Goal: Transaction & Acquisition: Book appointment/travel/reservation

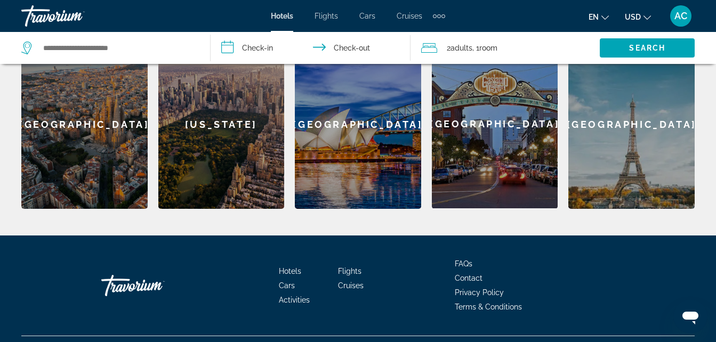
scroll to position [358, 0]
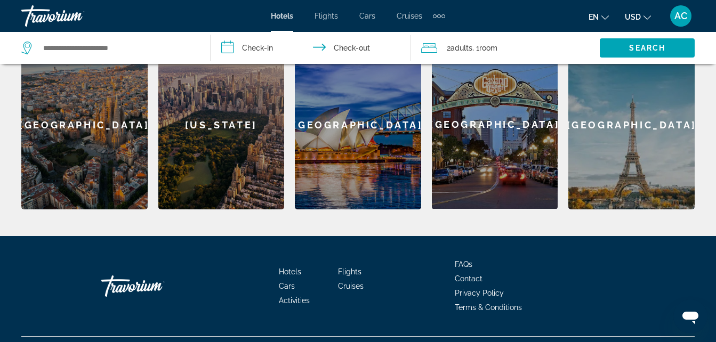
click at [90, 164] on div "[GEOGRAPHIC_DATA]" at bounding box center [84, 124] width 126 height 169
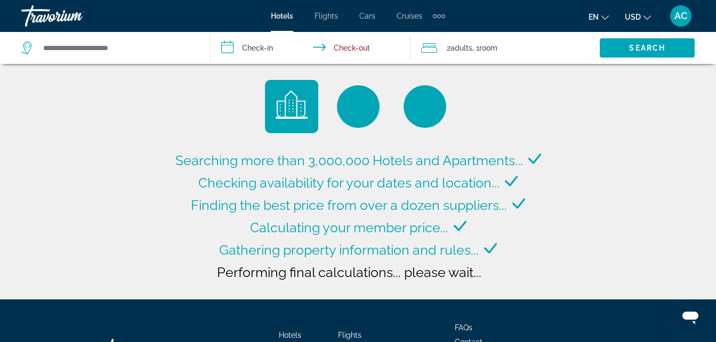
type input "**********"
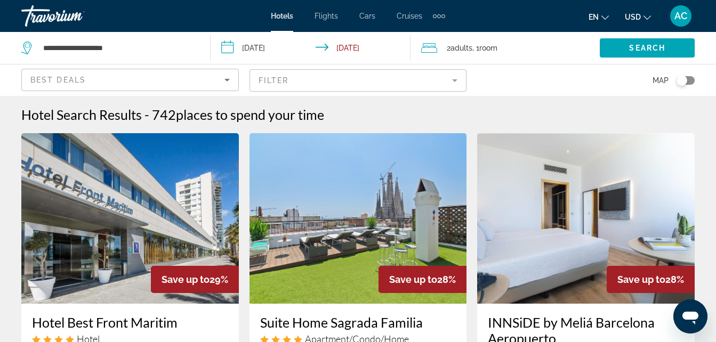
click at [363, 48] on input "**********" at bounding box center [312, 49] width 204 height 35
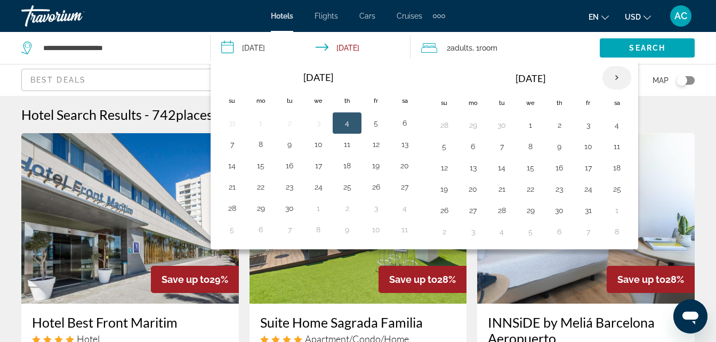
click at [618, 76] on th "Next month" at bounding box center [616, 77] width 29 height 23
click at [619, 127] on button "6" at bounding box center [616, 125] width 17 height 15
click at [615, 126] on button "6" at bounding box center [616, 125] width 17 height 15
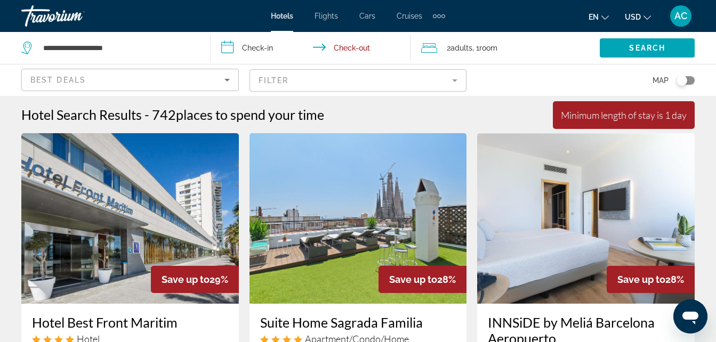
click at [259, 48] on input "**********" at bounding box center [312, 49] width 204 height 35
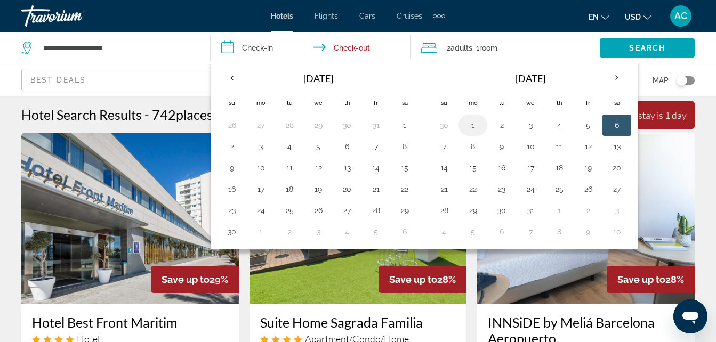
click at [472, 129] on button "1" at bounding box center [472, 125] width 17 height 15
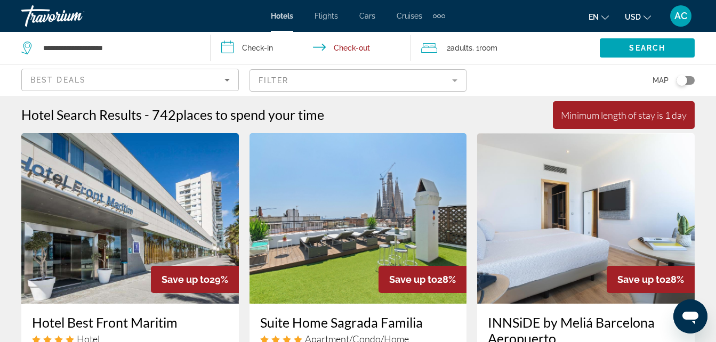
click at [346, 46] on input "**********" at bounding box center [312, 49] width 204 height 35
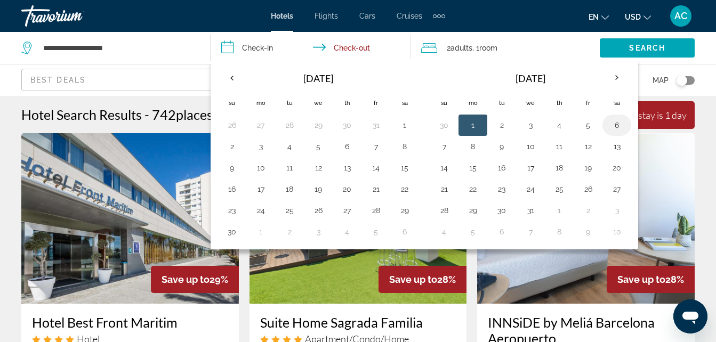
click at [618, 125] on button "6" at bounding box center [616, 125] width 17 height 15
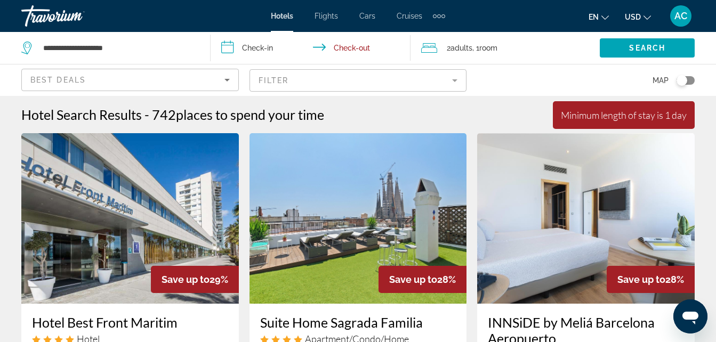
click at [252, 48] on input "**********" at bounding box center [312, 49] width 204 height 35
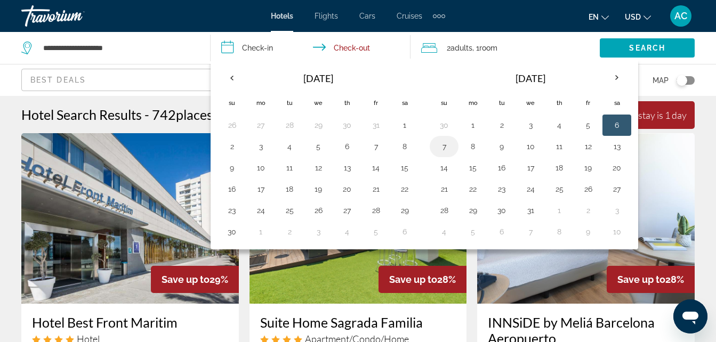
click at [442, 148] on button "7" at bounding box center [443, 146] width 17 height 15
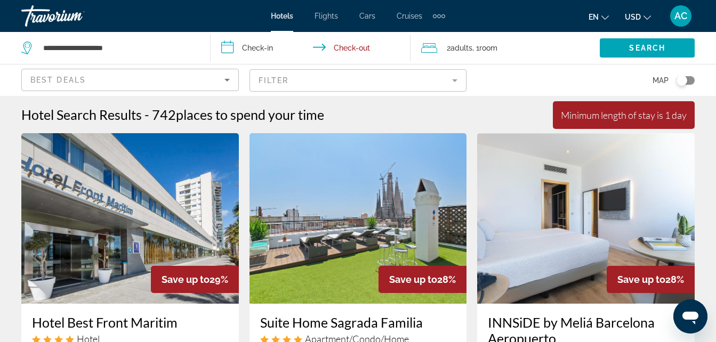
click at [357, 50] on input "**********" at bounding box center [312, 49] width 204 height 35
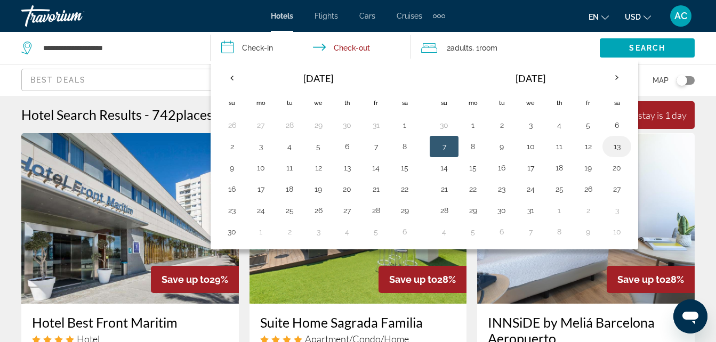
click at [619, 148] on button "13" at bounding box center [616, 146] width 17 height 15
type input "**********"
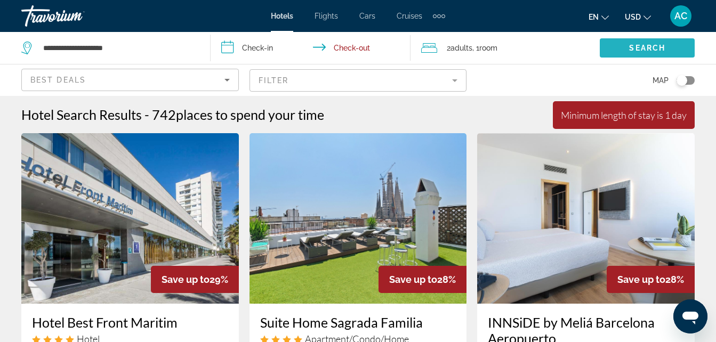
click at [662, 44] on span "Search" at bounding box center [647, 48] width 36 height 9
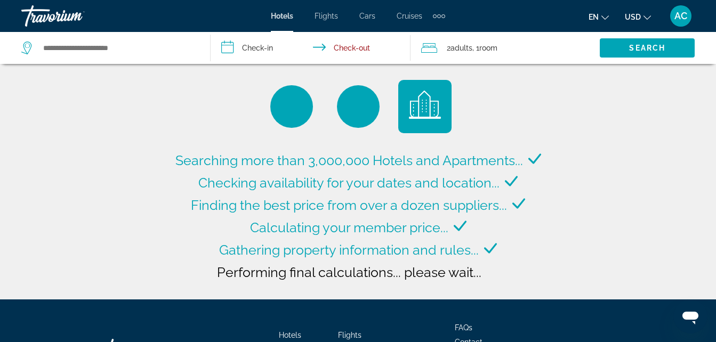
type input "**********"
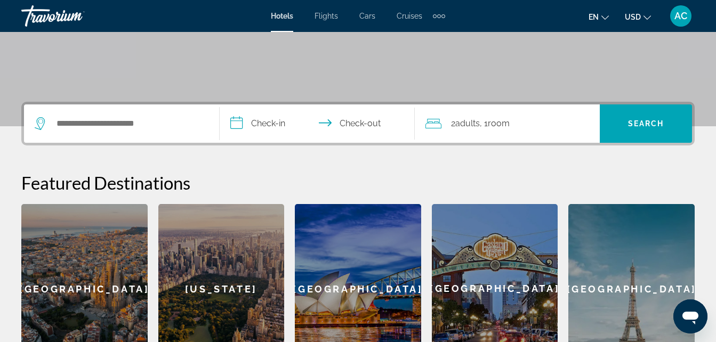
scroll to position [191, 0]
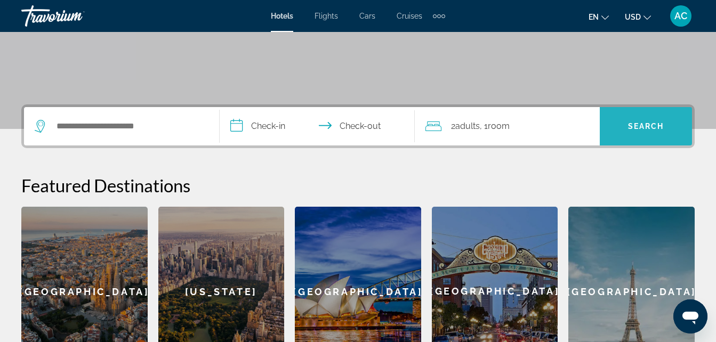
click at [650, 120] on span "Search widget" at bounding box center [646, 127] width 92 height 26
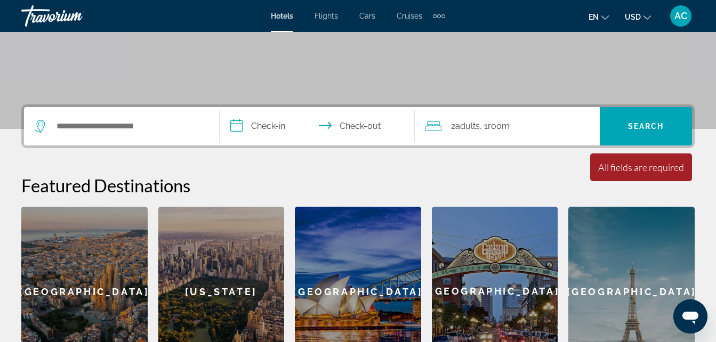
click at [265, 126] on input "**********" at bounding box center [320, 128] width 200 height 42
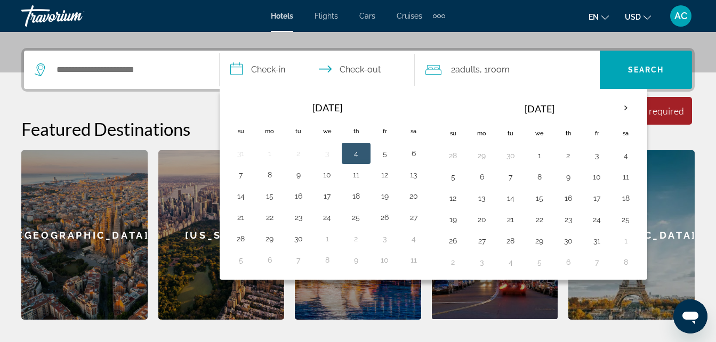
scroll to position [261, 0]
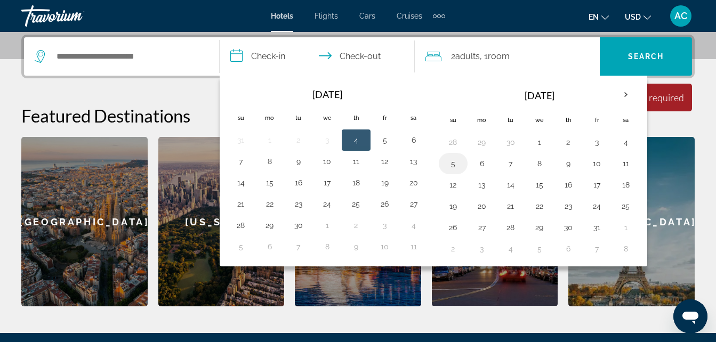
click at [454, 161] on button "5" at bounding box center [452, 163] width 17 height 15
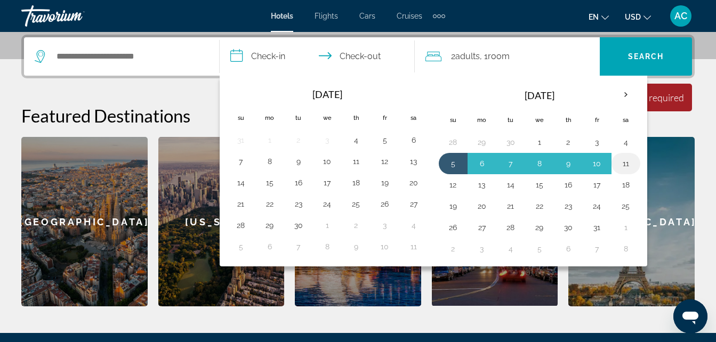
click at [625, 163] on button "11" at bounding box center [625, 163] width 17 height 15
type input "**********"
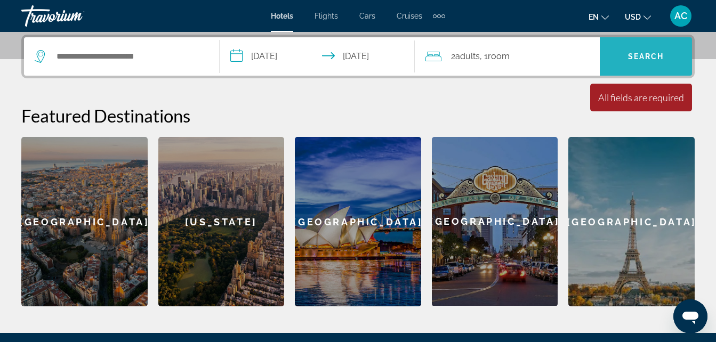
click at [663, 49] on span "Search widget" at bounding box center [646, 57] width 92 height 26
click at [653, 59] on span "Search" at bounding box center [646, 56] width 36 height 9
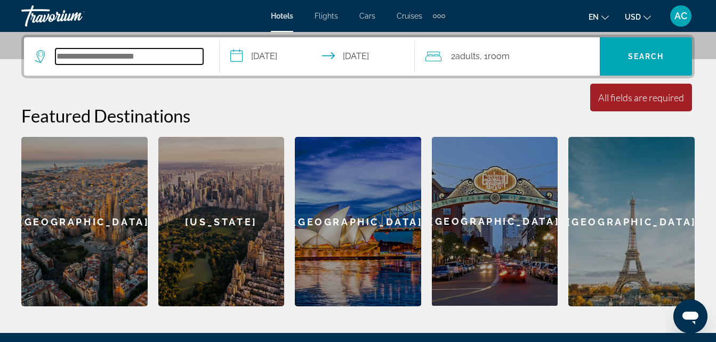
click at [126, 55] on input "Search widget" at bounding box center [129, 56] width 148 height 16
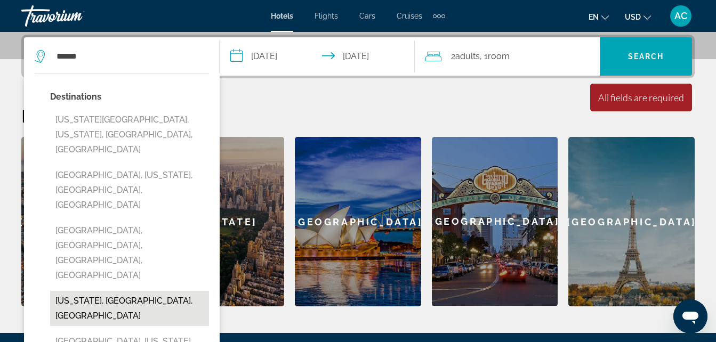
click at [136, 291] on button "[US_STATE], [GEOGRAPHIC_DATA], [GEOGRAPHIC_DATA]" at bounding box center [129, 308] width 159 height 35
type input "**********"
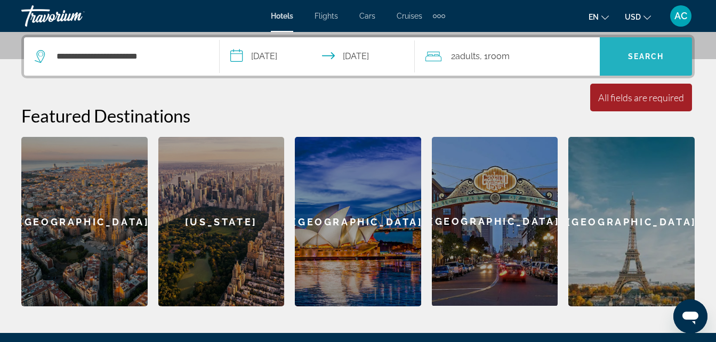
click at [648, 56] on span "Search" at bounding box center [646, 56] width 36 height 9
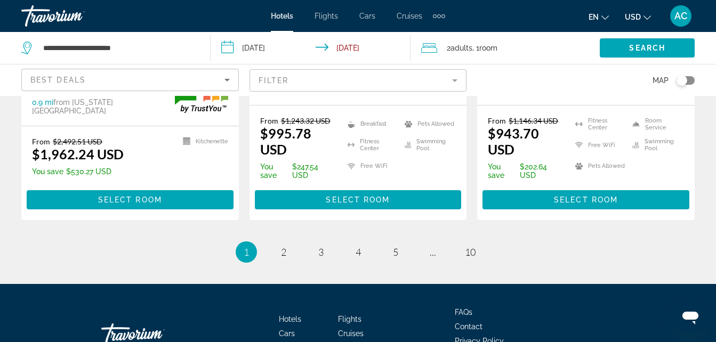
scroll to position [1541, 0]
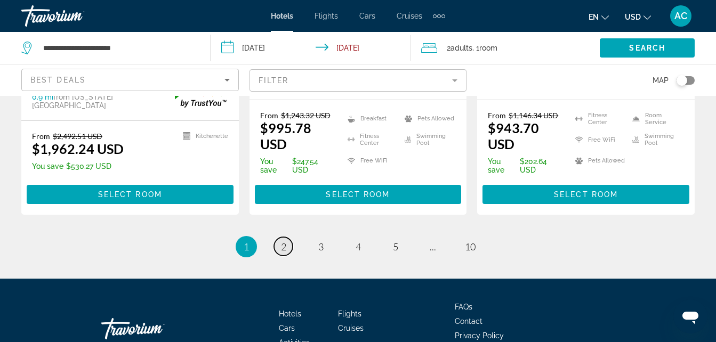
click at [283, 241] on span "2" at bounding box center [283, 247] width 5 height 12
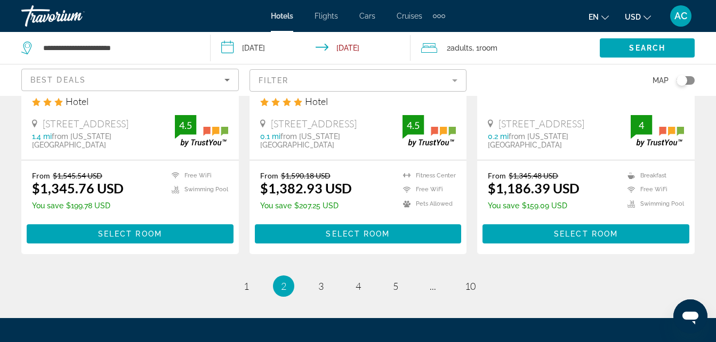
scroll to position [1517, 0]
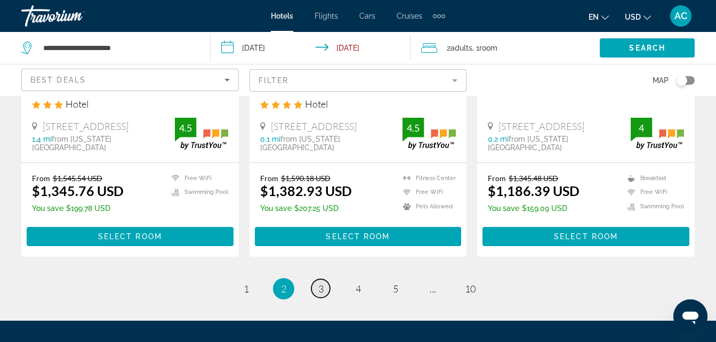
click at [319, 283] on span "3" at bounding box center [320, 289] width 5 height 12
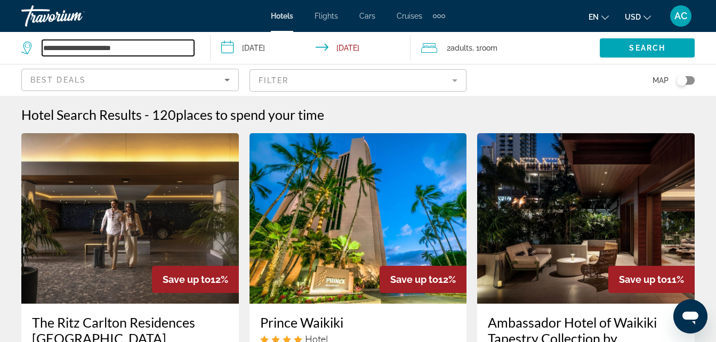
click at [146, 54] on input "**********" at bounding box center [118, 48] width 152 height 16
type input "*"
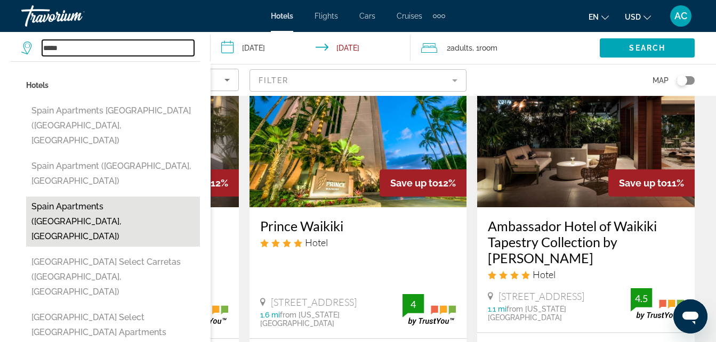
scroll to position [76, 0]
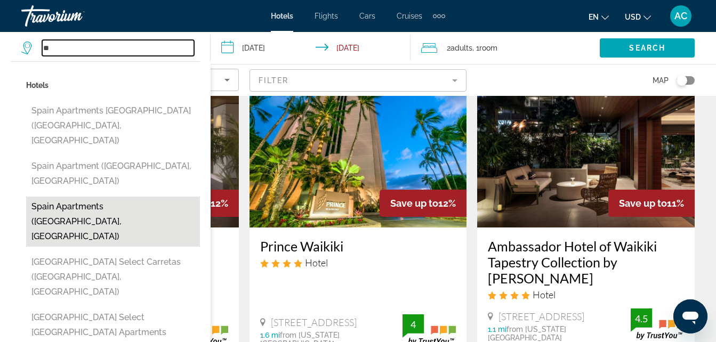
type input "*"
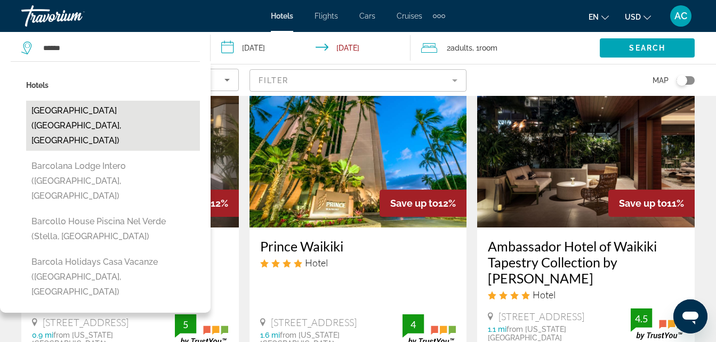
click at [122, 115] on button "[GEOGRAPHIC_DATA] ([GEOGRAPHIC_DATA], [GEOGRAPHIC_DATA])" at bounding box center [113, 126] width 174 height 50
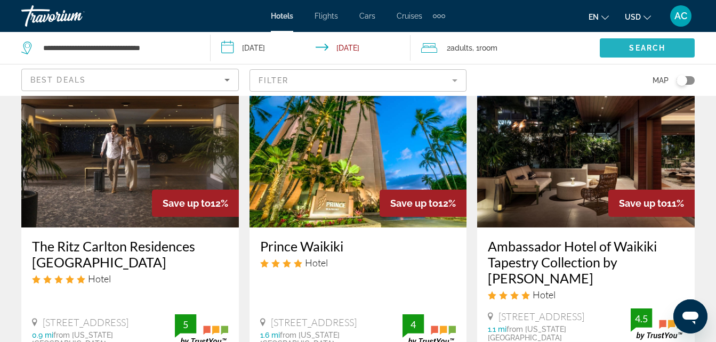
click at [650, 45] on span "Search" at bounding box center [647, 48] width 36 height 9
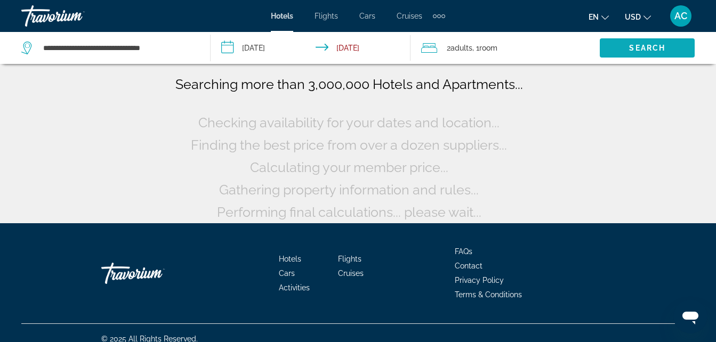
scroll to position [0, 0]
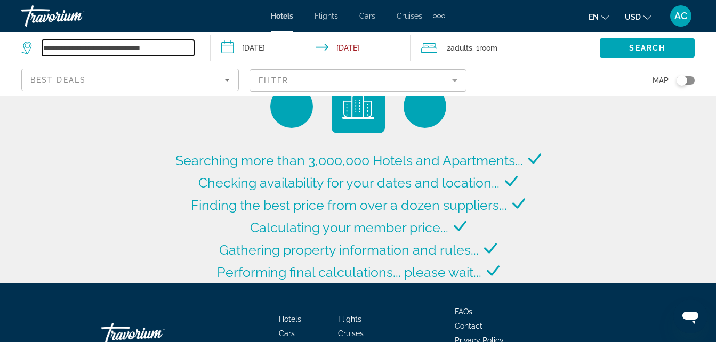
click at [147, 40] on input "**********" at bounding box center [118, 48] width 152 height 16
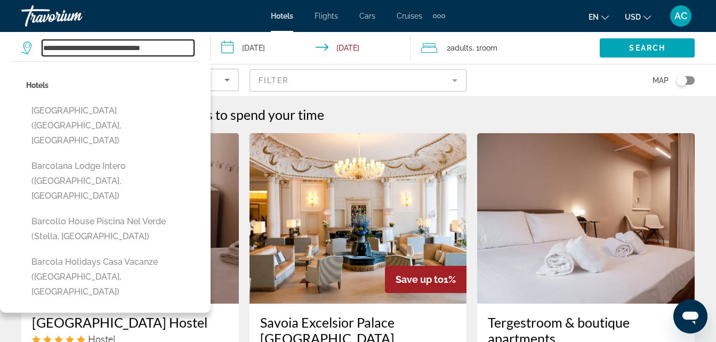
click at [147, 40] on input "**********" at bounding box center [118, 48] width 152 height 16
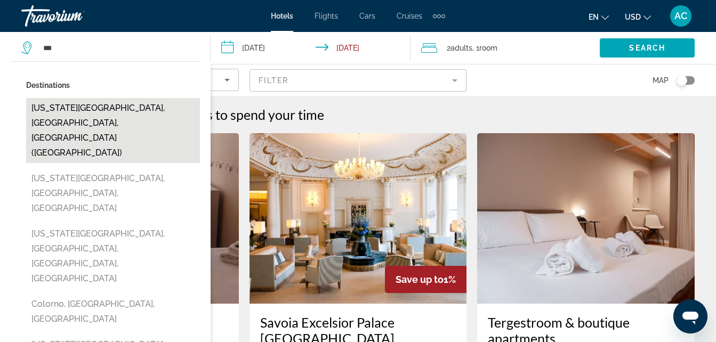
click at [66, 108] on button "[US_STATE][GEOGRAPHIC_DATA], [GEOGRAPHIC_DATA], [GEOGRAPHIC_DATA] ([GEOGRAPHIC_…" at bounding box center [113, 130] width 174 height 65
type input "**********"
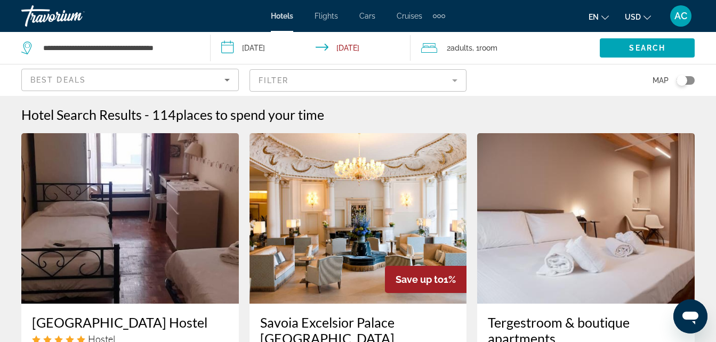
click at [449, 45] on span "2 Adult Adults" at bounding box center [460, 48] width 26 height 15
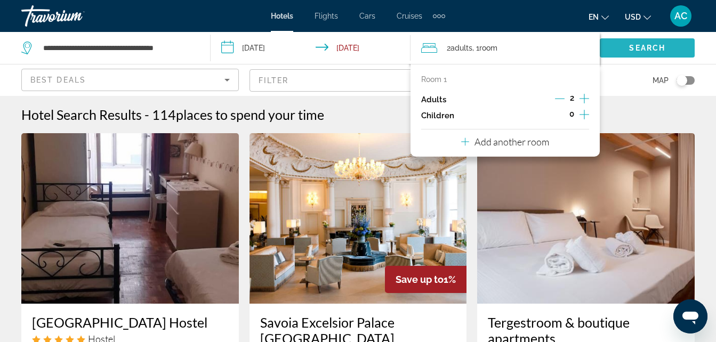
click at [680, 52] on span "Search widget" at bounding box center [647, 48] width 95 height 26
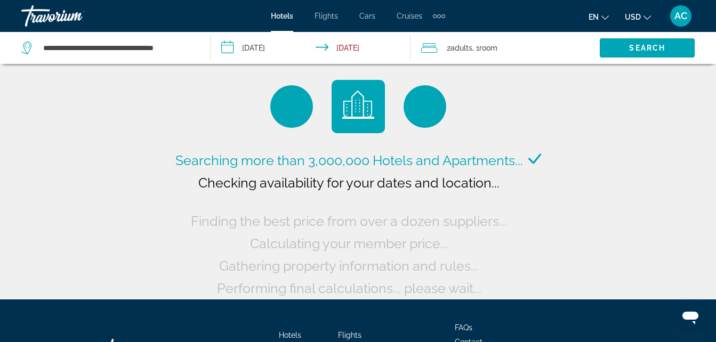
click at [7, 194] on div "Searching more than 3,000,000 Hotels and Apartments... Checking availability fo…" at bounding box center [358, 149] width 716 height 299
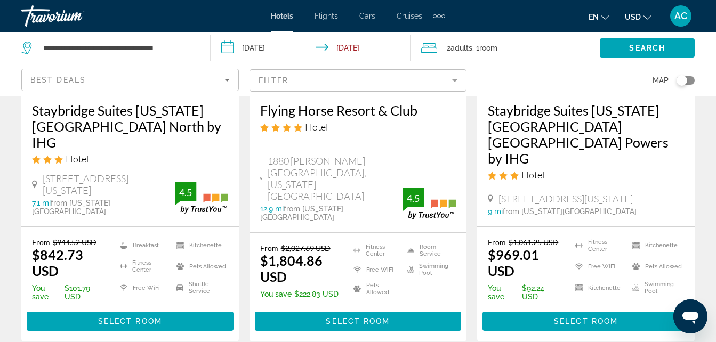
scroll to position [1540, 0]
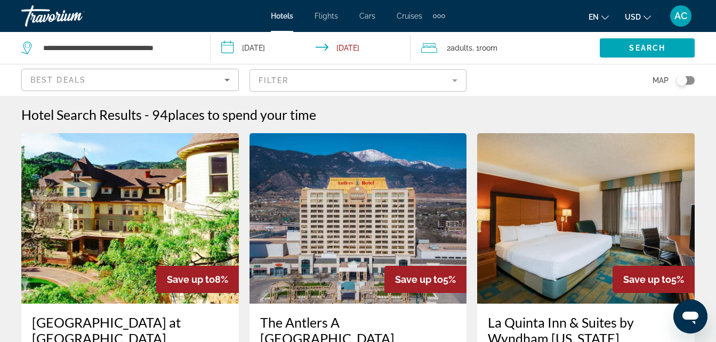
click at [362, 83] on mat-form-field "Filter" at bounding box center [357, 80] width 217 height 22
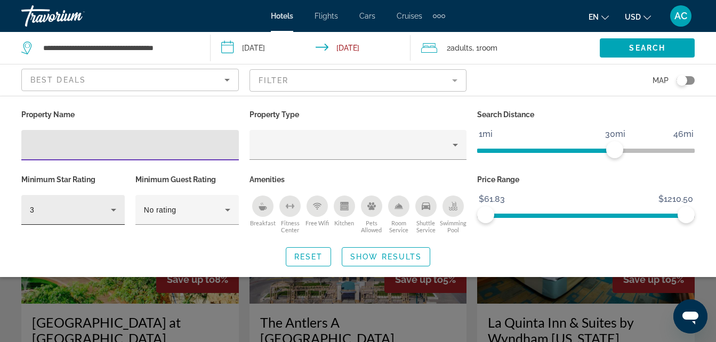
click at [113, 213] on icon "Hotel Filters" at bounding box center [113, 210] width 13 height 13
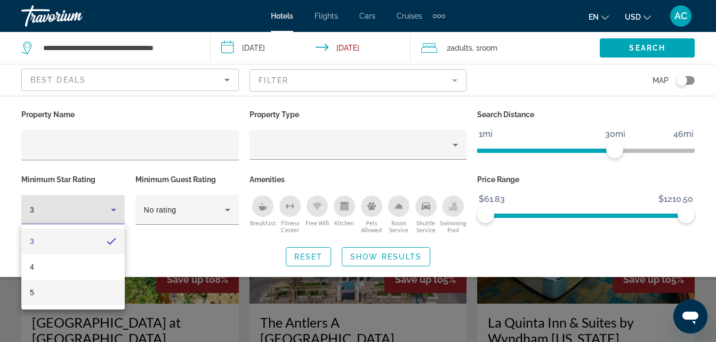
click at [63, 291] on mat-option "5" at bounding box center [72, 293] width 103 height 26
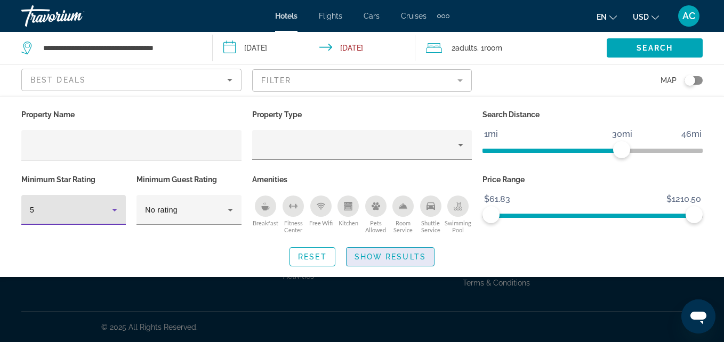
click at [388, 260] on span "Show Results" at bounding box center [389, 257] width 71 height 9
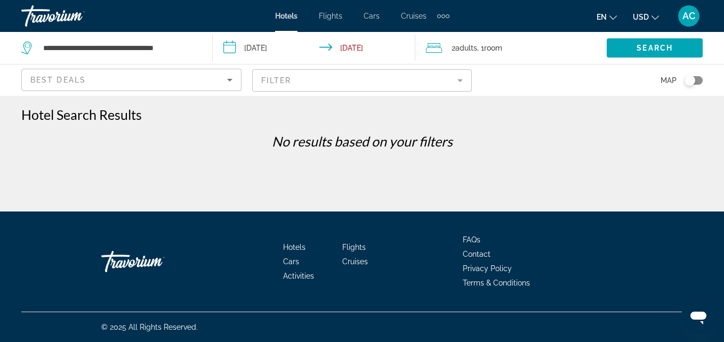
click at [214, 82] on div "Best Deals" at bounding box center [128, 80] width 197 height 13
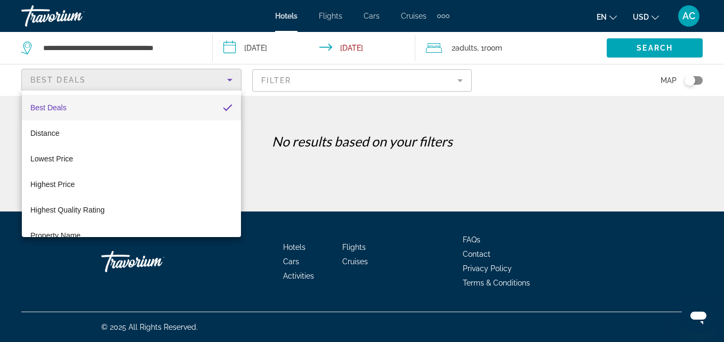
click at [306, 88] on div at bounding box center [362, 171] width 724 height 342
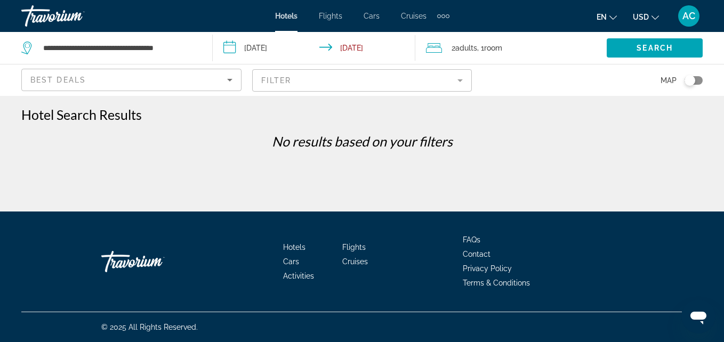
click at [306, 88] on mat-form-field "Filter" at bounding box center [362, 80] width 220 height 22
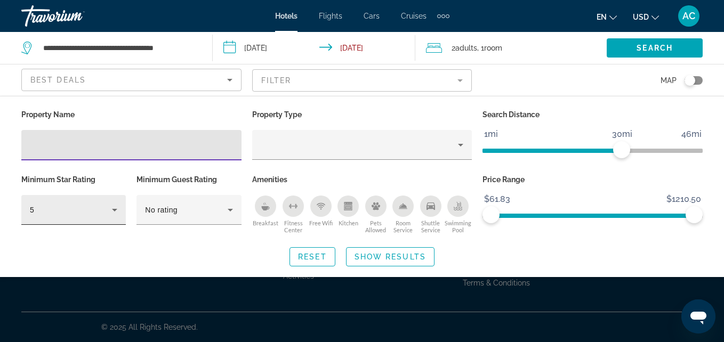
click at [115, 209] on icon "Hotel Filters" at bounding box center [114, 210] width 5 height 3
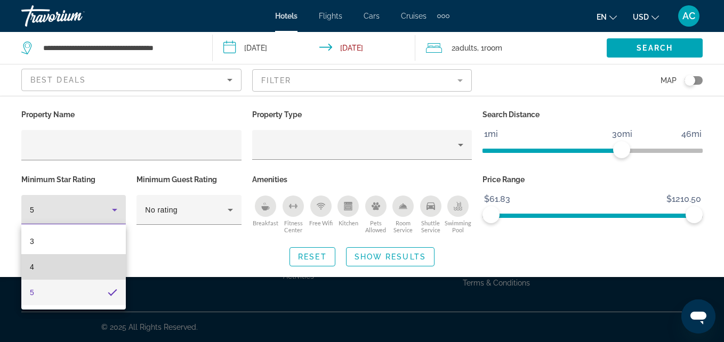
click at [60, 265] on mat-option "4" at bounding box center [73, 267] width 104 height 26
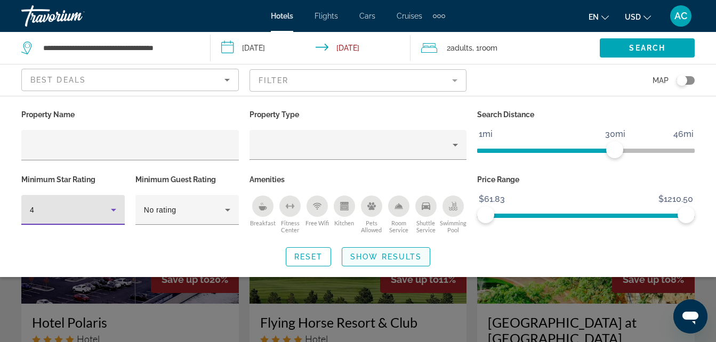
click at [391, 256] on span "Show Results" at bounding box center [385, 257] width 71 height 9
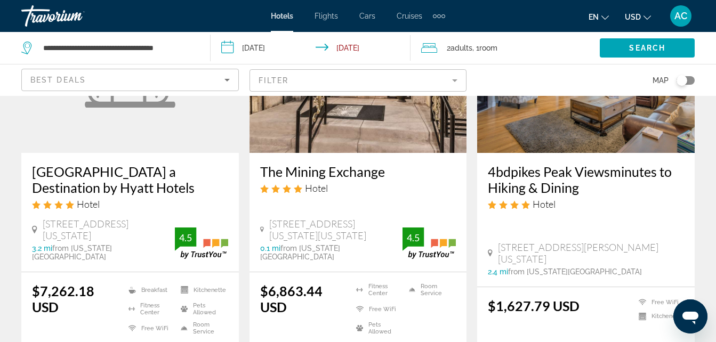
scroll to position [1461, 0]
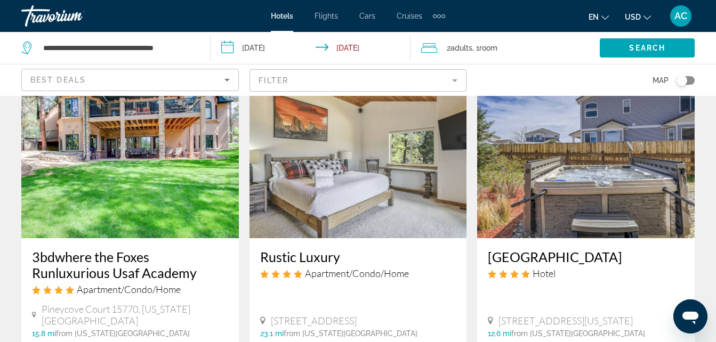
scroll to position [60, 0]
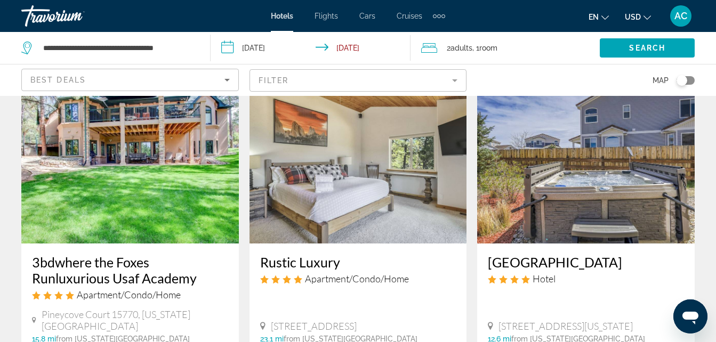
click at [169, 203] on img "Main content" at bounding box center [129, 158] width 217 height 171
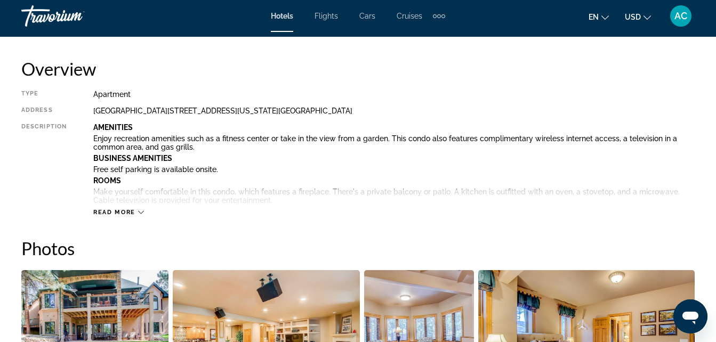
scroll to position [541, 0]
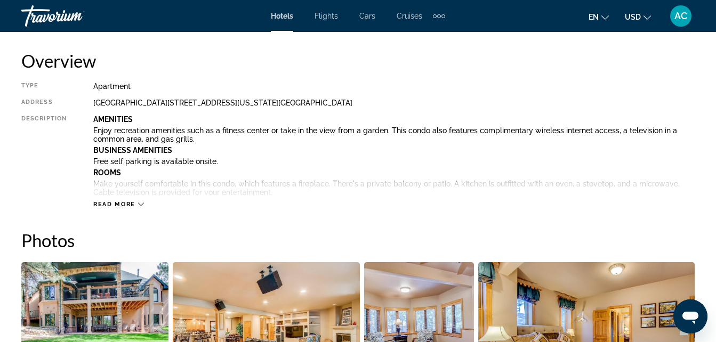
click at [134, 202] on span "Read more" at bounding box center [114, 204] width 42 height 7
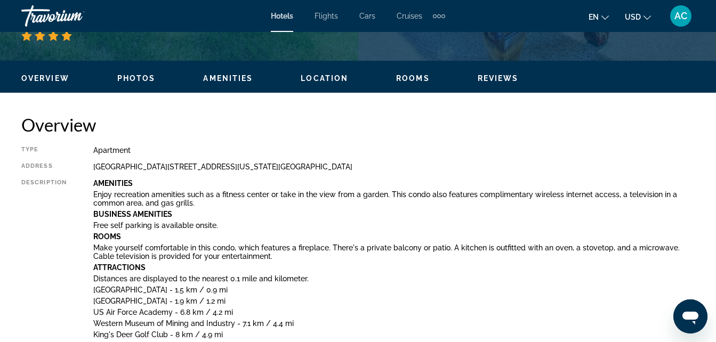
scroll to position [476, 0]
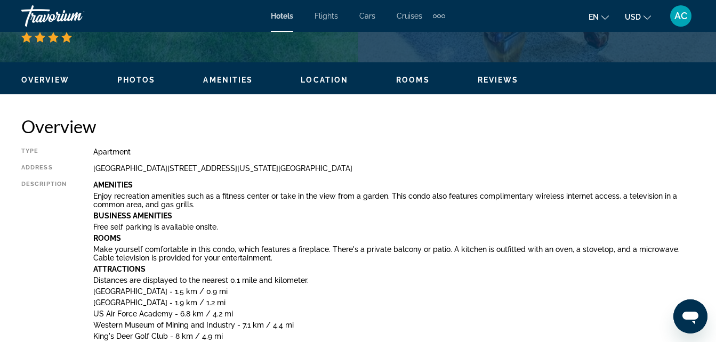
click at [223, 78] on span "Amenities" at bounding box center [228, 80] width 50 height 9
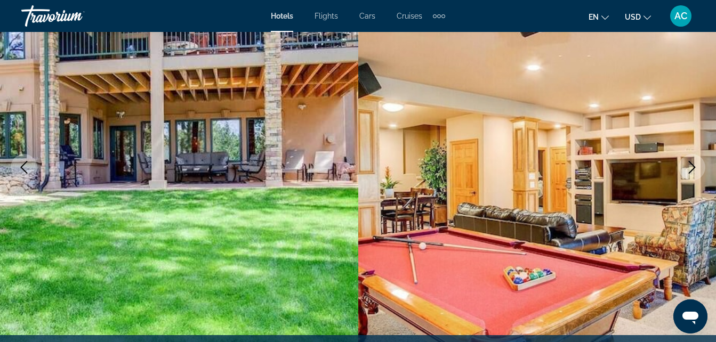
scroll to position [0, 0]
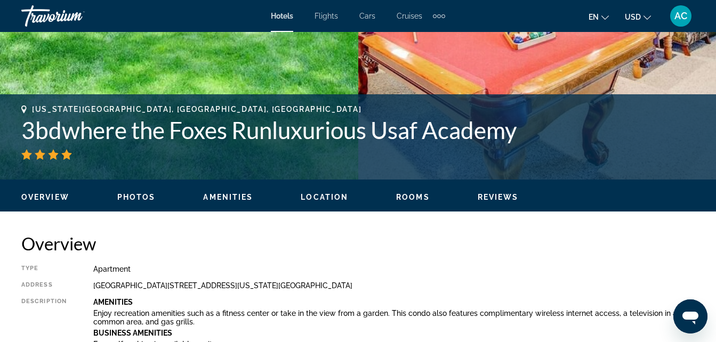
click at [409, 195] on span "Rooms" at bounding box center [413, 197] width 34 height 9
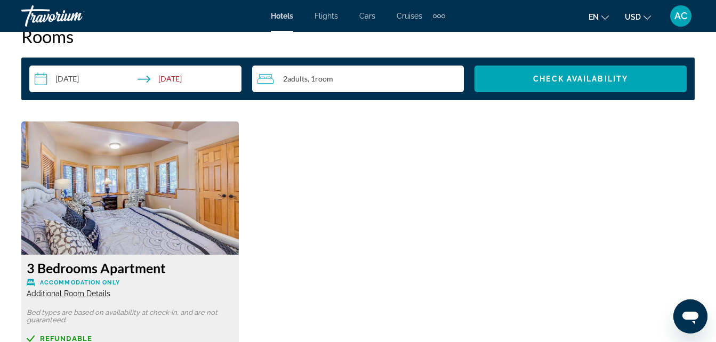
scroll to position [2060, 0]
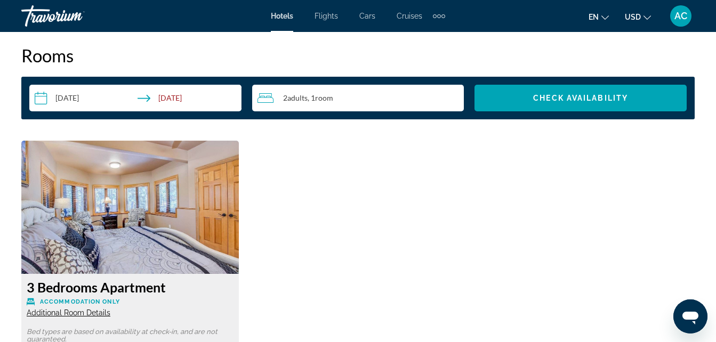
click at [365, 101] on div "2 Adult Adults , 1 Room rooms" at bounding box center [360, 98] width 207 height 13
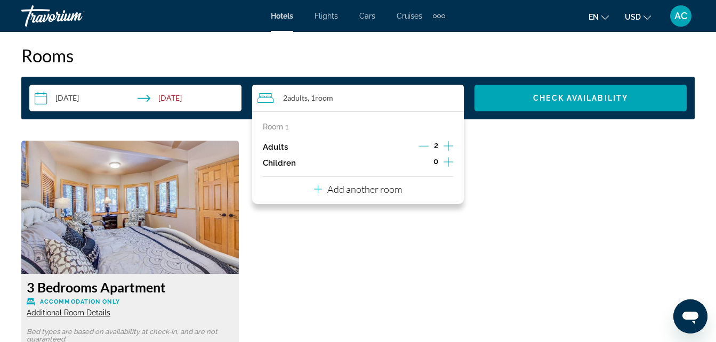
click at [451, 148] on icon "Increment adults" at bounding box center [448, 146] width 10 height 13
click at [450, 143] on icon "Increment adults" at bounding box center [448, 146] width 10 height 13
click at [181, 237] on img "Main content" at bounding box center [129, 207] width 217 height 133
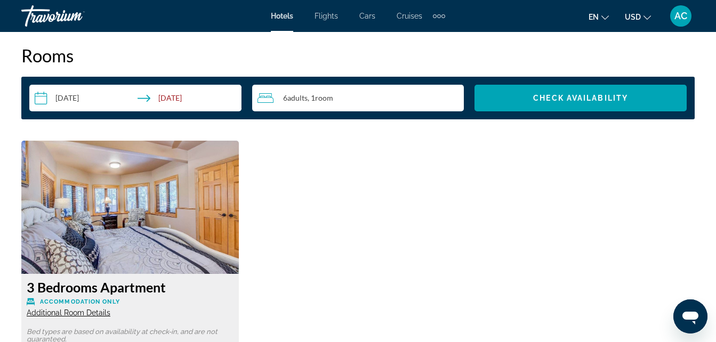
click at [123, 241] on img "Main content" at bounding box center [129, 207] width 217 height 133
click at [169, 254] on img "Main content" at bounding box center [129, 207] width 217 height 133
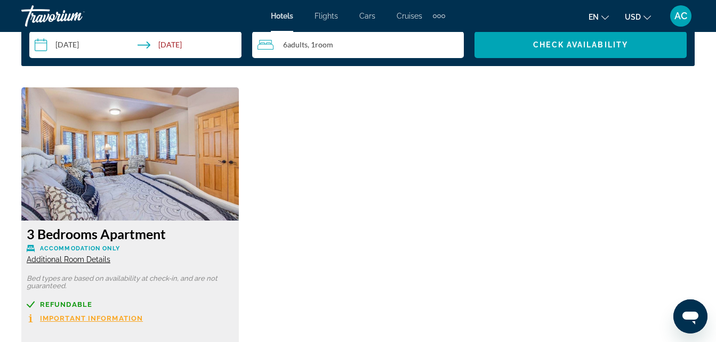
scroll to position [2133, 0]
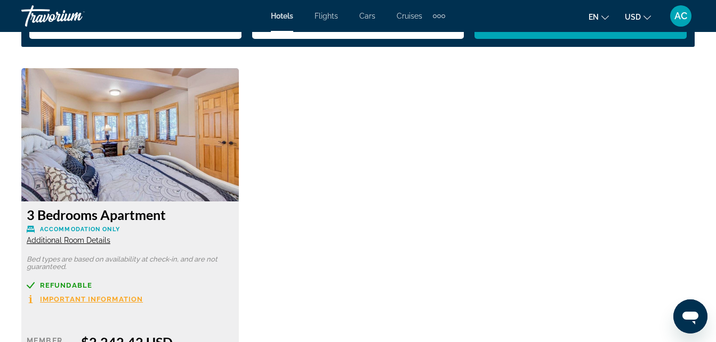
click at [107, 237] on span "Additional Room Details" at bounding box center [69, 240] width 84 height 9
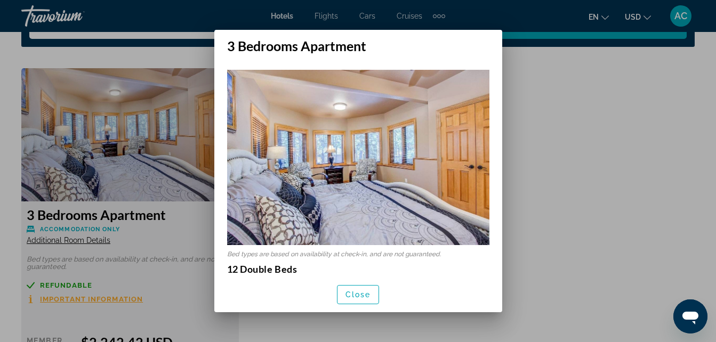
scroll to position [0, 0]
click at [366, 303] on span "button" at bounding box center [358, 295] width 42 height 26
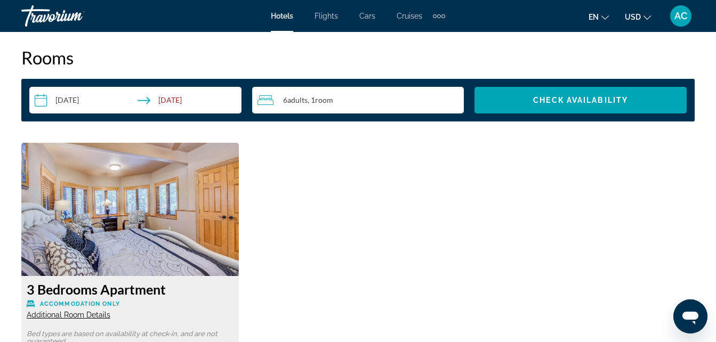
scroll to position [2052, 0]
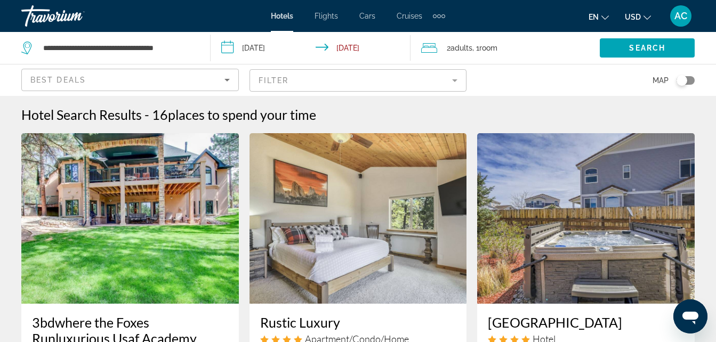
click at [163, 238] on img "Main content" at bounding box center [129, 218] width 217 height 171
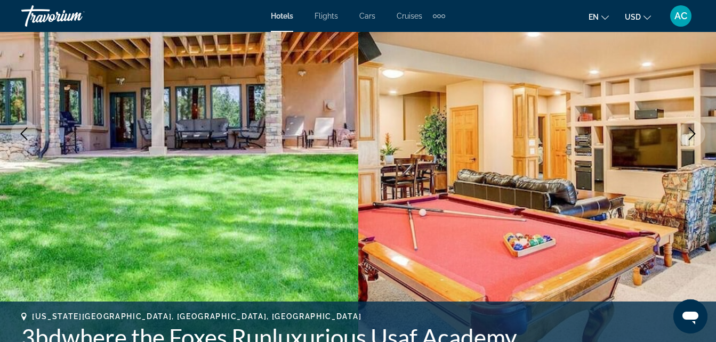
scroll to position [149, 0]
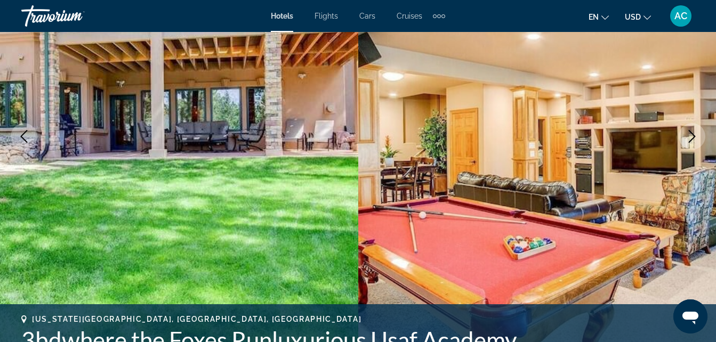
click at [692, 139] on icon "Next image" at bounding box center [692, 136] width 7 height 13
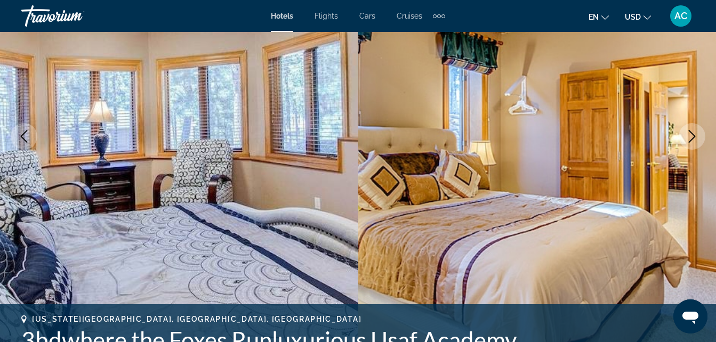
click at [692, 139] on icon "Next image" at bounding box center [692, 136] width 7 height 13
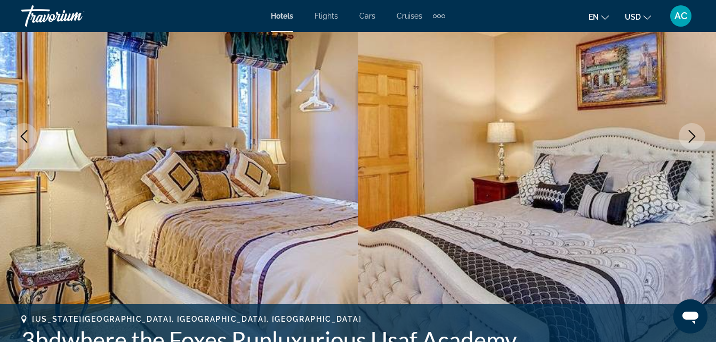
click at [692, 139] on icon "Next image" at bounding box center [692, 136] width 7 height 13
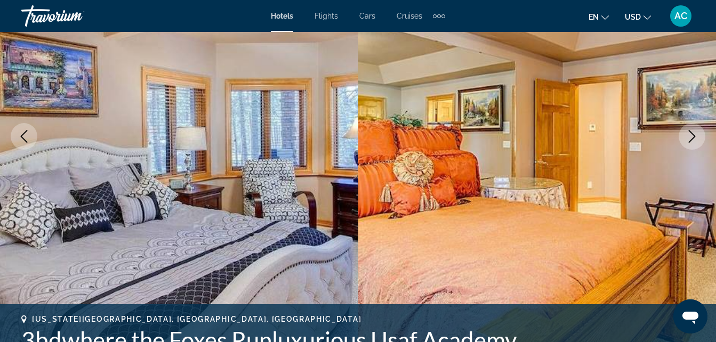
click at [692, 139] on icon "Next image" at bounding box center [692, 136] width 7 height 13
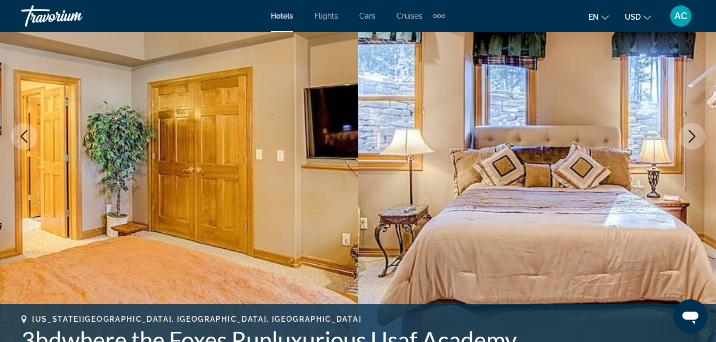
click at [698, 140] on icon "Next image" at bounding box center [691, 136] width 13 height 13
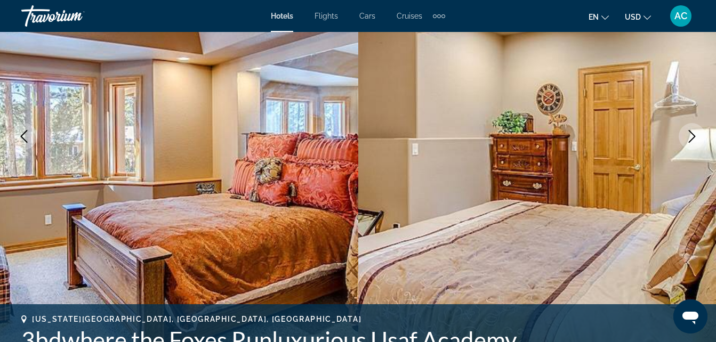
click at [685, 138] on icon "Next image" at bounding box center [691, 136] width 13 height 13
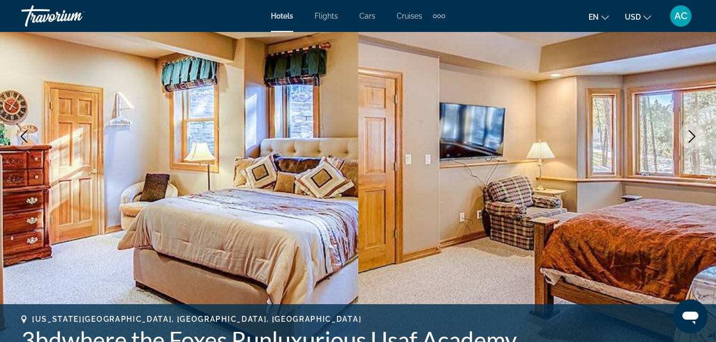
click at [698, 139] on button "Next image" at bounding box center [691, 136] width 27 height 27
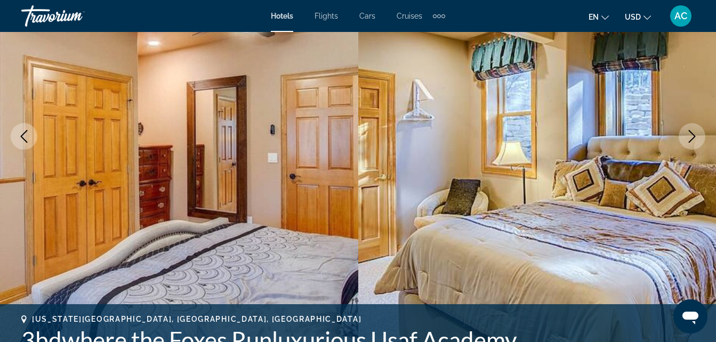
click at [688, 136] on icon "Next image" at bounding box center [691, 136] width 13 height 13
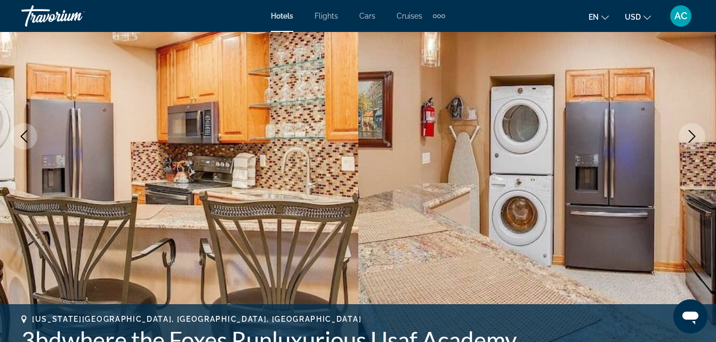
click at [700, 137] on button "Next image" at bounding box center [691, 136] width 27 height 27
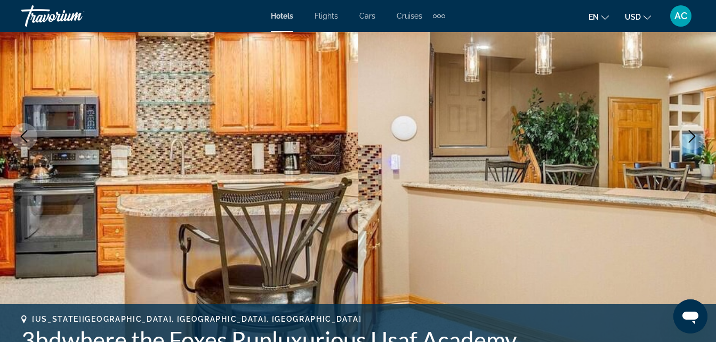
click at [693, 144] on button "Next image" at bounding box center [691, 136] width 27 height 27
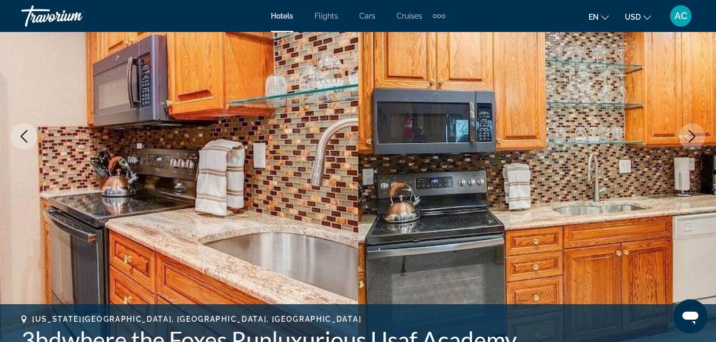
click at [693, 144] on button "Next image" at bounding box center [691, 136] width 27 height 27
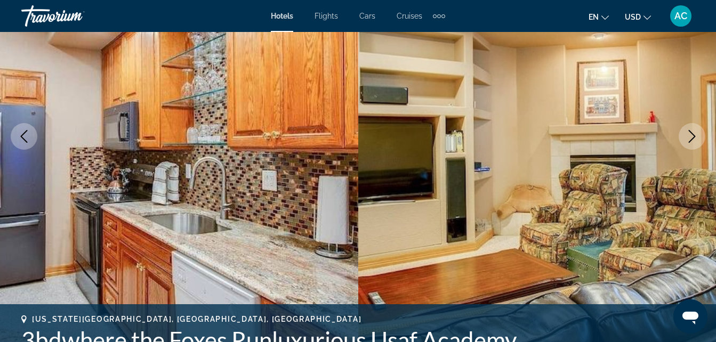
click at [695, 139] on icon "Next image" at bounding box center [691, 136] width 13 height 13
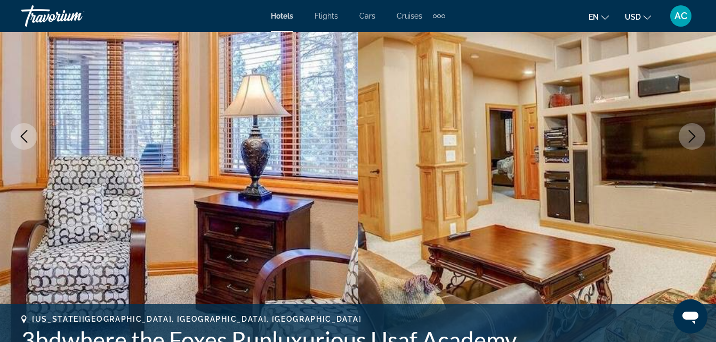
click at [695, 139] on icon "Next image" at bounding box center [691, 136] width 13 height 13
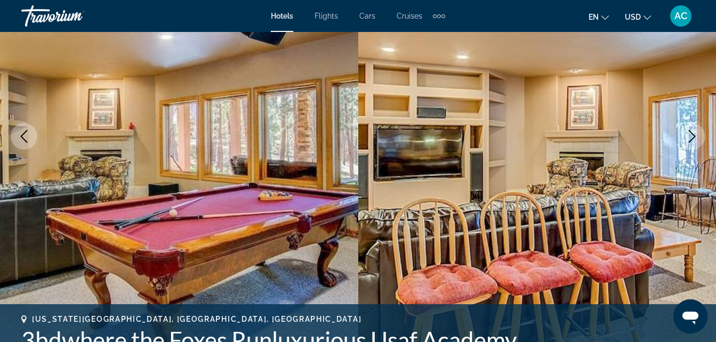
click at [695, 139] on icon "Next image" at bounding box center [691, 136] width 13 height 13
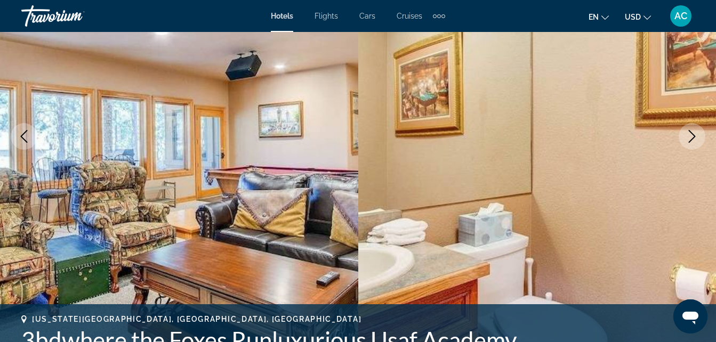
click at [694, 145] on button "Next image" at bounding box center [691, 136] width 27 height 27
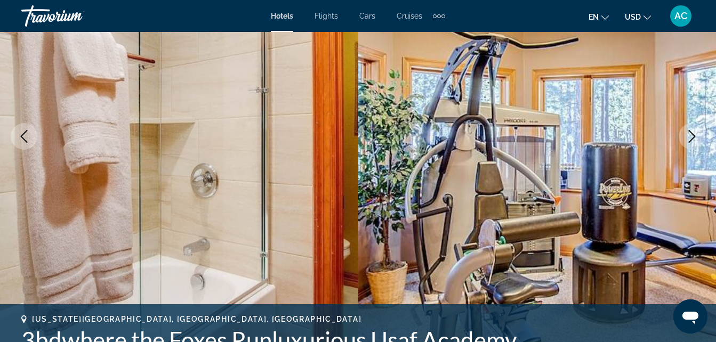
click at [694, 136] on icon "Next image" at bounding box center [691, 136] width 13 height 13
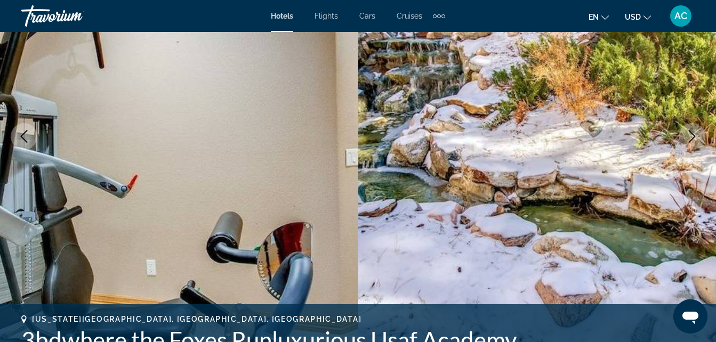
click at [25, 139] on icon "Previous image" at bounding box center [24, 136] width 13 height 13
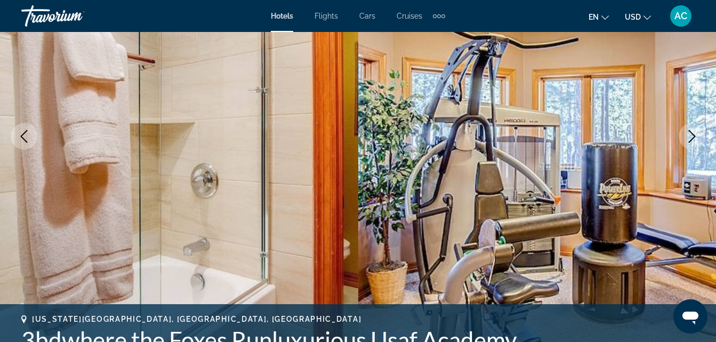
click at [694, 137] on icon "Next image" at bounding box center [692, 136] width 7 height 13
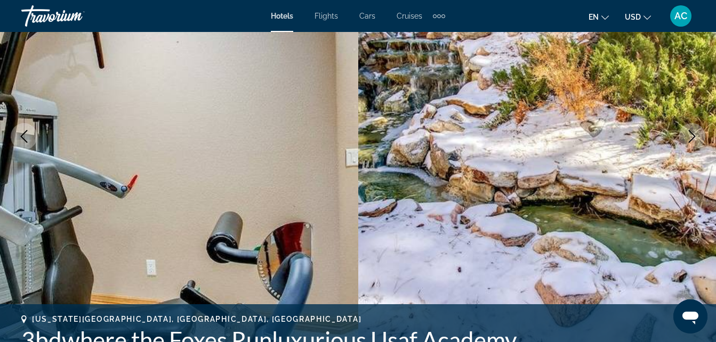
click at [689, 136] on icon "Next image" at bounding box center [691, 136] width 13 height 13
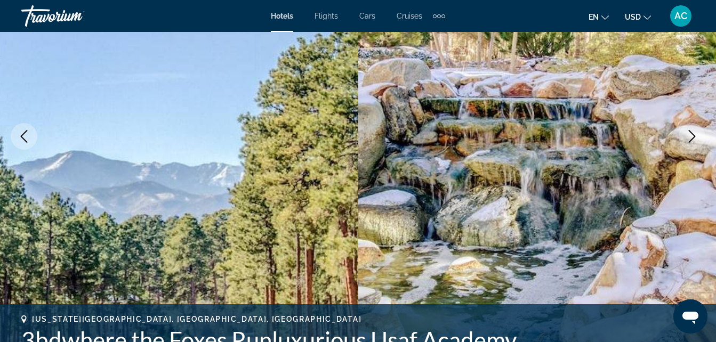
click at [694, 138] on icon "Next image" at bounding box center [691, 136] width 13 height 13
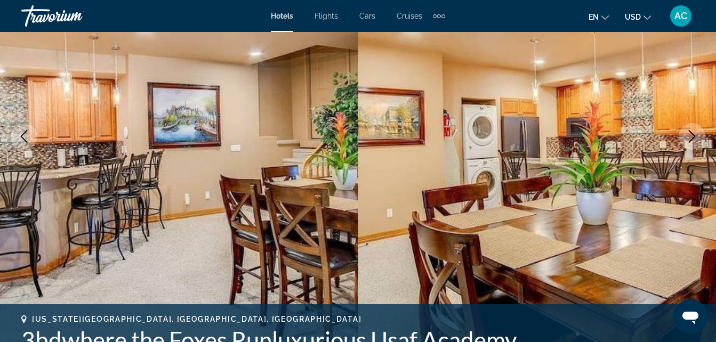
click at [694, 138] on icon "Next image" at bounding box center [691, 136] width 13 height 13
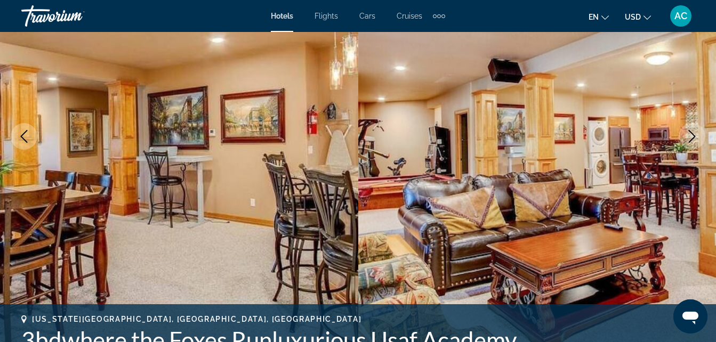
click at [694, 138] on icon "Next image" at bounding box center [691, 136] width 13 height 13
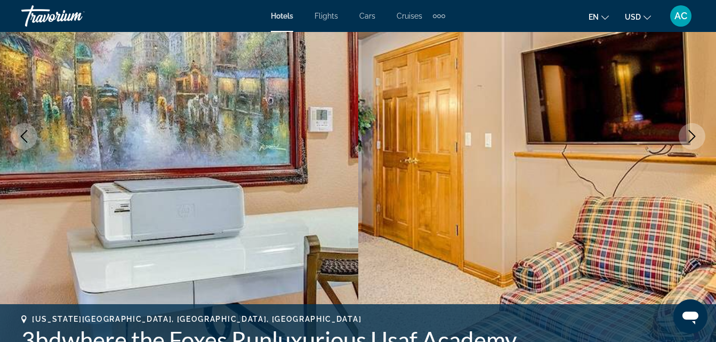
click at [694, 138] on icon "Next image" at bounding box center [691, 136] width 13 height 13
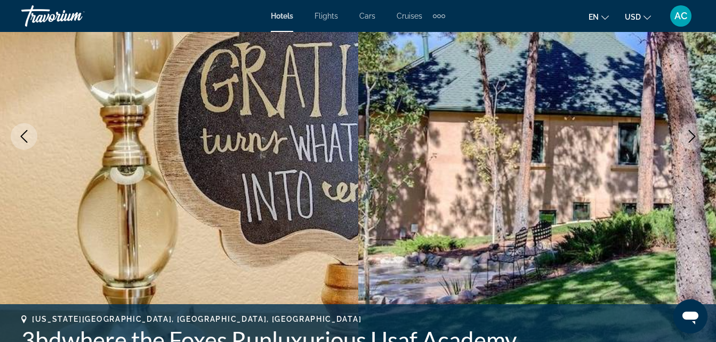
click at [694, 138] on icon "Next image" at bounding box center [691, 136] width 13 height 13
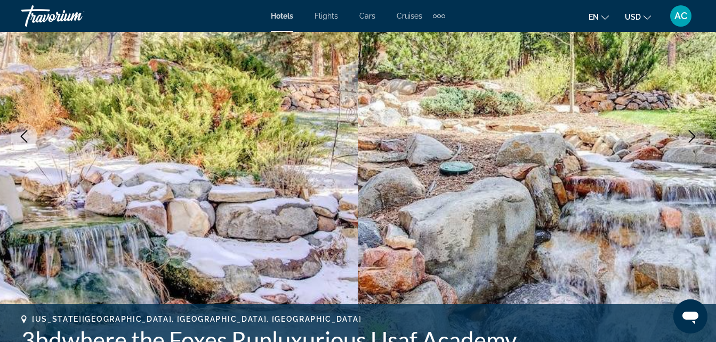
click at [694, 145] on button "Next image" at bounding box center [691, 136] width 27 height 27
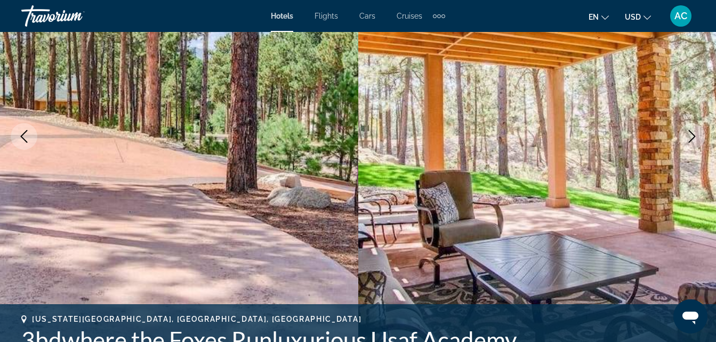
click at [694, 140] on icon "Next image" at bounding box center [691, 136] width 13 height 13
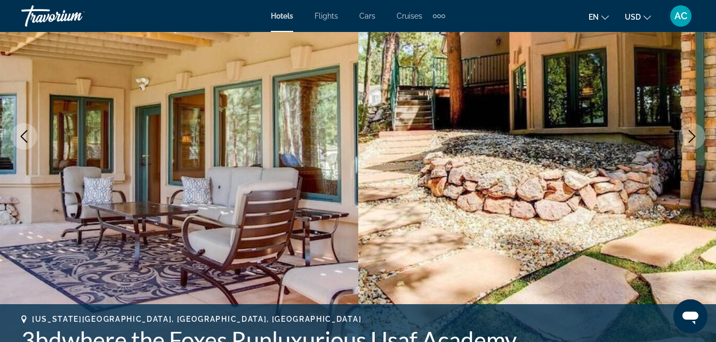
click at [694, 140] on icon "Next image" at bounding box center [691, 136] width 13 height 13
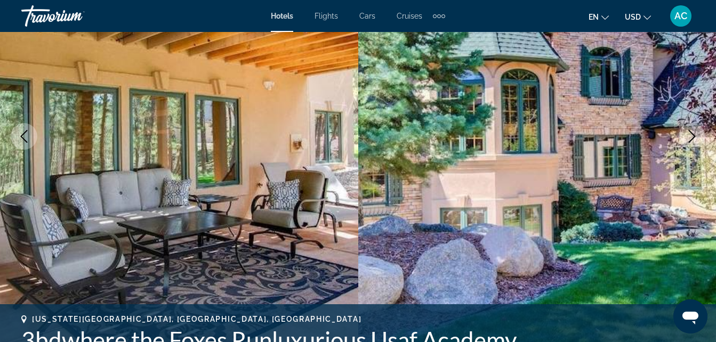
click at [694, 140] on icon "Next image" at bounding box center [691, 136] width 13 height 13
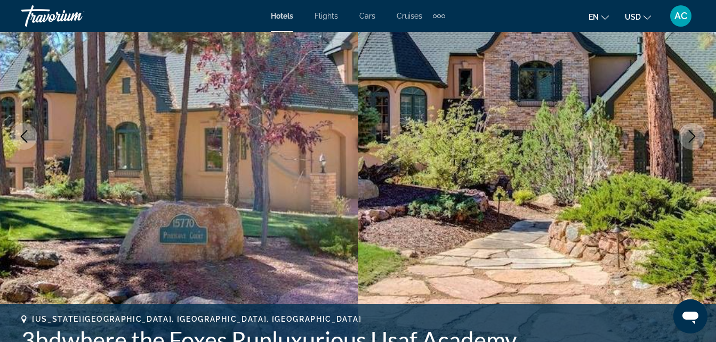
click at [694, 140] on icon "Next image" at bounding box center [691, 136] width 13 height 13
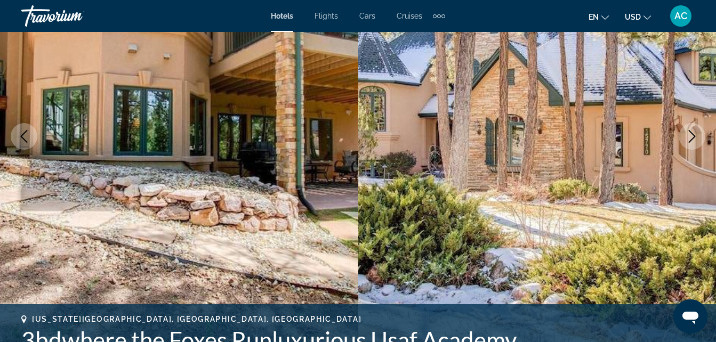
click at [688, 137] on icon "Next image" at bounding box center [691, 136] width 13 height 13
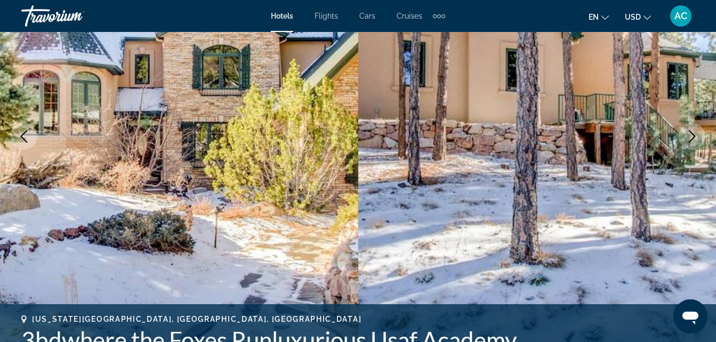
click at [683, 144] on button "Next image" at bounding box center [691, 136] width 27 height 27
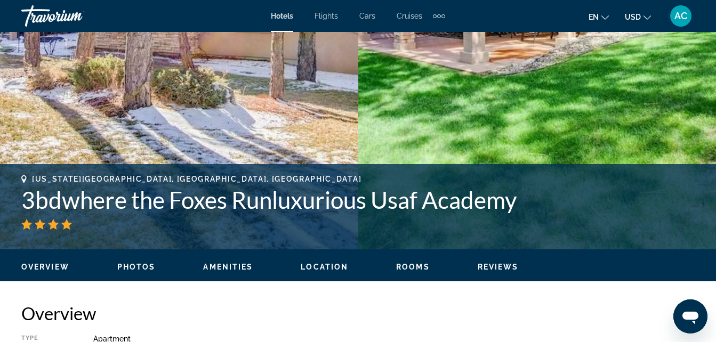
scroll to position [296, 0]
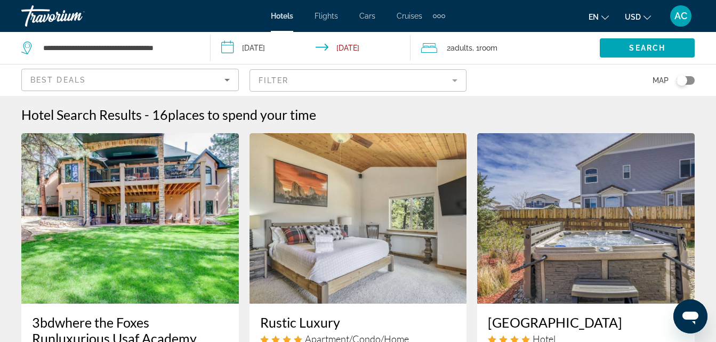
click at [117, 85] on div "Best Deals" at bounding box center [127, 80] width 194 height 13
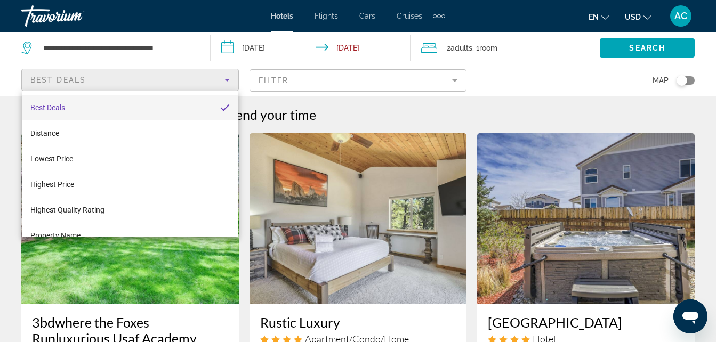
click at [160, 107] on mat-option "Best Deals" at bounding box center [130, 108] width 216 height 26
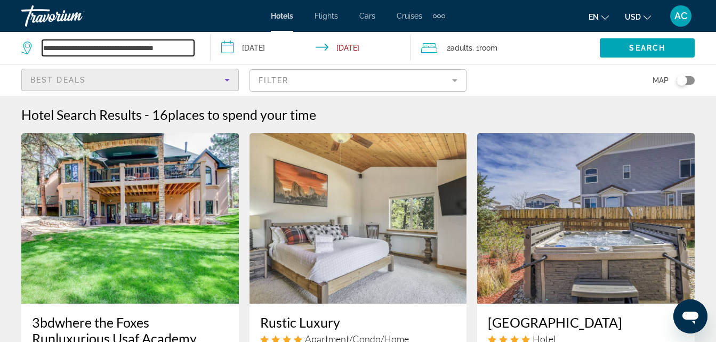
click at [187, 49] on input "**********" at bounding box center [118, 48] width 152 height 16
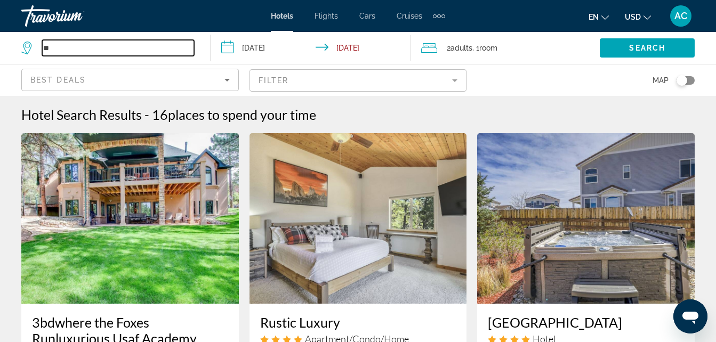
type input "*"
click at [109, 42] on input "*" at bounding box center [118, 48] width 152 height 16
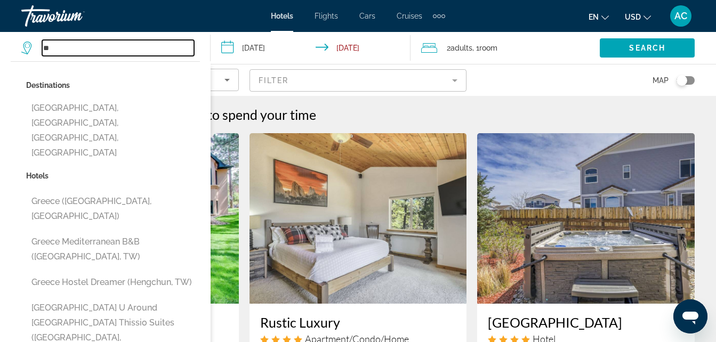
type input "*"
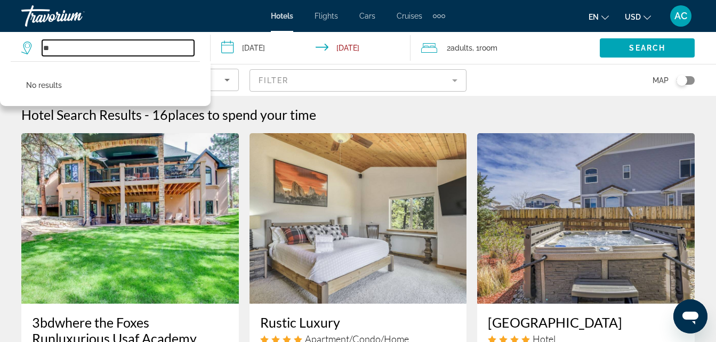
type input "*"
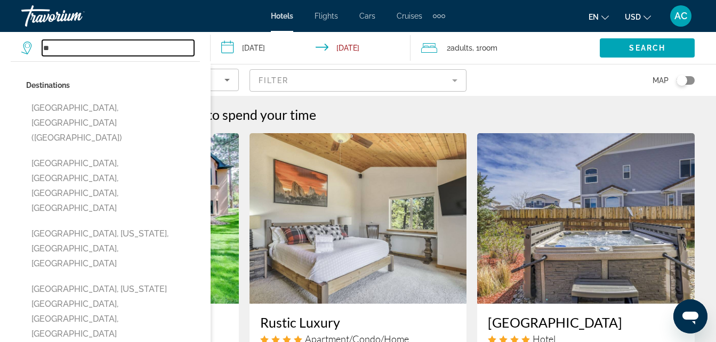
type input "*"
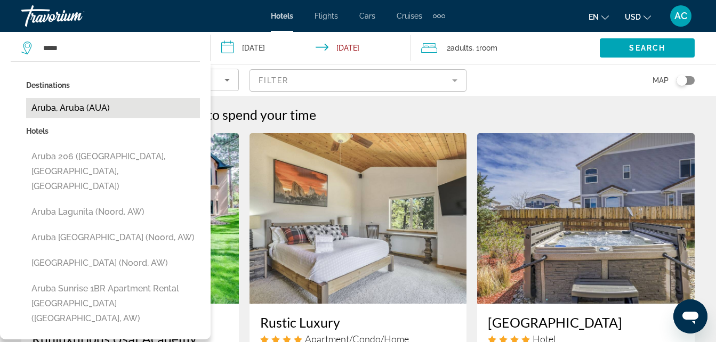
click at [97, 109] on button "Aruba, Aruba (AUA)" at bounding box center [113, 108] width 174 height 20
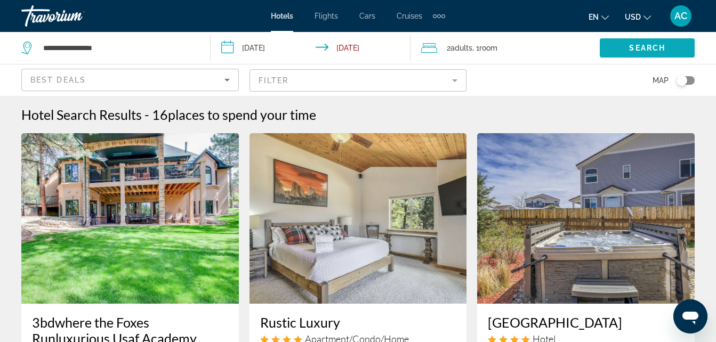
click at [633, 58] on span "Search widget" at bounding box center [647, 48] width 95 height 26
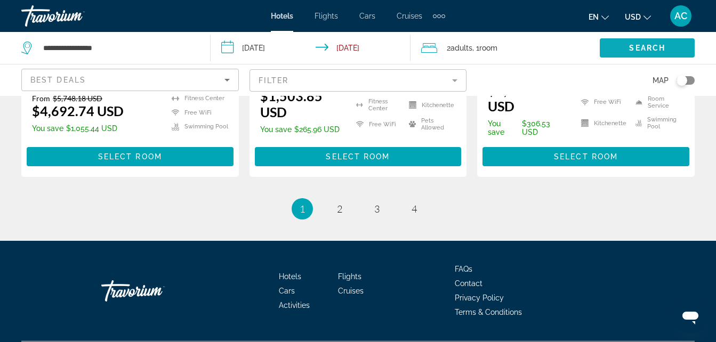
scroll to position [1569, 0]
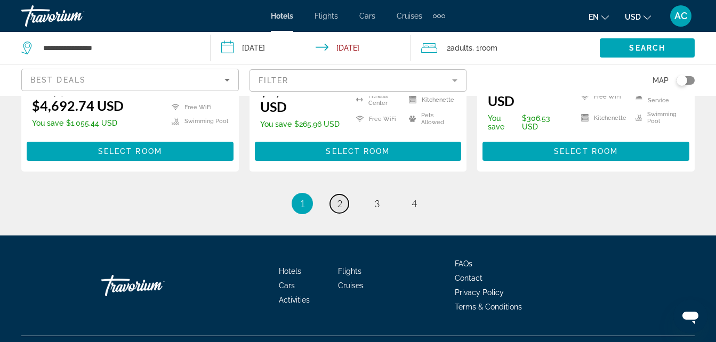
click at [339, 209] on span "2" at bounding box center [339, 204] width 5 height 12
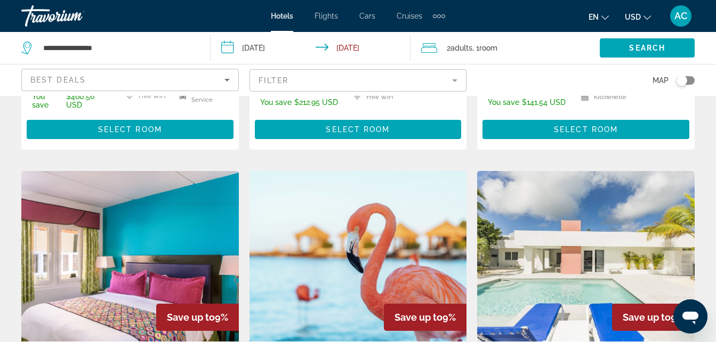
scroll to position [772, 0]
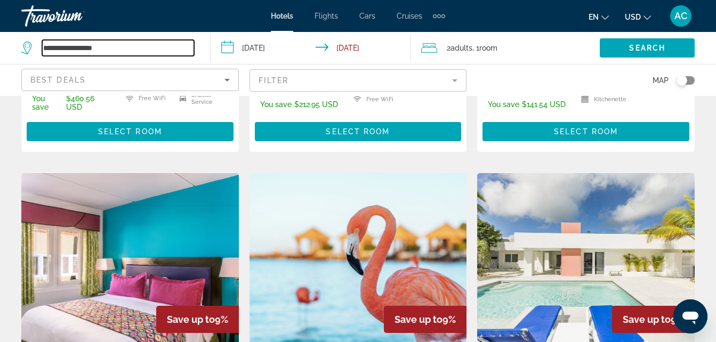
click at [179, 55] on input "**********" at bounding box center [118, 48] width 152 height 16
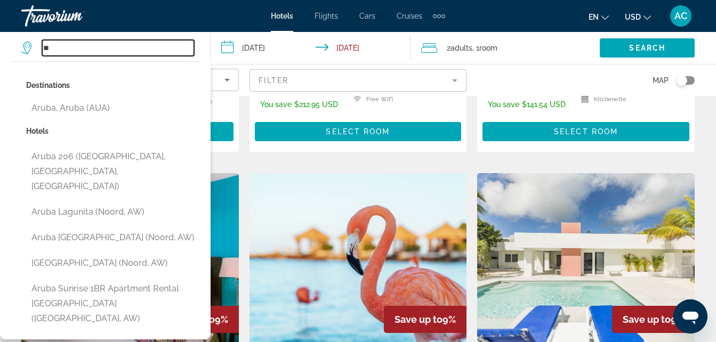
type input "*"
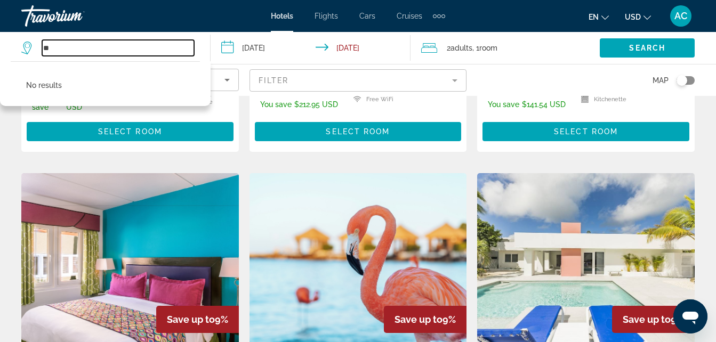
type input "*"
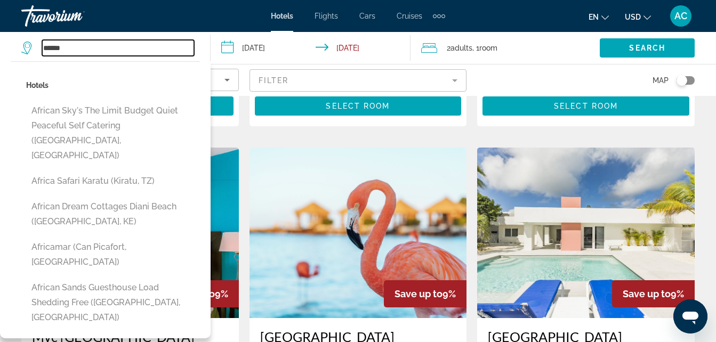
scroll to position [791, 0]
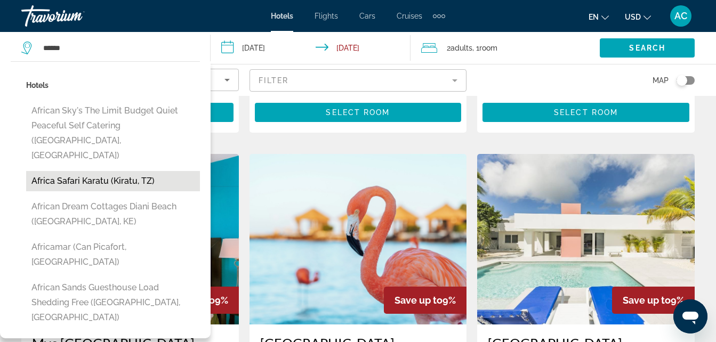
click at [132, 171] on button "Africa Safari Karatu (Kiratu, TZ)" at bounding box center [113, 181] width 174 height 20
type input "**********"
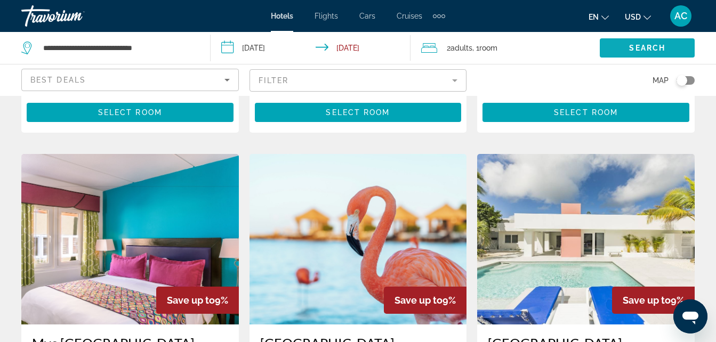
click at [636, 49] on span "Search" at bounding box center [647, 48] width 36 height 9
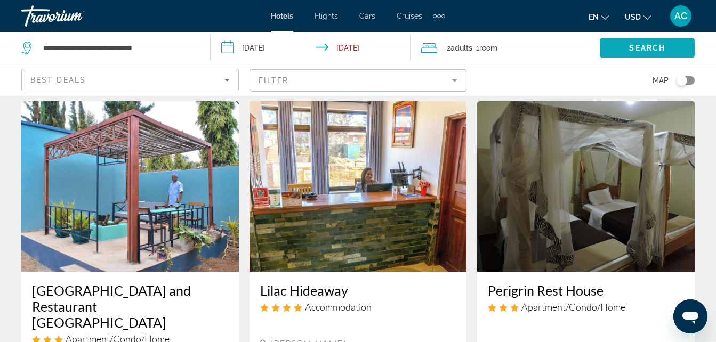
scroll to position [817, 0]
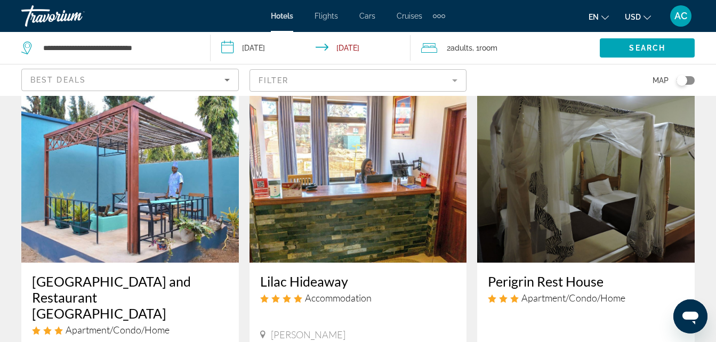
click at [221, 85] on icon "Sort by" at bounding box center [227, 80] width 13 height 13
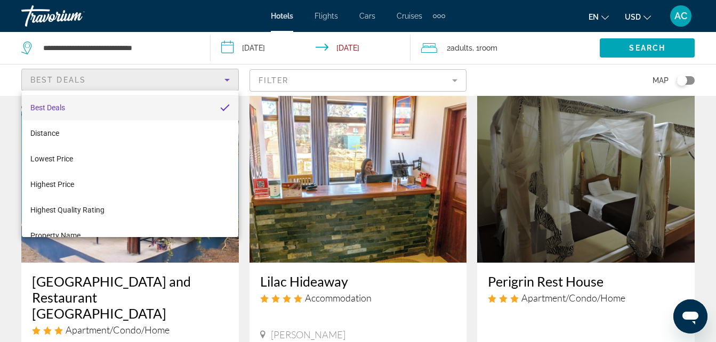
click at [310, 79] on div at bounding box center [358, 171] width 716 height 342
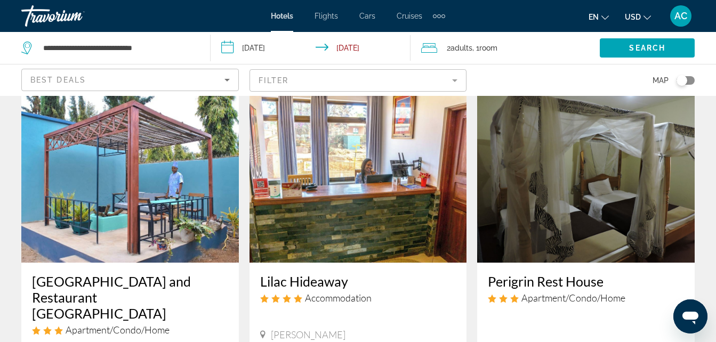
click at [347, 85] on mat-form-field "Filter" at bounding box center [357, 80] width 217 height 22
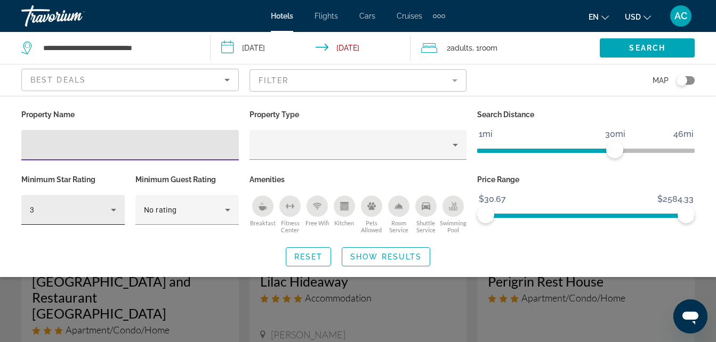
click at [102, 208] on div "3" at bounding box center [70, 210] width 81 height 13
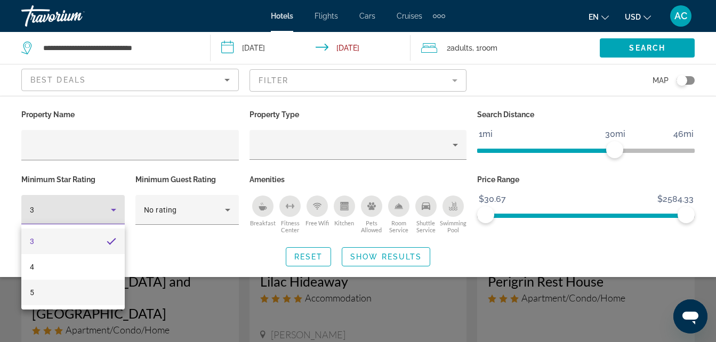
click at [66, 303] on mat-option "5" at bounding box center [72, 293] width 103 height 26
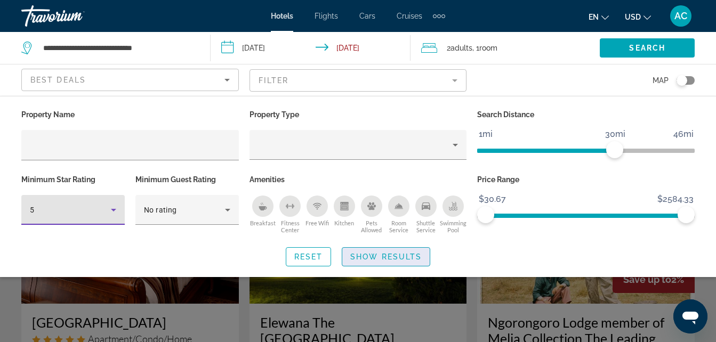
click at [382, 257] on span "Show Results" at bounding box center [385, 257] width 71 height 9
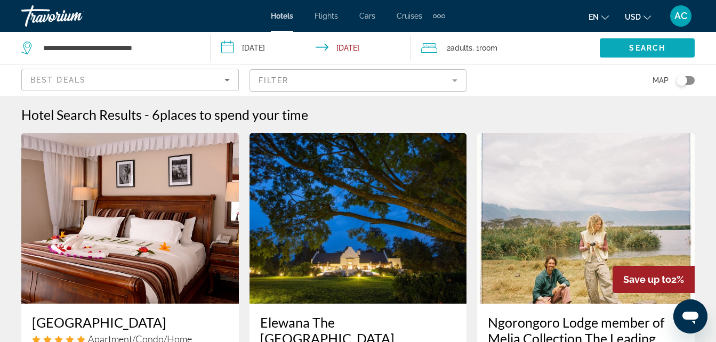
click at [633, 48] on span "Search" at bounding box center [647, 48] width 36 height 9
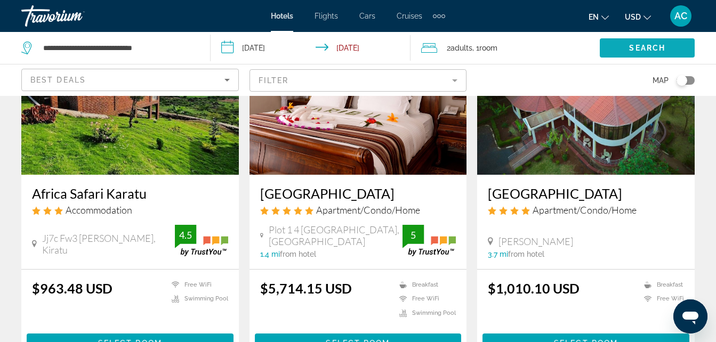
scroll to position [109, 0]
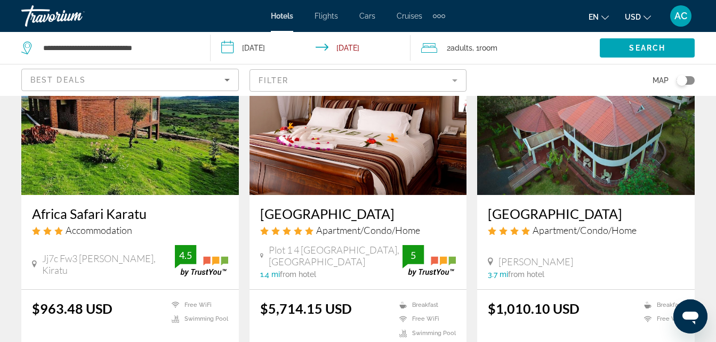
click at [338, 86] on mat-form-field "Filter" at bounding box center [357, 80] width 217 height 22
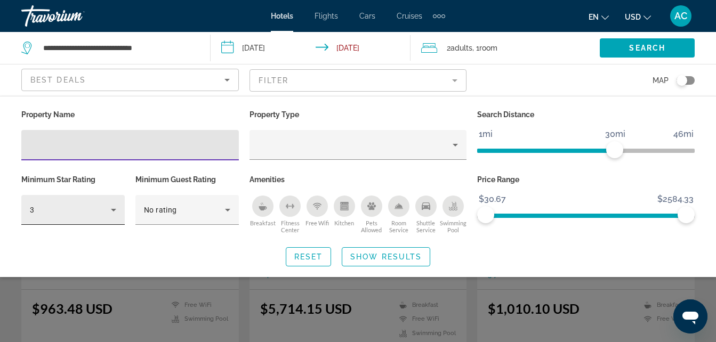
click at [108, 213] on icon "Hotel Filters" at bounding box center [113, 210] width 13 height 13
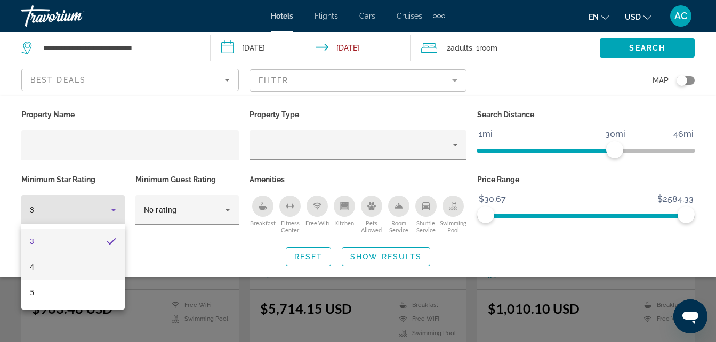
click at [78, 272] on mat-option "4" at bounding box center [72, 267] width 103 height 26
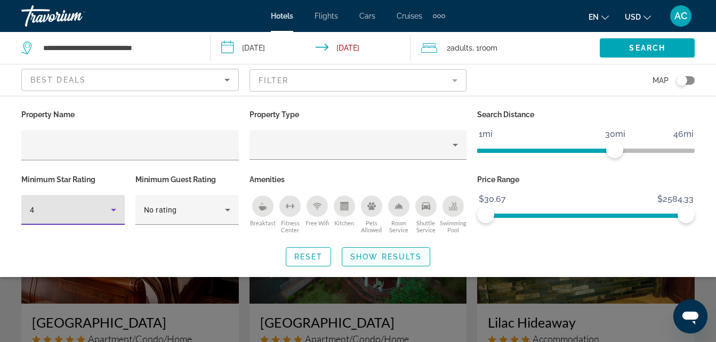
click at [376, 258] on span "Show Results" at bounding box center [385, 257] width 71 height 9
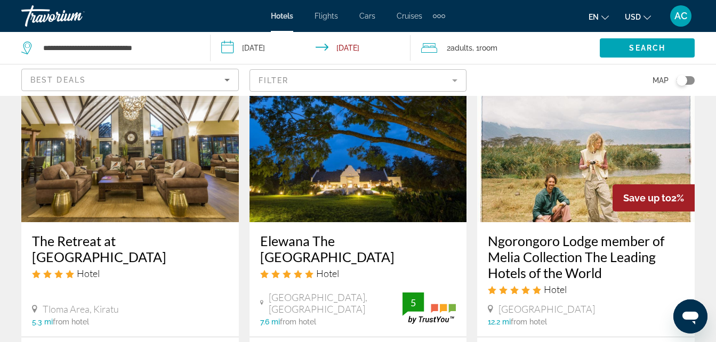
scroll to position [462, 0]
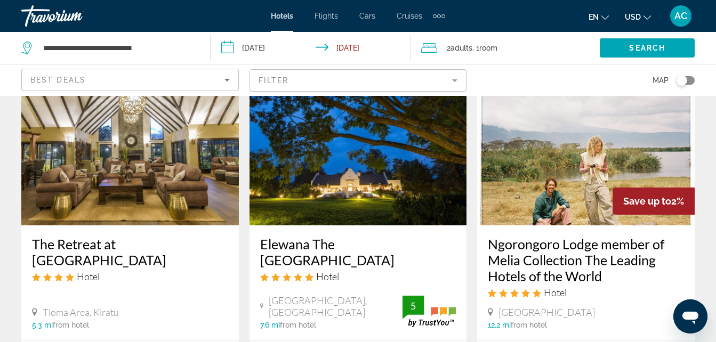
click at [144, 172] on img "Main content" at bounding box center [129, 140] width 217 height 171
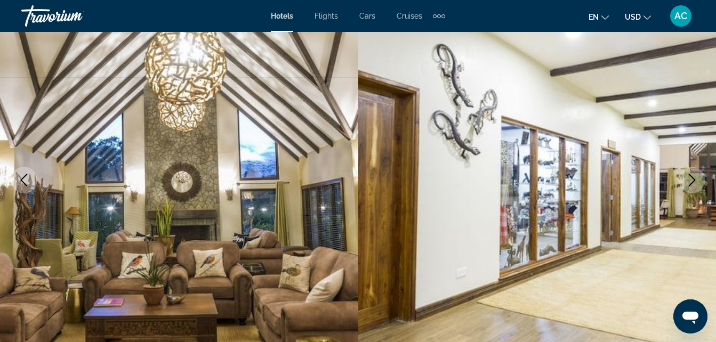
scroll to position [106, 0]
click at [700, 188] on button "Next image" at bounding box center [691, 179] width 27 height 27
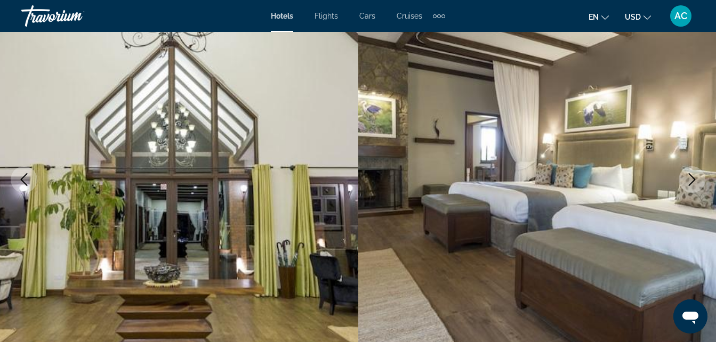
click at [697, 182] on icon "Next image" at bounding box center [691, 179] width 13 height 13
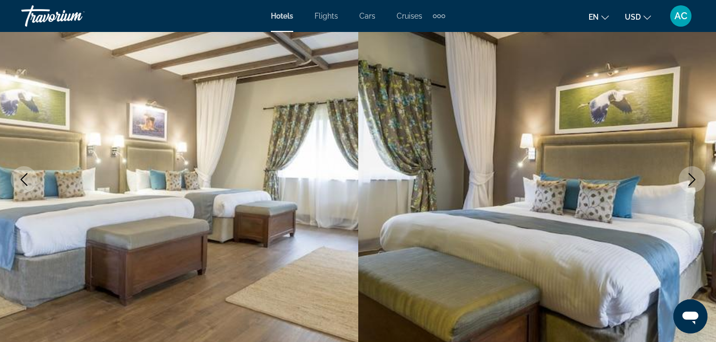
click at [697, 182] on icon "Next image" at bounding box center [691, 179] width 13 height 13
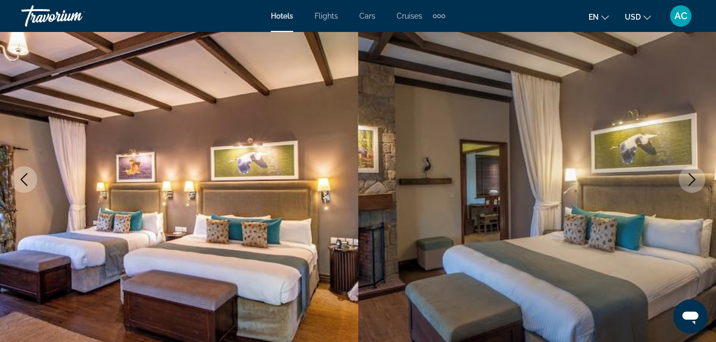
click at [697, 182] on icon "Next image" at bounding box center [691, 179] width 13 height 13
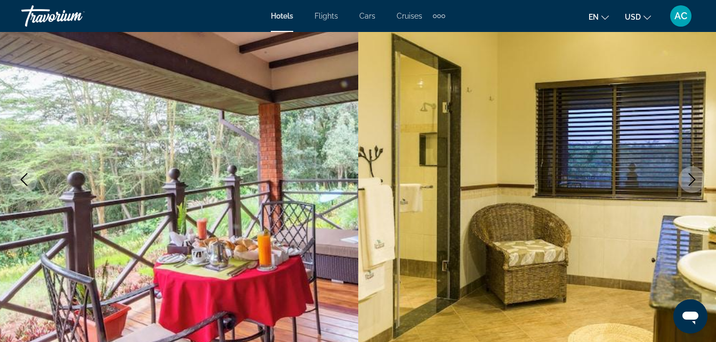
click at [695, 176] on icon "Next image" at bounding box center [691, 179] width 13 height 13
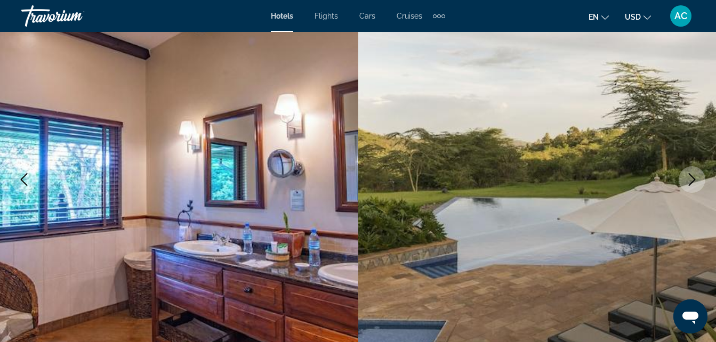
click at [695, 176] on icon "Next image" at bounding box center [691, 179] width 13 height 13
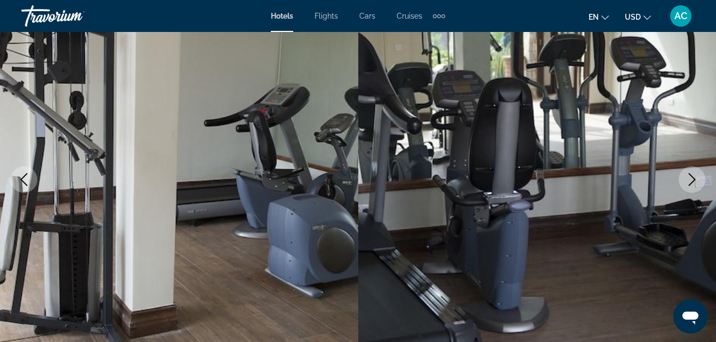
click at [695, 176] on icon "Next image" at bounding box center [691, 179] width 13 height 13
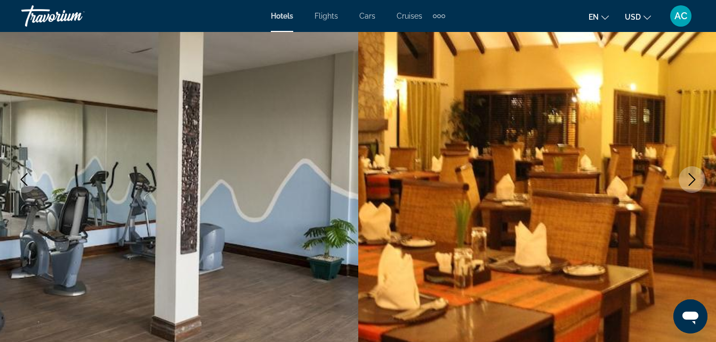
click at [694, 180] on icon "Next image" at bounding box center [692, 179] width 7 height 13
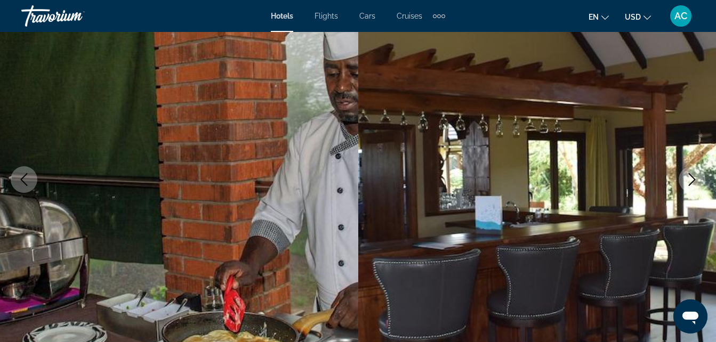
click at [694, 180] on icon "Next image" at bounding box center [692, 179] width 7 height 13
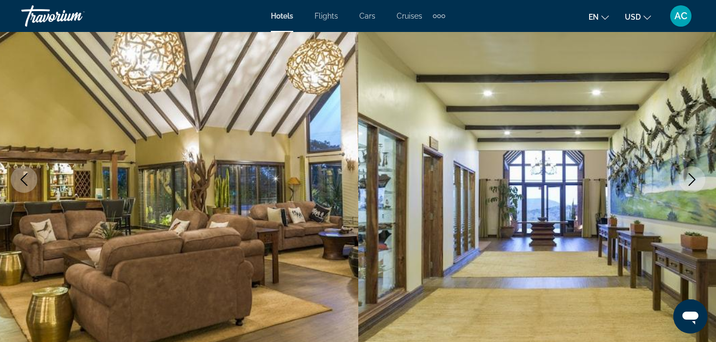
click at [694, 180] on icon "Next image" at bounding box center [692, 179] width 7 height 13
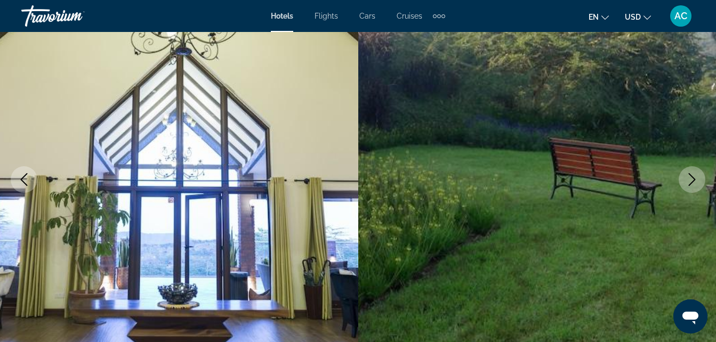
click at [694, 180] on icon "Next image" at bounding box center [692, 179] width 7 height 13
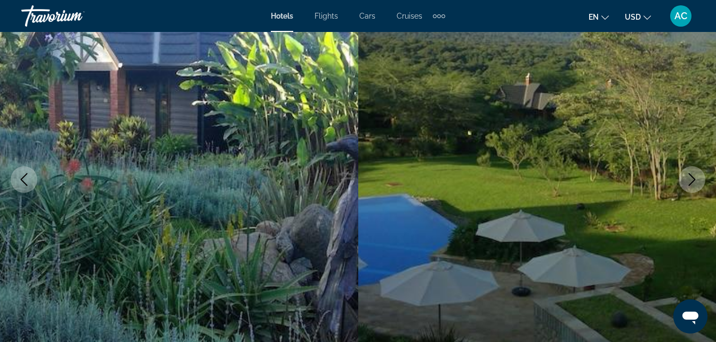
click at [694, 180] on icon "Next image" at bounding box center [692, 179] width 7 height 13
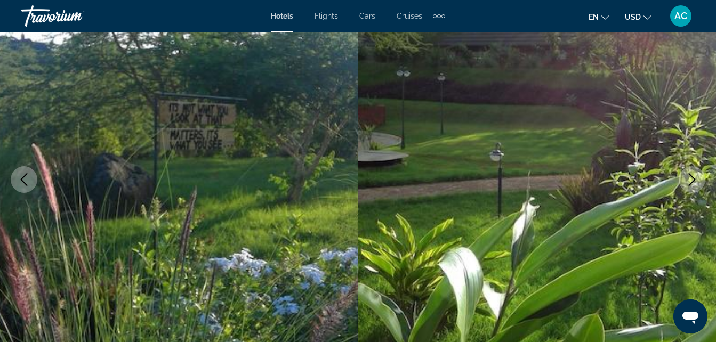
click at [694, 180] on icon "Next image" at bounding box center [692, 179] width 7 height 13
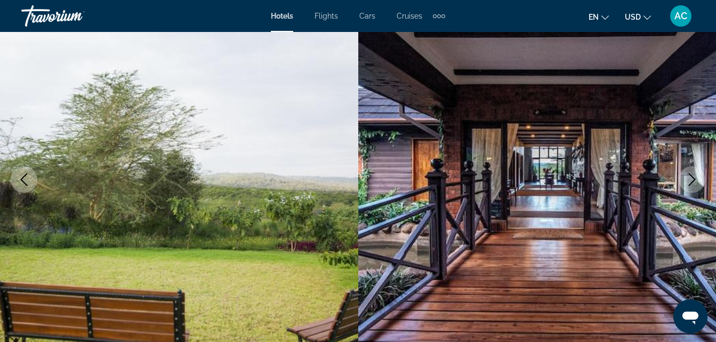
click at [694, 180] on icon "Next image" at bounding box center [692, 179] width 7 height 13
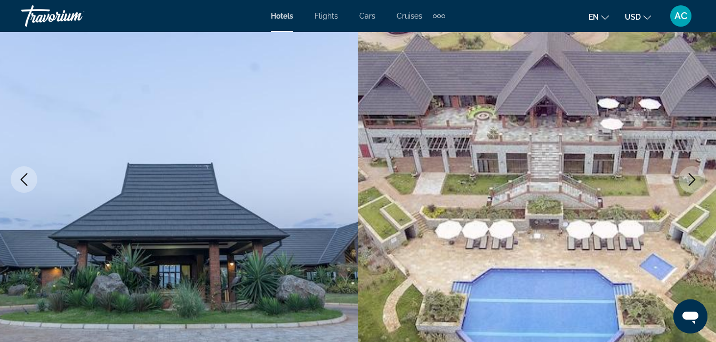
click at [694, 180] on icon "Next image" at bounding box center [692, 179] width 7 height 13
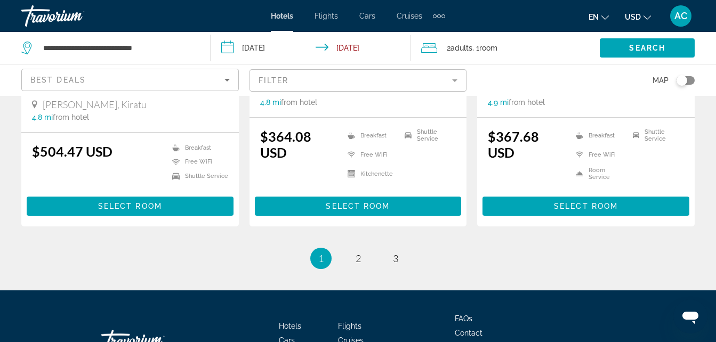
scroll to position [1453, 0]
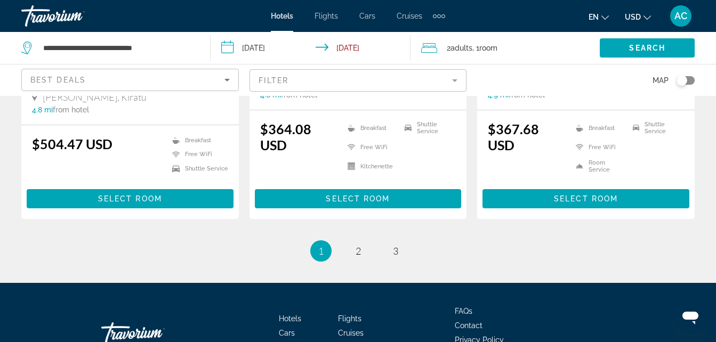
click at [560, 244] on ul "1 / 3 You're on page 1 page 2 page 3" at bounding box center [357, 250] width 673 height 21
click at [358, 253] on span "2" at bounding box center [357, 251] width 5 height 12
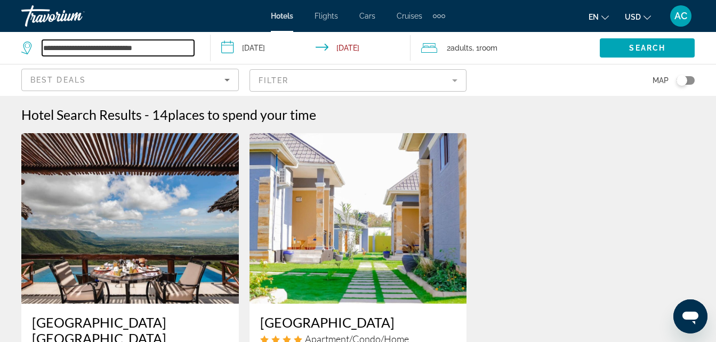
click at [171, 48] on input "**********" at bounding box center [118, 48] width 152 height 16
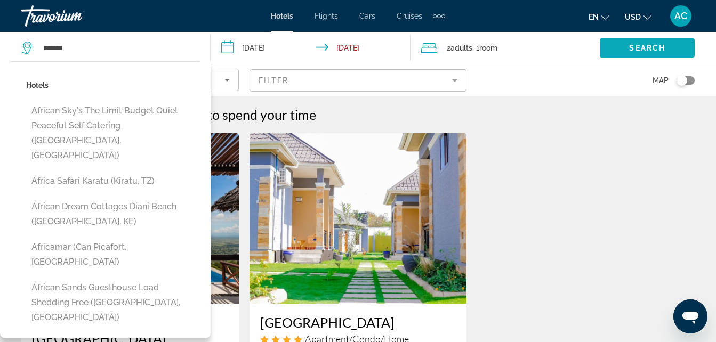
click at [658, 49] on span "Search" at bounding box center [647, 48] width 36 height 9
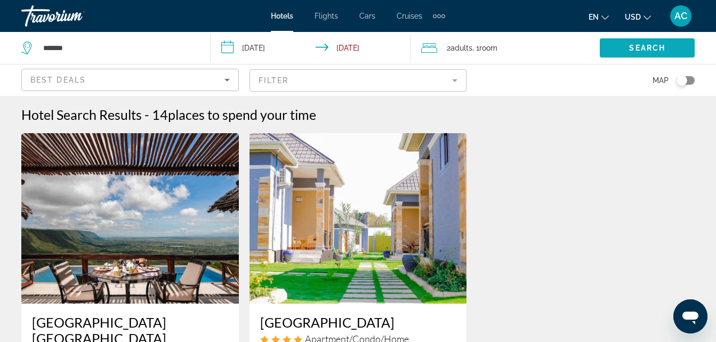
click at [653, 50] on span "Search" at bounding box center [647, 48] width 36 height 9
click at [101, 55] on input "******" at bounding box center [118, 48] width 152 height 16
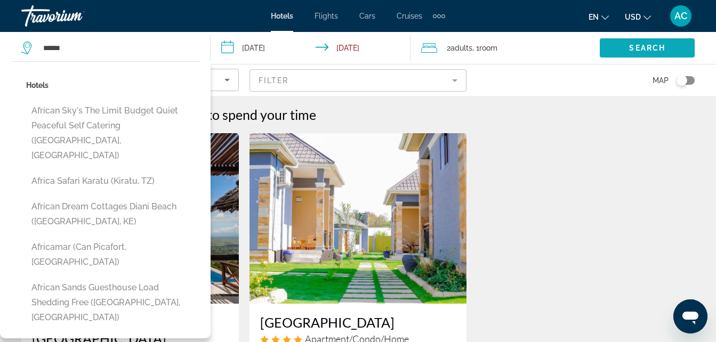
click at [644, 55] on span "Search widget" at bounding box center [647, 48] width 95 height 26
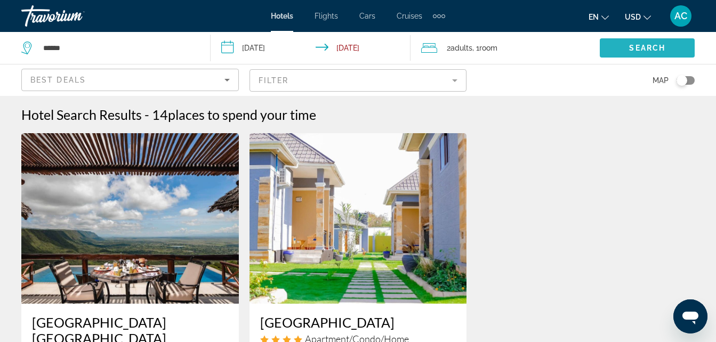
click at [641, 48] on span "Search" at bounding box center [647, 48] width 36 height 9
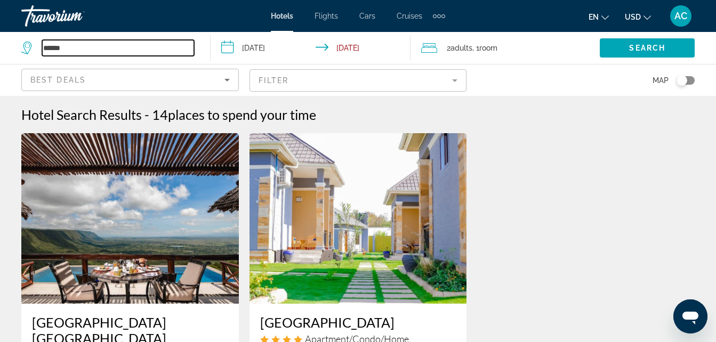
click at [89, 51] on input "******" at bounding box center [118, 48] width 152 height 16
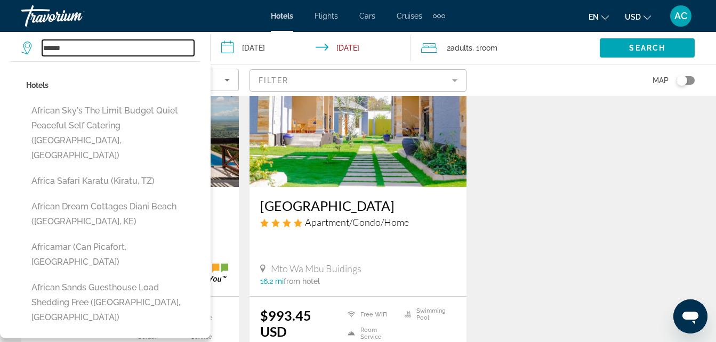
scroll to position [124, 0]
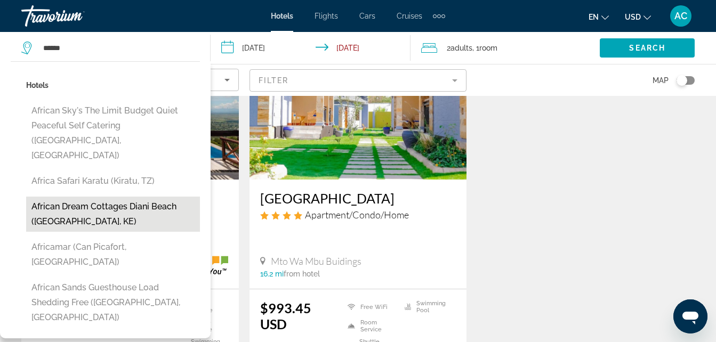
click at [136, 197] on button "African Dream Cottages Diani Beach ([GEOGRAPHIC_DATA], KE)" at bounding box center [113, 214] width 174 height 35
type input "**********"
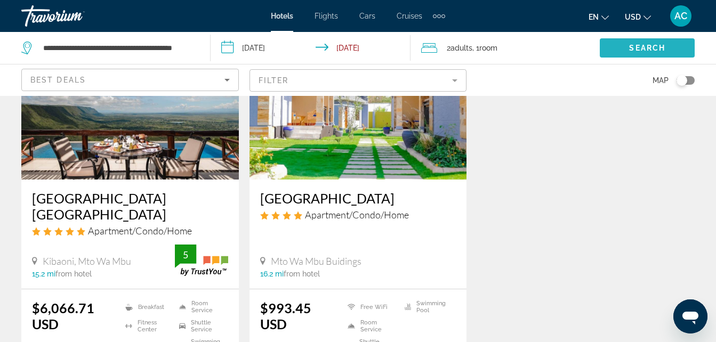
click at [642, 47] on span "Search" at bounding box center [647, 48] width 36 height 9
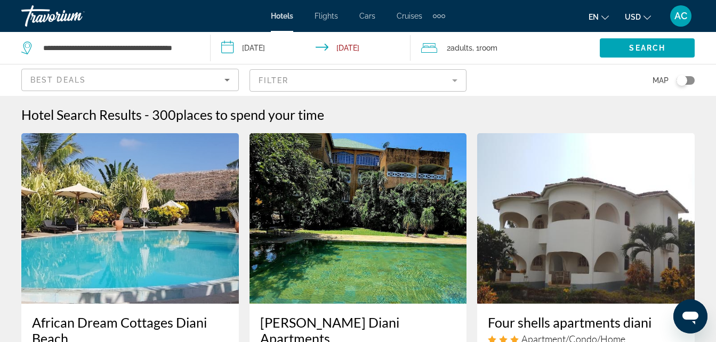
click at [269, 301] on img "Main content" at bounding box center [357, 218] width 217 height 171
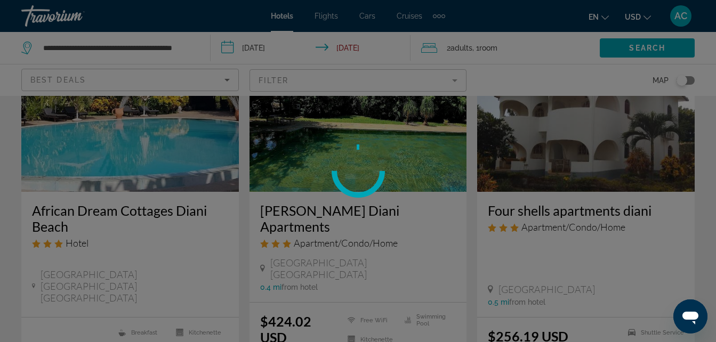
scroll to position [116, 0]
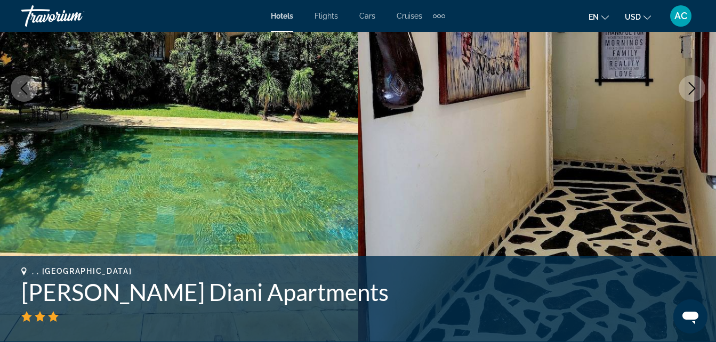
scroll to position [197, 0]
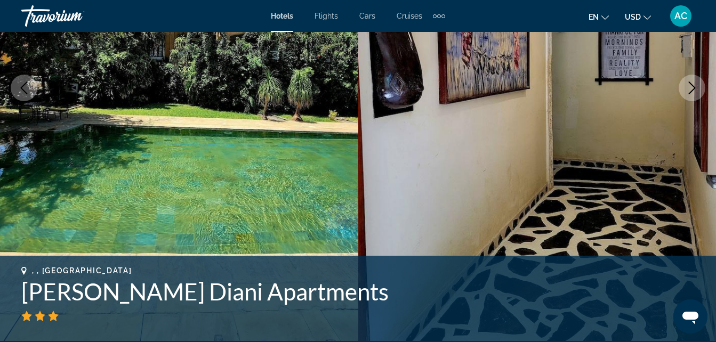
click at [692, 88] on icon "Next image" at bounding box center [691, 88] width 13 height 13
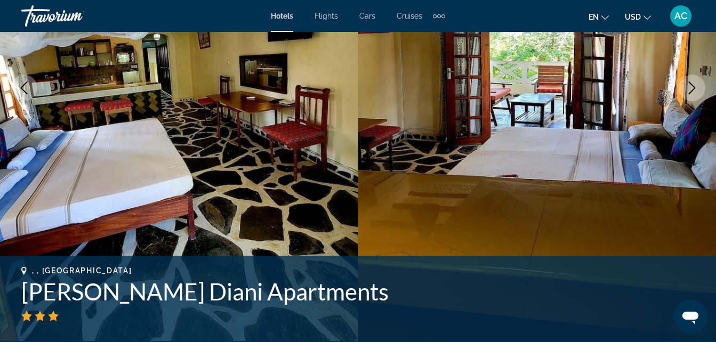
click at [681, 96] on button "Next image" at bounding box center [691, 88] width 27 height 27
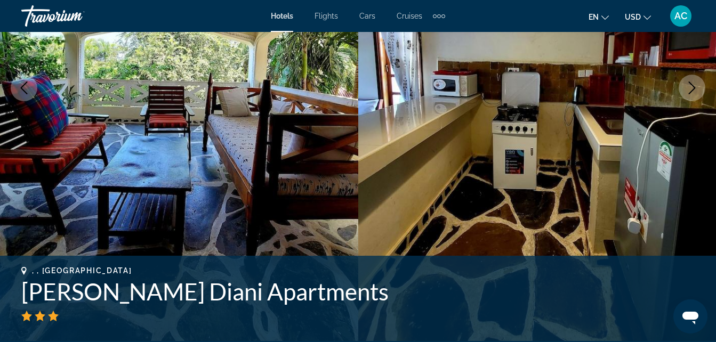
click at [686, 90] on icon "Next image" at bounding box center [691, 88] width 13 height 13
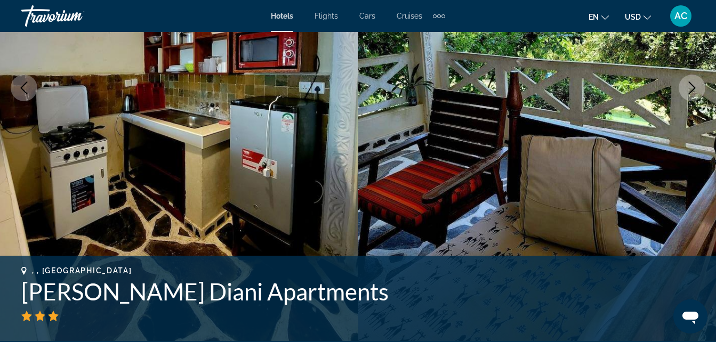
click at [686, 90] on icon "Next image" at bounding box center [691, 88] width 13 height 13
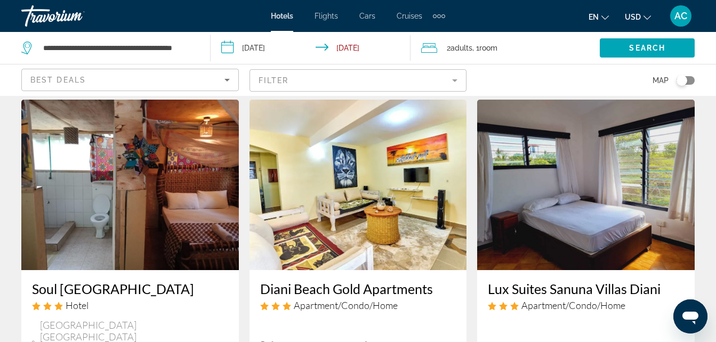
scroll to position [1243, 0]
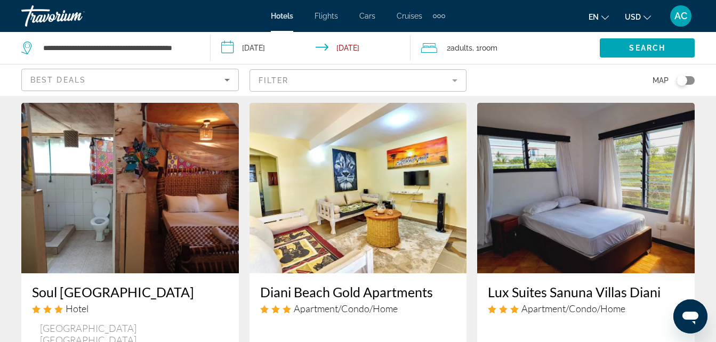
click at [171, 203] on img "Main content" at bounding box center [129, 188] width 217 height 171
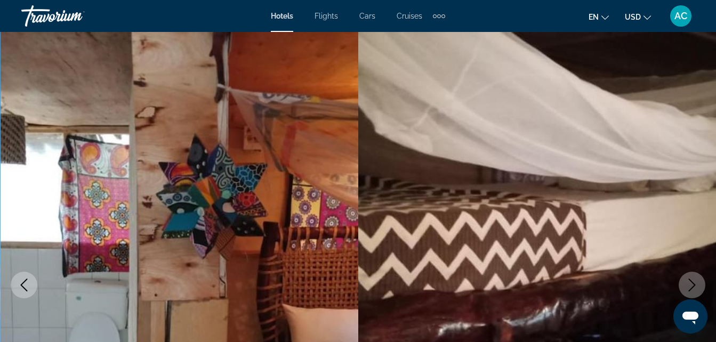
click at [694, 279] on icon "Next image" at bounding box center [691, 285] width 13 height 13
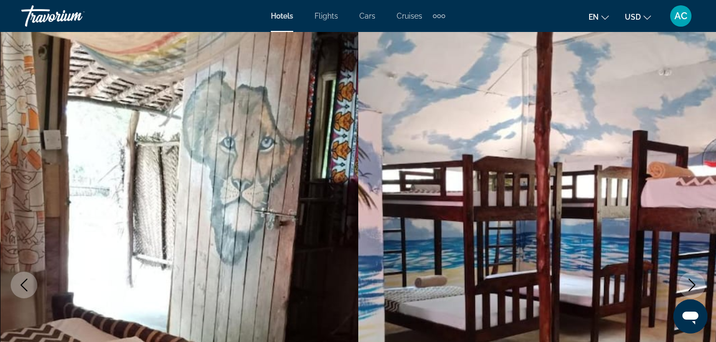
click at [694, 279] on icon "Next image" at bounding box center [691, 285] width 13 height 13
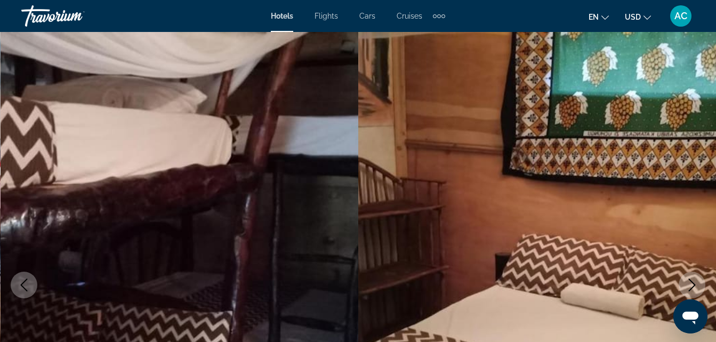
click at [694, 279] on icon "Next image" at bounding box center [691, 285] width 13 height 13
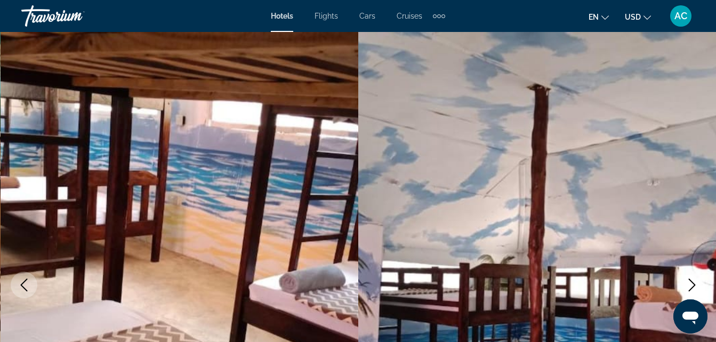
click at [694, 279] on icon "Next image" at bounding box center [691, 285] width 13 height 13
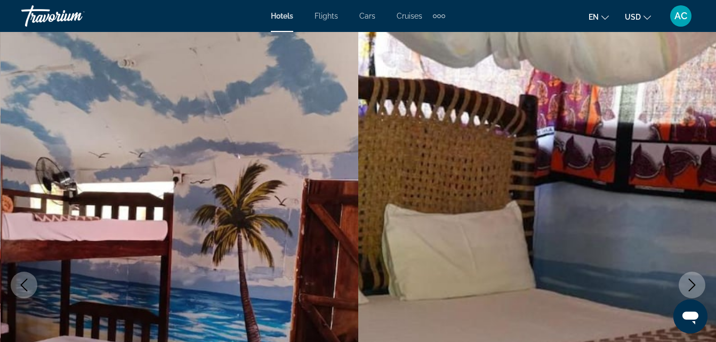
click at [694, 279] on icon "Next image" at bounding box center [691, 285] width 13 height 13
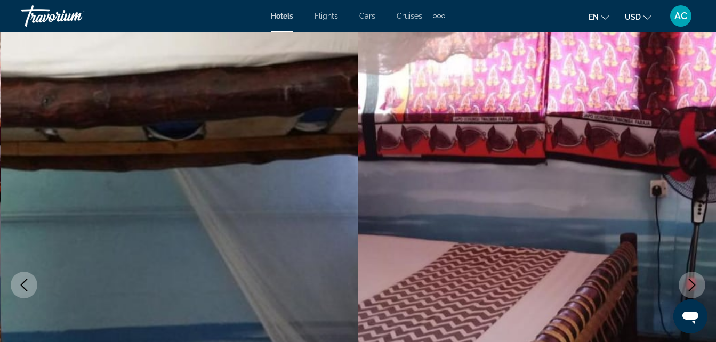
click at [694, 279] on icon "Next image" at bounding box center [691, 285] width 13 height 13
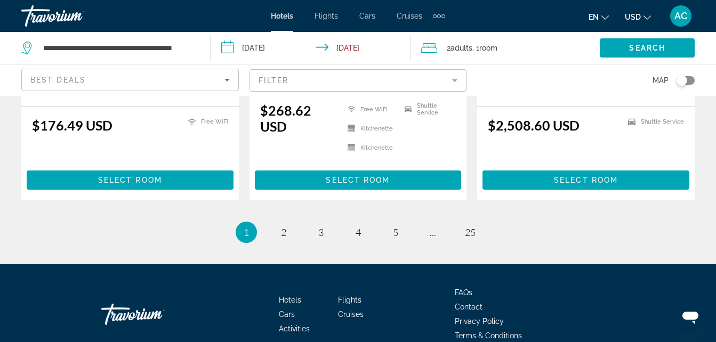
scroll to position [1537, 0]
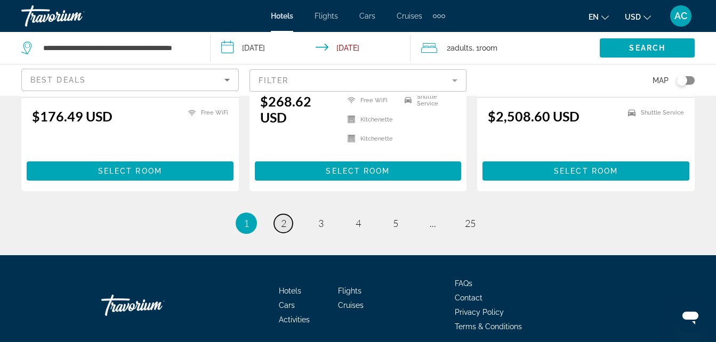
click at [283, 217] on span "2" at bounding box center [283, 223] width 5 height 12
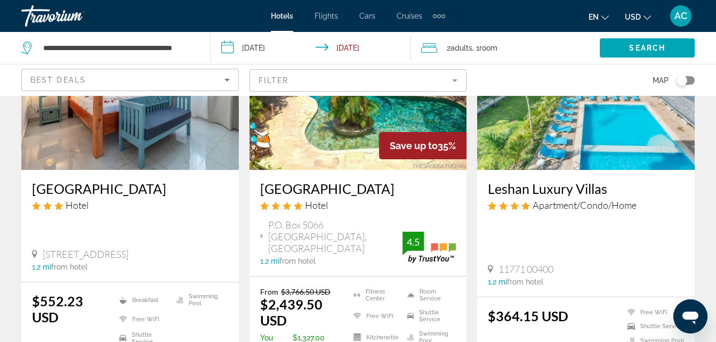
scroll to position [932, 0]
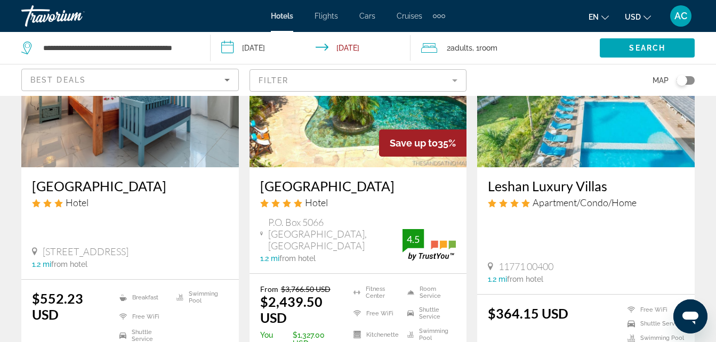
click at [621, 295] on div "$364.15 USD Free WiFi Shuttle Service Swimming Pool Select Room" at bounding box center [585, 342] width 217 height 94
click at [612, 305] on div "$364.15 USD Free WiFi Shuttle Service Swimming Pool" at bounding box center [586, 326] width 196 height 43
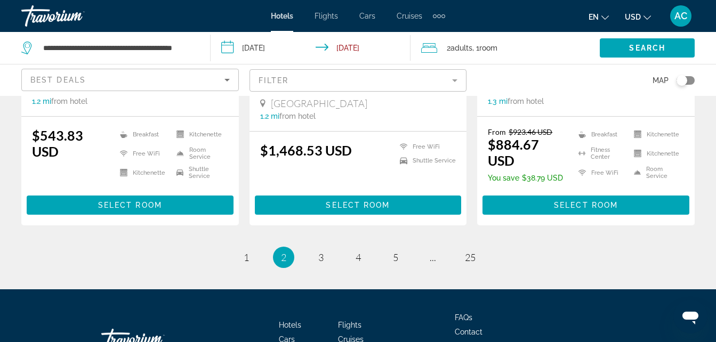
scroll to position [1519, 0]
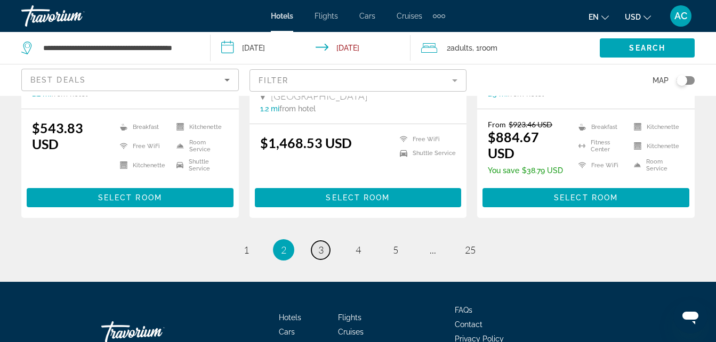
click at [322, 244] on span "3" at bounding box center [320, 250] width 5 height 12
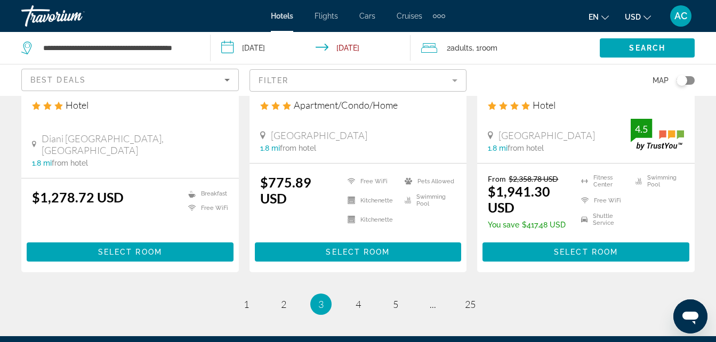
scroll to position [1428, 0]
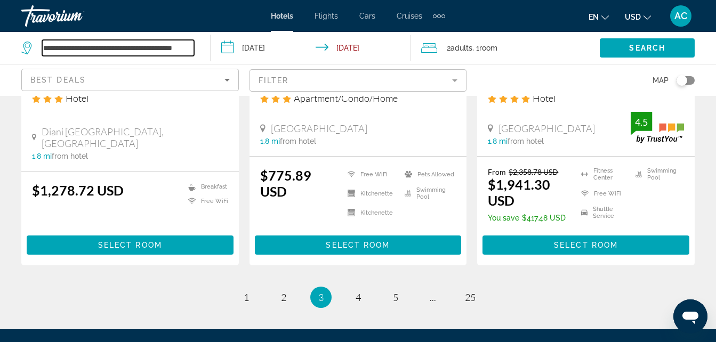
click at [191, 48] on input "**********" at bounding box center [118, 48] width 152 height 16
type input "*"
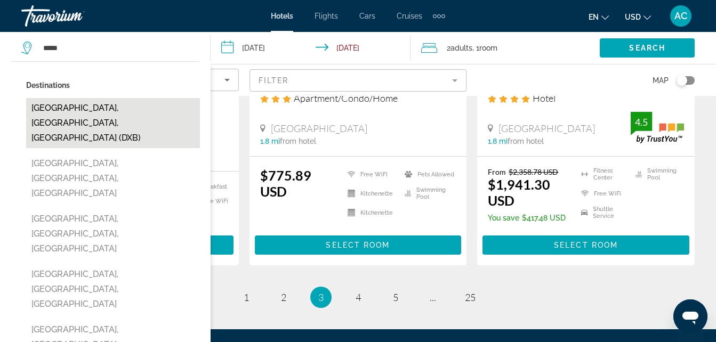
click at [117, 109] on button "[GEOGRAPHIC_DATA], [GEOGRAPHIC_DATA], [GEOGRAPHIC_DATA] (DXB)" at bounding box center [113, 123] width 174 height 50
type input "**********"
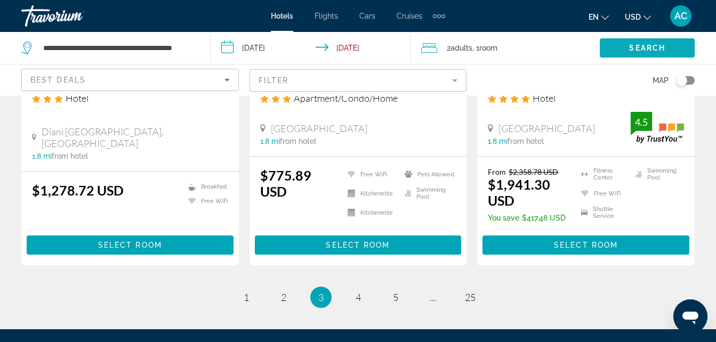
click at [632, 42] on span "Search widget" at bounding box center [647, 48] width 95 height 26
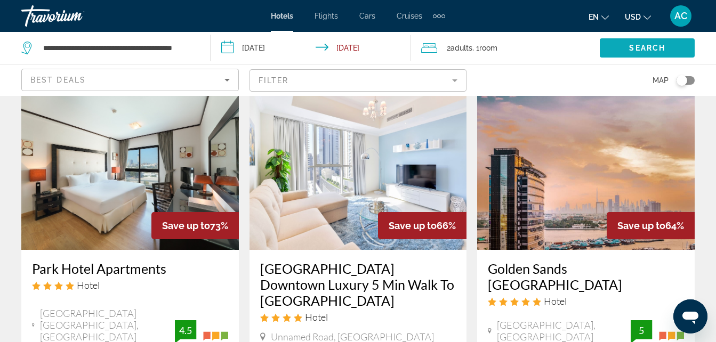
scroll to position [53, 0]
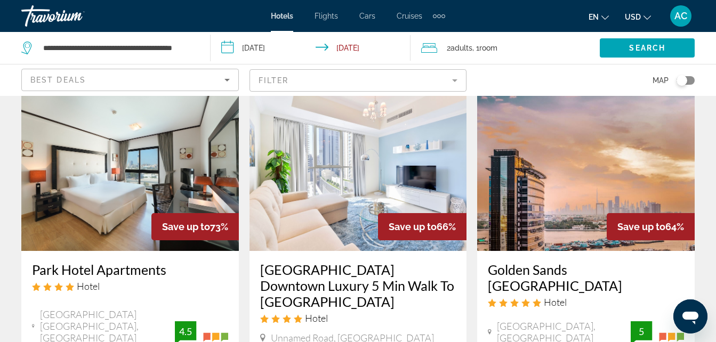
click at [634, 176] on img "Main content" at bounding box center [585, 165] width 217 height 171
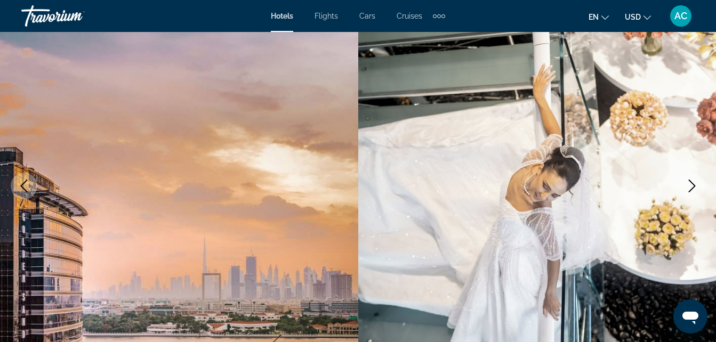
scroll to position [106, 0]
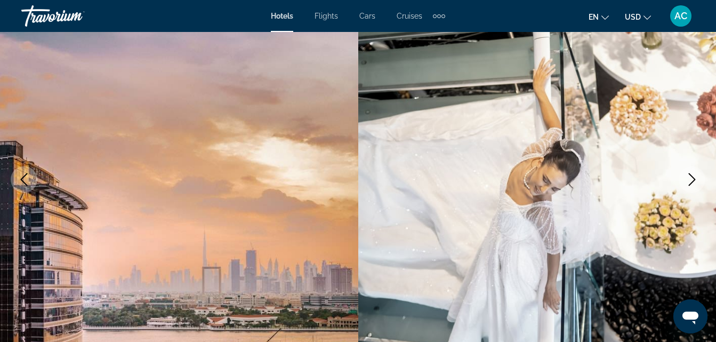
click at [698, 181] on icon "Next image" at bounding box center [691, 179] width 13 height 13
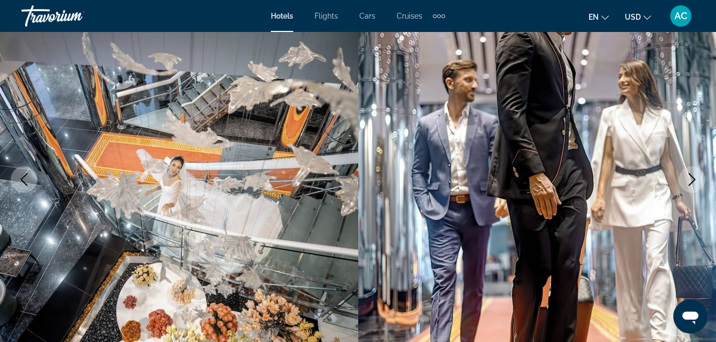
click at [694, 174] on icon "Next image" at bounding box center [691, 179] width 13 height 13
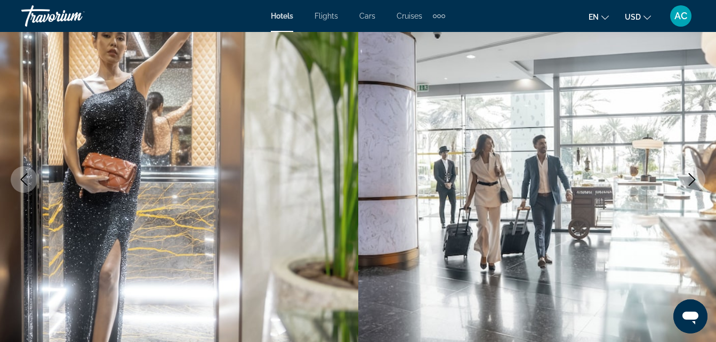
click at [693, 179] on icon "Next image" at bounding box center [691, 179] width 13 height 13
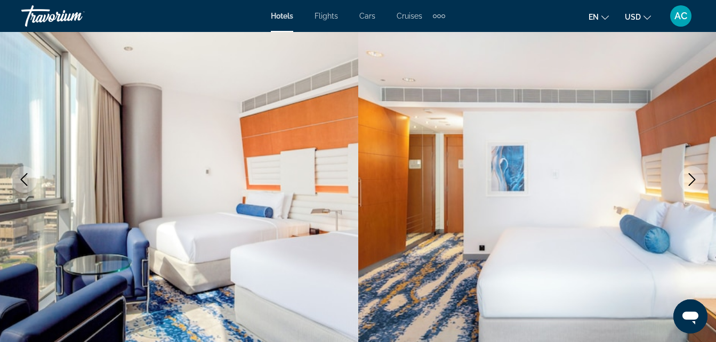
click at [693, 179] on icon "Next image" at bounding box center [691, 179] width 13 height 13
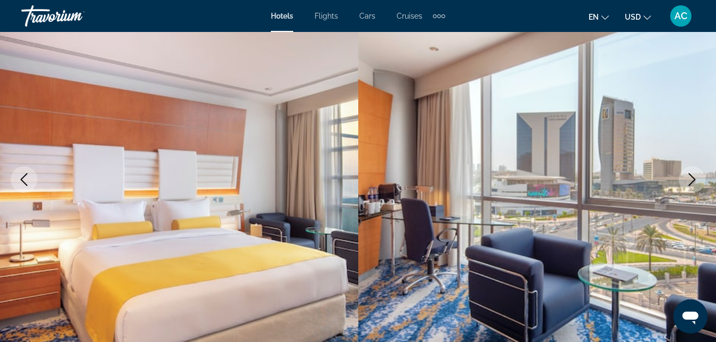
click at [693, 179] on icon "Next image" at bounding box center [691, 179] width 13 height 13
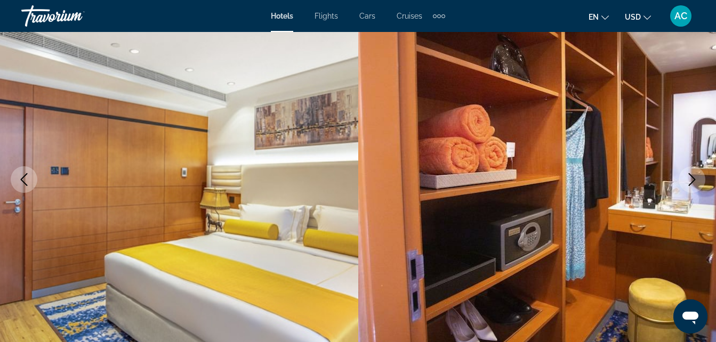
click at [705, 185] on img "Main content" at bounding box center [537, 179] width 358 height 506
click at [689, 177] on icon "Next image" at bounding box center [691, 179] width 13 height 13
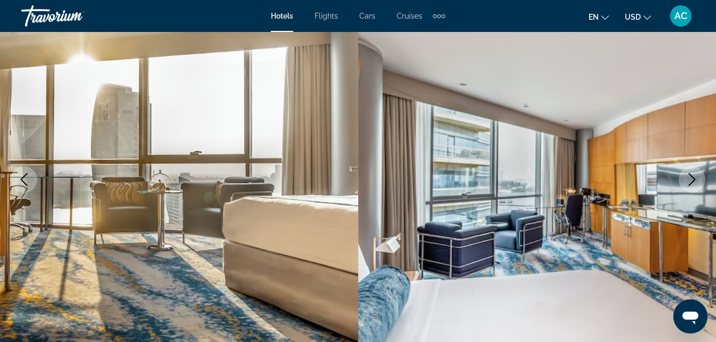
click at [694, 181] on icon "Next image" at bounding box center [691, 179] width 13 height 13
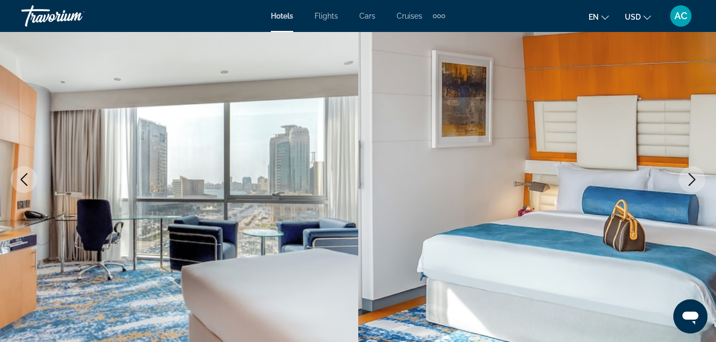
click at [694, 181] on icon "Next image" at bounding box center [691, 179] width 13 height 13
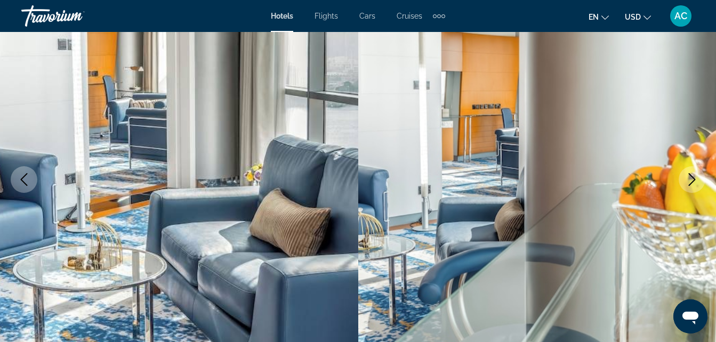
click at [694, 181] on icon "Next image" at bounding box center [691, 179] width 13 height 13
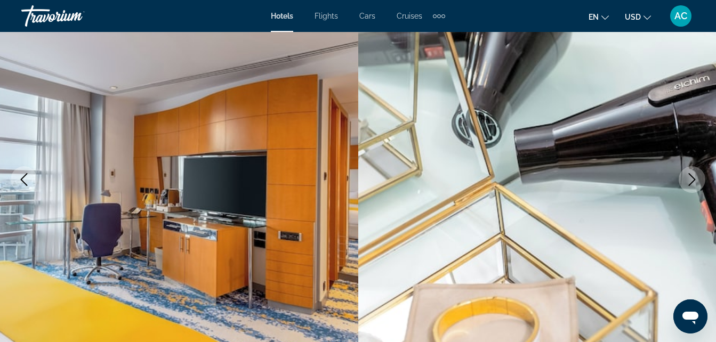
click at [694, 181] on icon "Next image" at bounding box center [691, 179] width 13 height 13
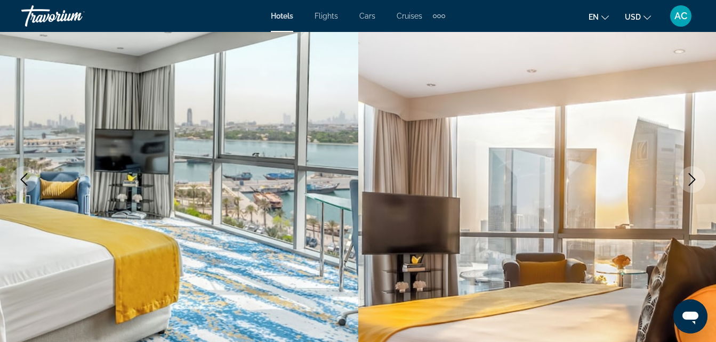
click at [694, 181] on icon "Next image" at bounding box center [691, 179] width 13 height 13
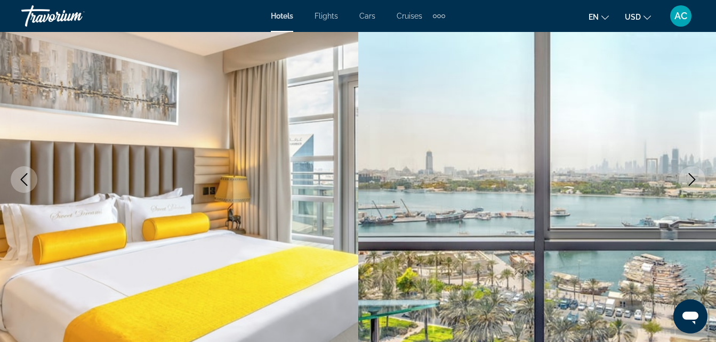
click at [694, 189] on button "Next image" at bounding box center [691, 179] width 27 height 27
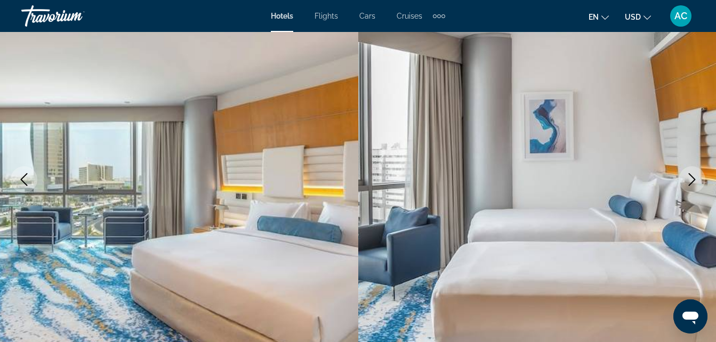
click at [694, 189] on button "Next image" at bounding box center [691, 179] width 27 height 27
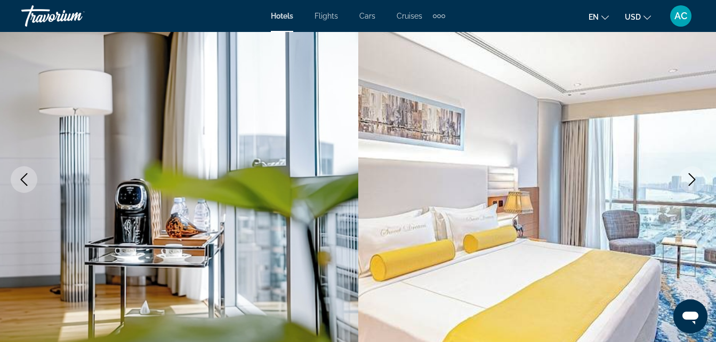
click at [684, 175] on button "Next image" at bounding box center [691, 179] width 27 height 27
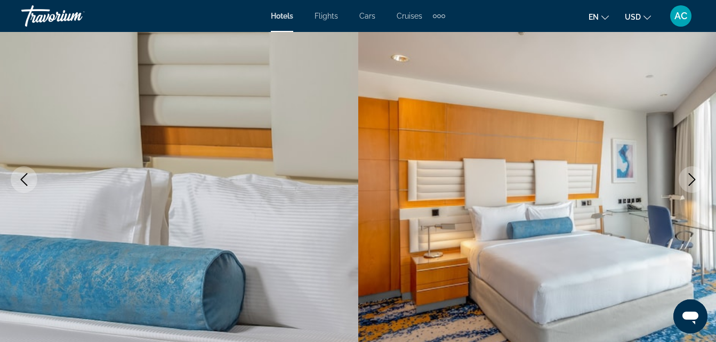
click at [694, 177] on icon "Next image" at bounding box center [691, 179] width 13 height 13
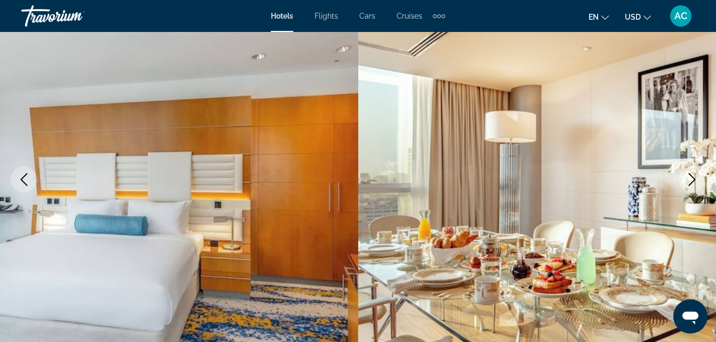
click at [694, 171] on button "Next image" at bounding box center [691, 179] width 27 height 27
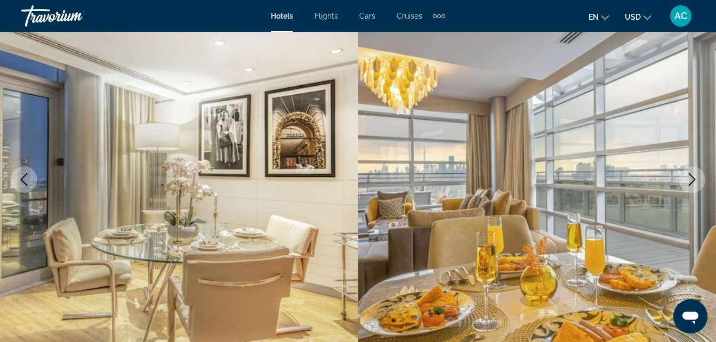
click at [694, 183] on icon "Next image" at bounding box center [691, 179] width 13 height 13
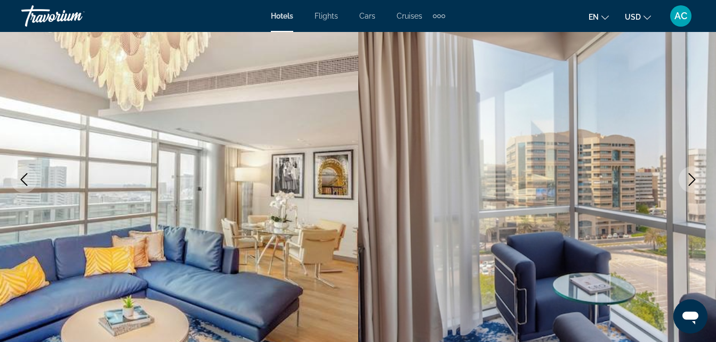
click at [694, 183] on icon "Next image" at bounding box center [691, 179] width 13 height 13
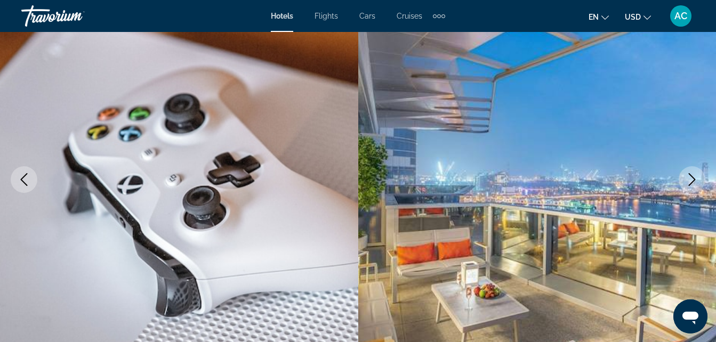
click at [686, 173] on icon "Next image" at bounding box center [691, 179] width 13 height 13
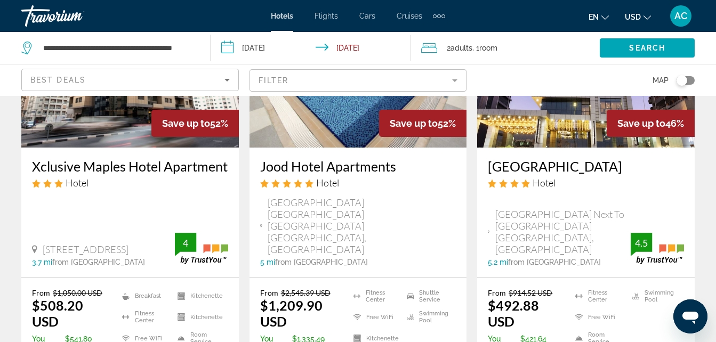
scroll to position [1015, 0]
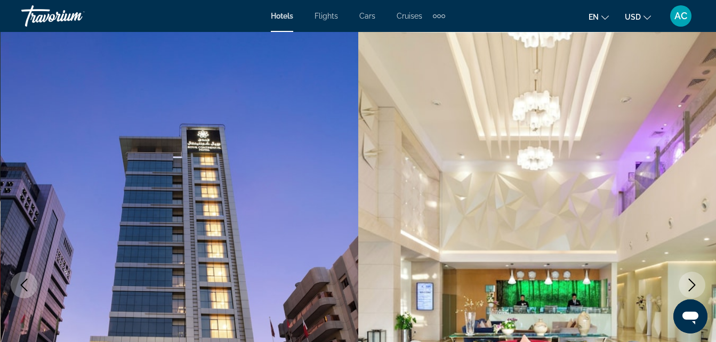
click at [694, 284] on icon "Next image" at bounding box center [691, 285] width 13 height 13
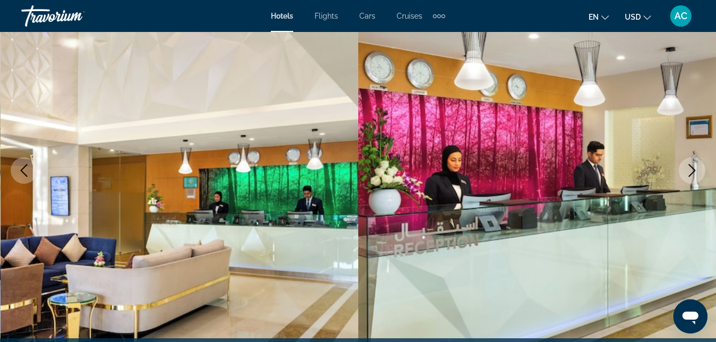
scroll to position [112, 0]
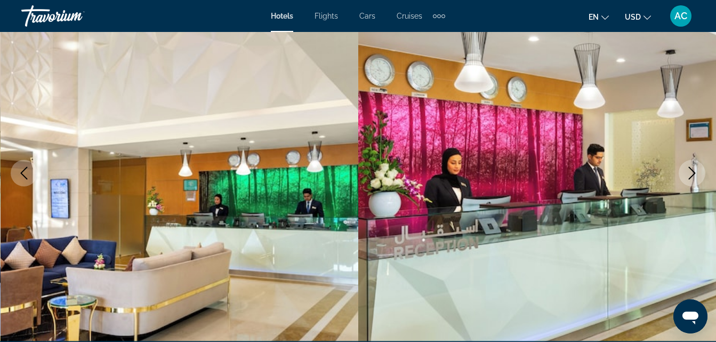
click at [694, 171] on icon "Next image" at bounding box center [691, 173] width 13 height 13
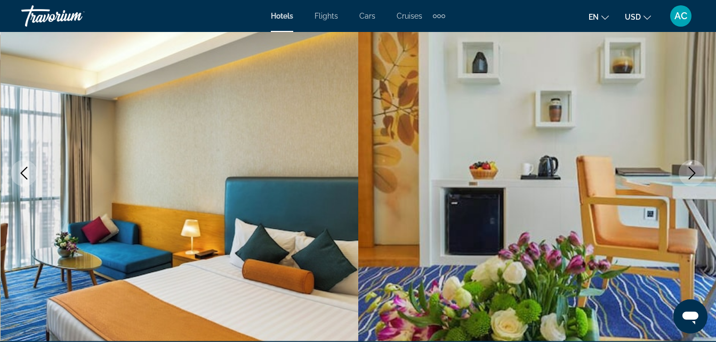
click at [697, 176] on icon "Next image" at bounding box center [691, 173] width 13 height 13
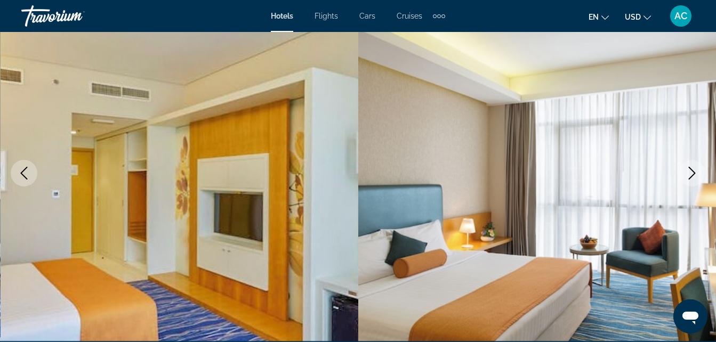
click at [697, 176] on icon "Next image" at bounding box center [691, 173] width 13 height 13
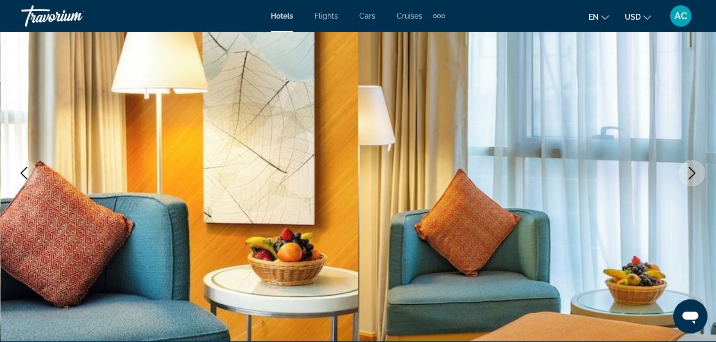
click at [696, 171] on icon "Next image" at bounding box center [691, 173] width 13 height 13
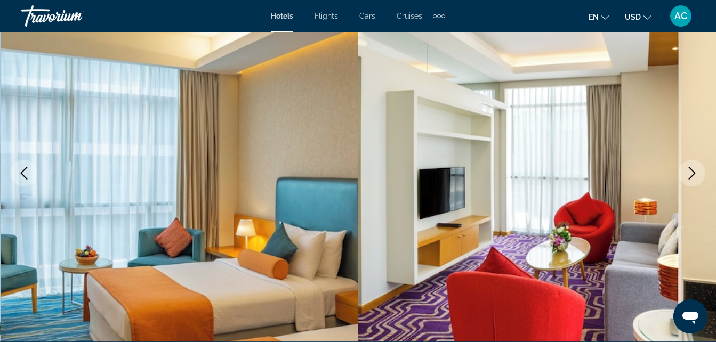
click at [697, 177] on icon "Next image" at bounding box center [691, 173] width 13 height 13
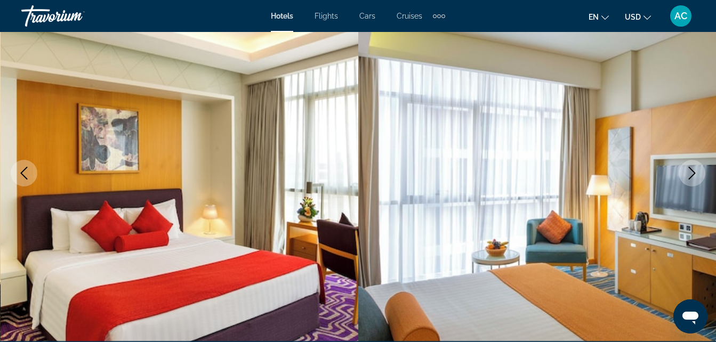
click at [697, 177] on icon "Next image" at bounding box center [691, 173] width 13 height 13
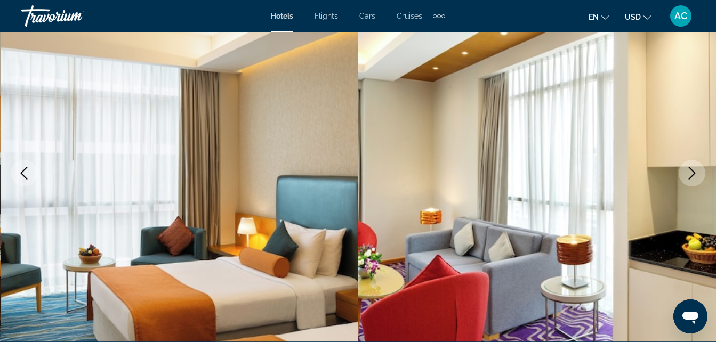
click at [697, 177] on icon "Next image" at bounding box center [691, 173] width 13 height 13
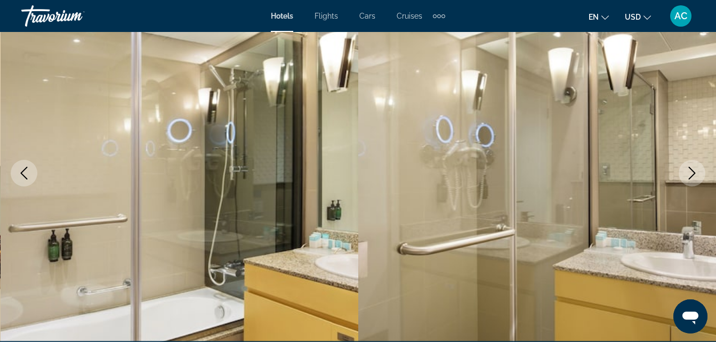
click at [697, 177] on icon "Next image" at bounding box center [691, 173] width 13 height 13
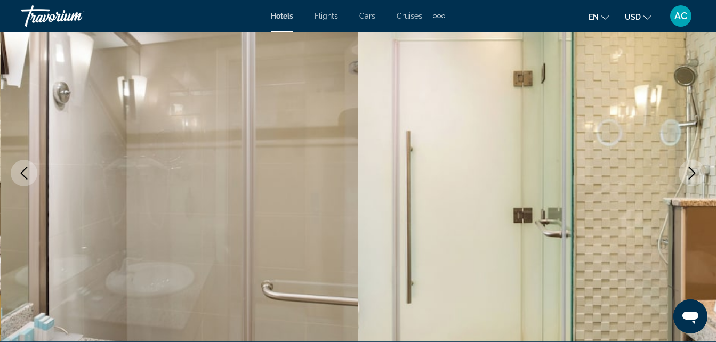
click at [702, 171] on button "Next image" at bounding box center [691, 173] width 27 height 27
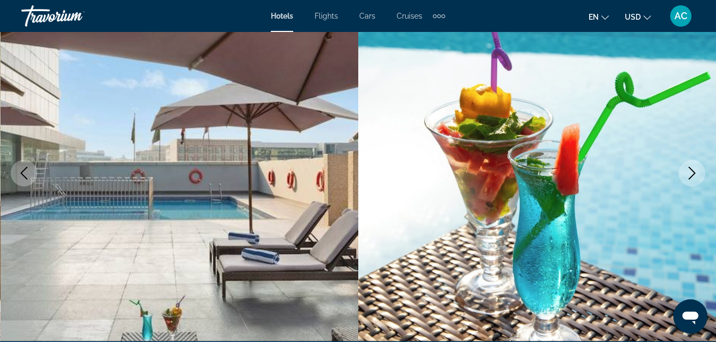
click at [697, 173] on icon "Next image" at bounding box center [691, 173] width 13 height 13
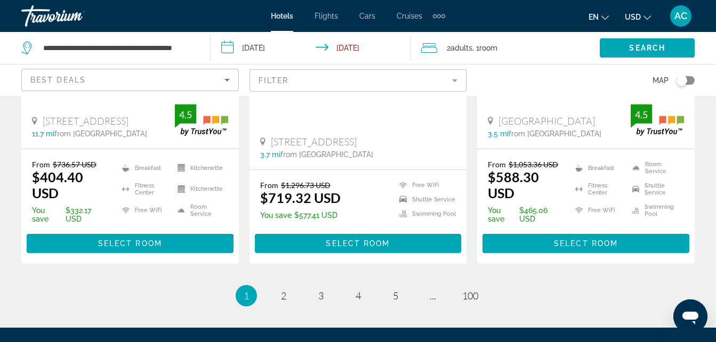
scroll to position [1560, 0]
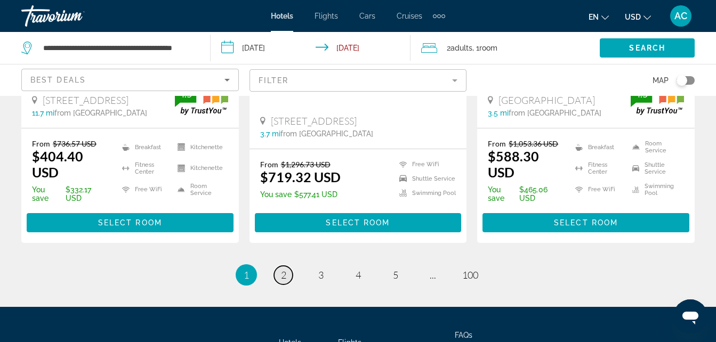
click at [282, 269] on span "2" at bounding box center [283, 275] width 5 height 12
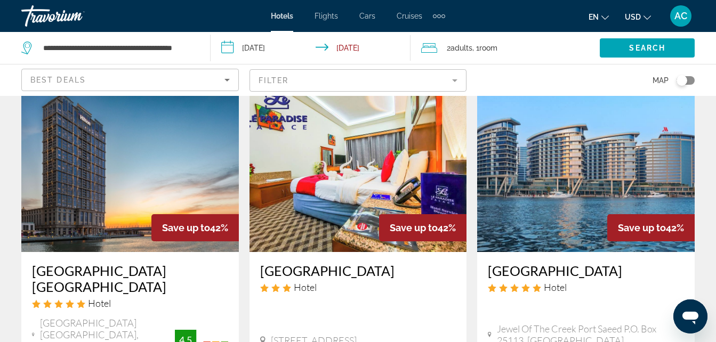
scroll to position [475, 0]
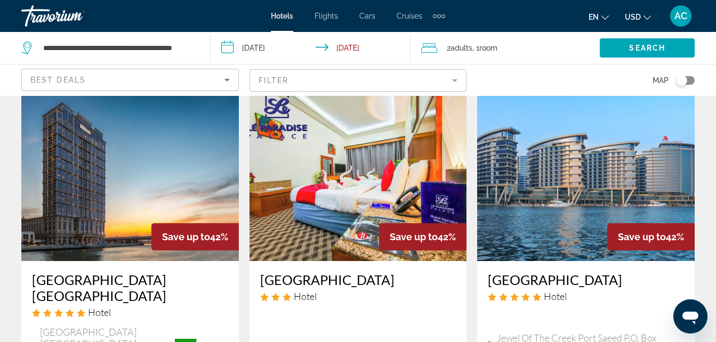
click at [550, 148] on img "Main content" at bounding box center [585, 176] width 217 height 171
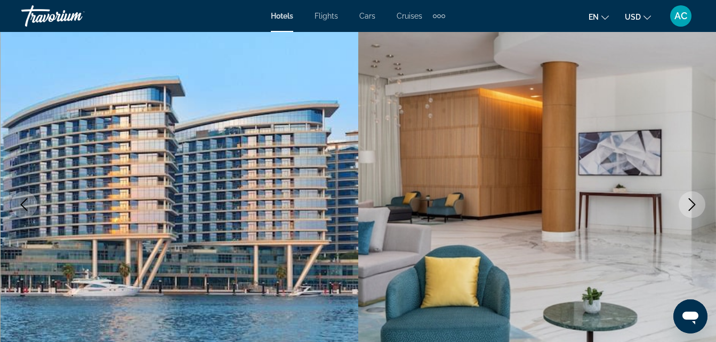
scroll to position [85, 0]
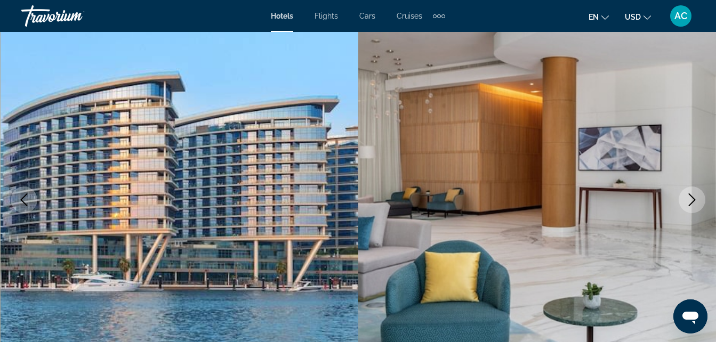
click at [700, 196] on button "Next image" at bounding box center [691, 200] width 27 height 27
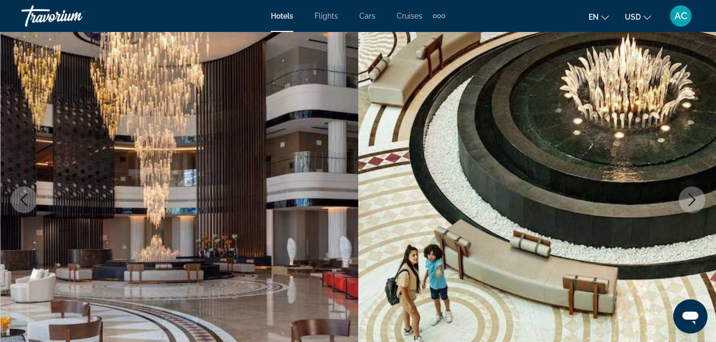
click at [695, 206] on icon "Next image" at bounding box center [691, 199] width 13 height 13
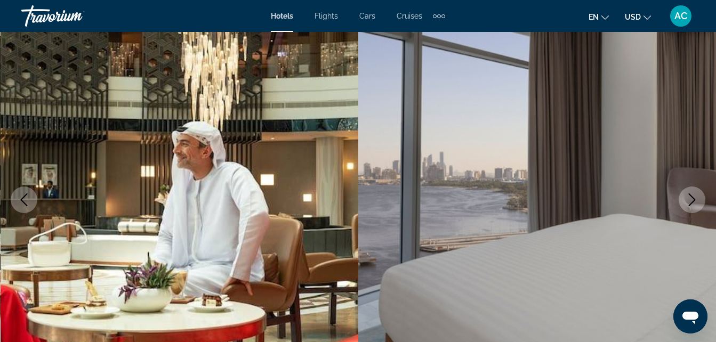
click at [19, 205] on icon "Previous image" at bounding box center [24, 199] width 13 height 13
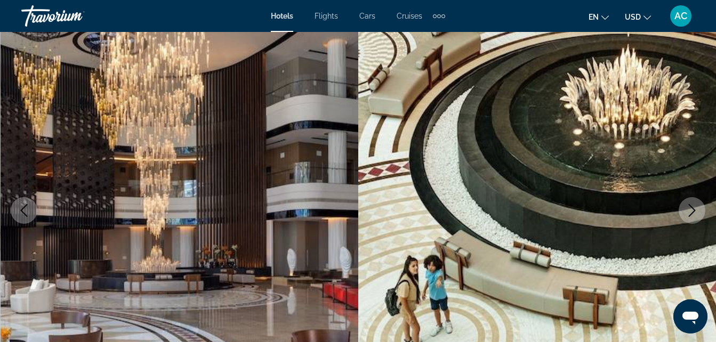
scroll to position [72, 0]
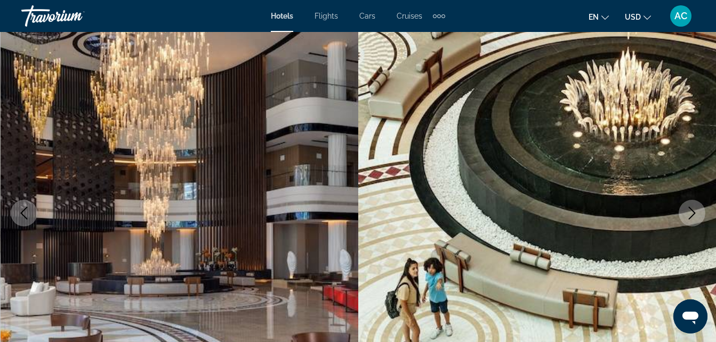
click at [696, 212] on icon "Next image" at bounding box center [691, 213] width 13 height 13
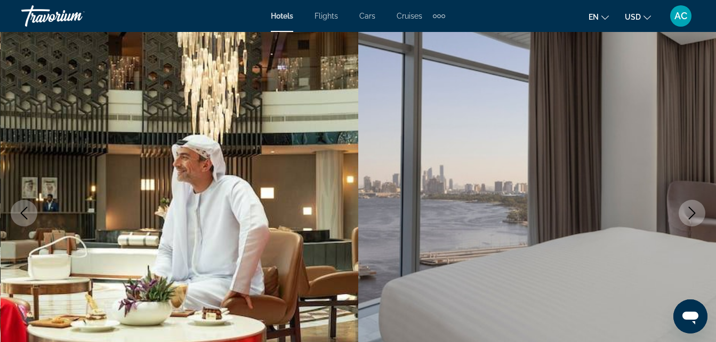
click at [696, 212] on icon "Next image" at bounding box center [691, 213] width 13 height 13
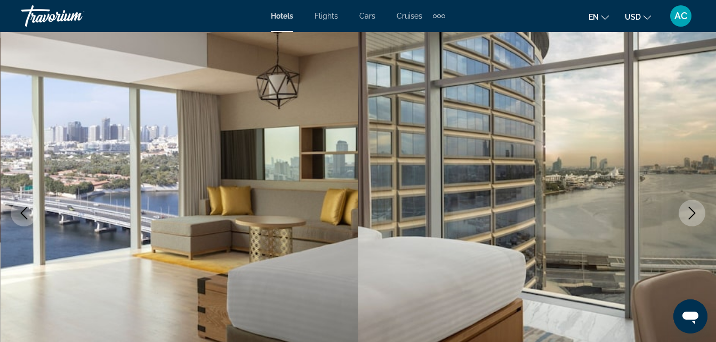
click at [696, 212] on icon "Next image" at bounding box center [691, 213] width 13 height 13
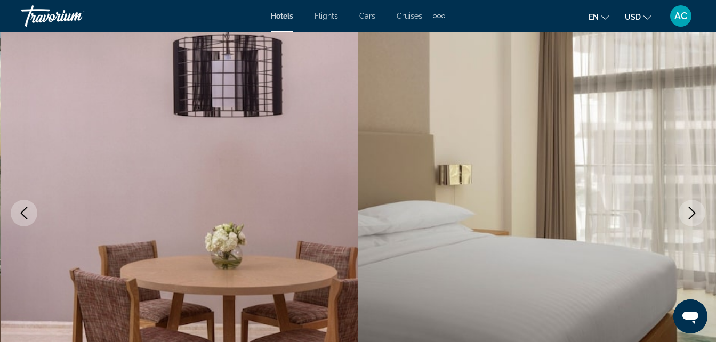
click at [695, 222] on button "Next image" at bounding box center [691, 213] width 27 height 27
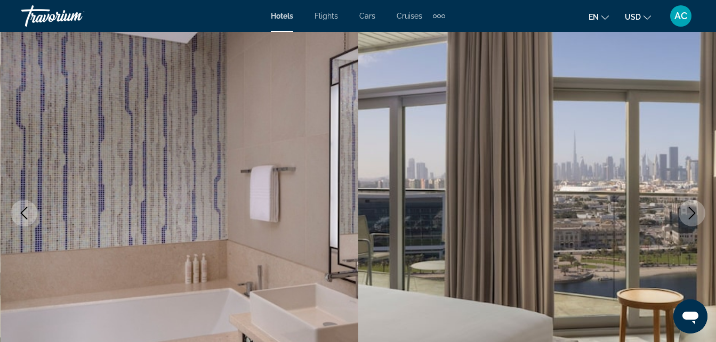
click at [694, 214] on icon "Next image" at bounding box center [692, 213] width 7 height 13
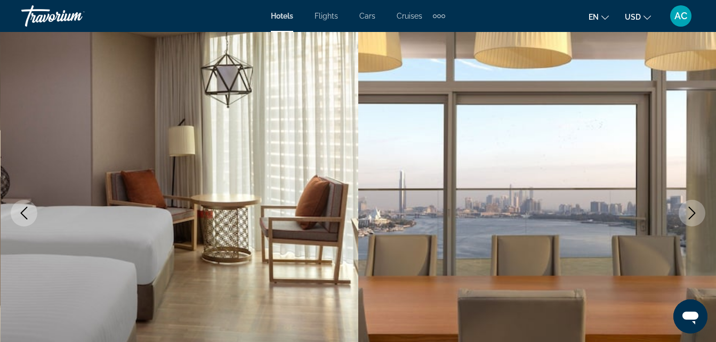
click at [694, 214] on icon "Next image" at bounding box center [692, 213] width 7 height 13
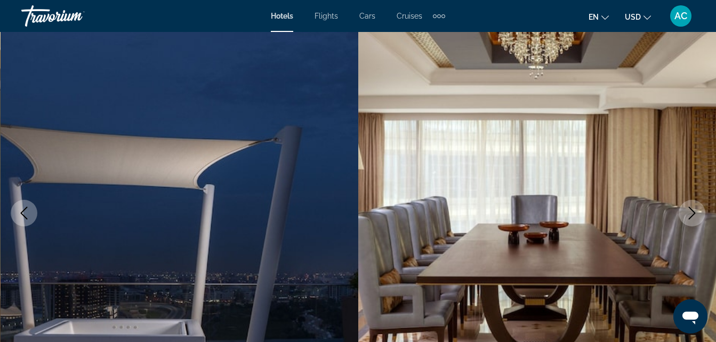
click at [694, 214] on icon "Next image" at bounding box center [692, 213] width 7 height 13
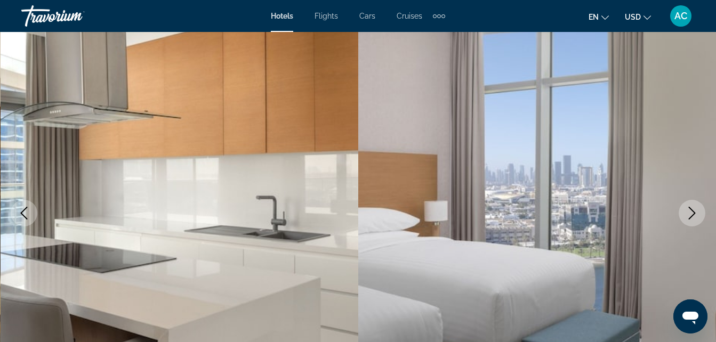
click at [694, 214] on icon "Next image" at bounding box center [692, 213] width 7 height 13
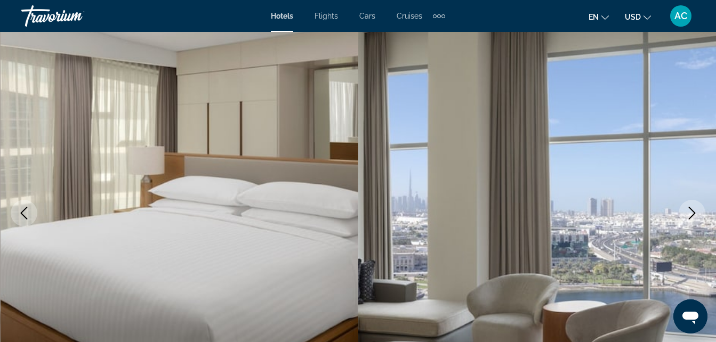
click at [694, 214] on icon "Next image" at bounding box center [692, 213] width 7 height 13
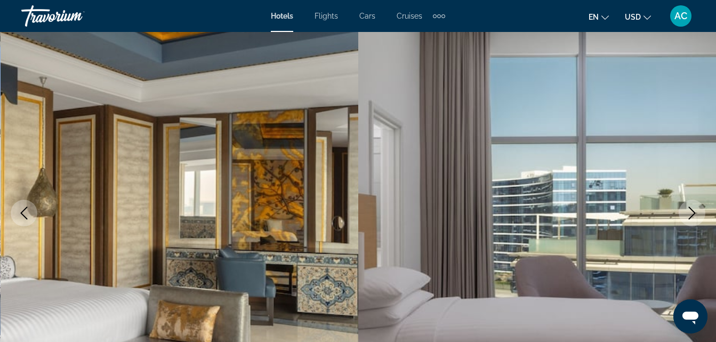
click at [698, 219] on button "Next image" at bounding box center [691, 213] width 27 height 27
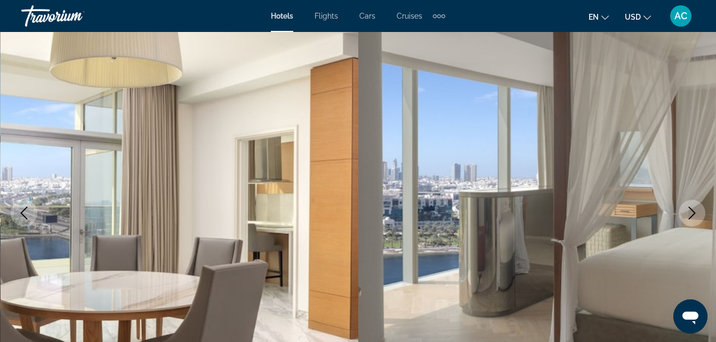
click at [697, 211] on icon "Next image" at bounding box center [691, 213] width 13 height 13
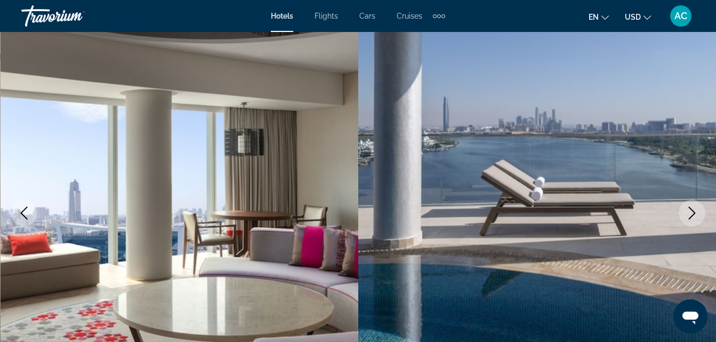
click at [697, 211] on icon "Next image" at bounding box center [691, 213] width 13 height 13
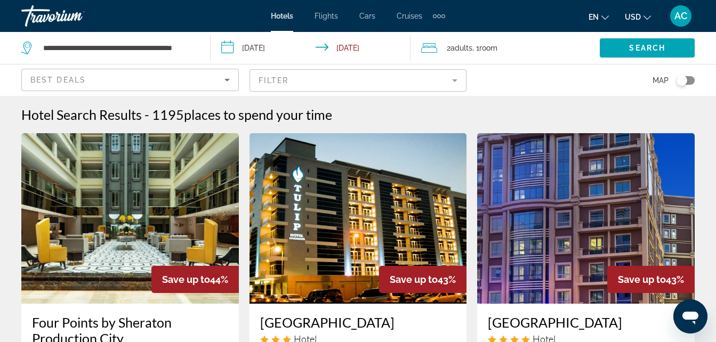
click at [479, 50] on span ", 1 Room rooms" at bounding box center [484, 48] width 25 height 15
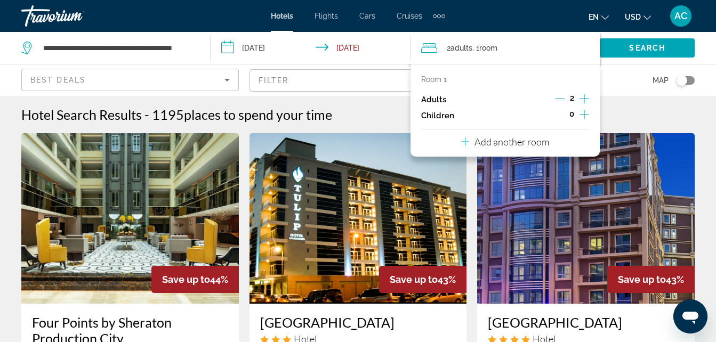
click at [587, 102] on icon "Increment adults" at bounding box center [584, 98] width 10 height 13
click at [585, 96] on icon "Increment adults" at bounding box center [584, 98] width 10 height 13
click at [524, 143] on p "Add another room" at bounding box center [511, 142] width 75 height 12
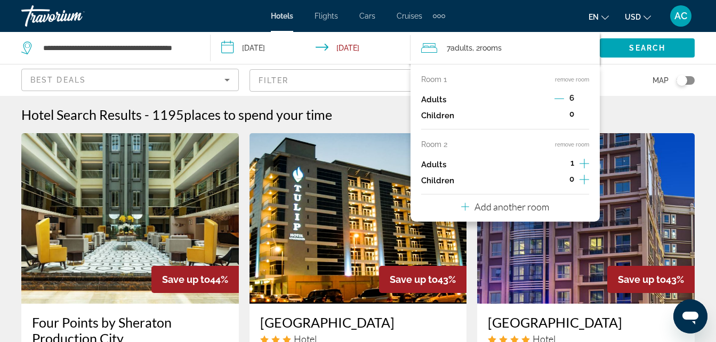
click at [556, 102] on icon "Decrement adults" at bounding box center [559, 99] width 10 height 10
click at [561, 99] on icon "Decrement adults" at bounding box center [560, 99] width 10 height 1
click at [525, 208] on p "Add another room" at bounding box center [511, 207] width 75 height 12
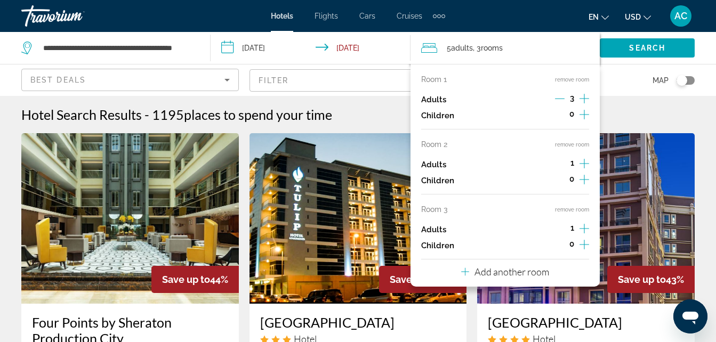
click at [521, 273] on p "Add another room" at bounding box center [511, 272] width 75 height 12
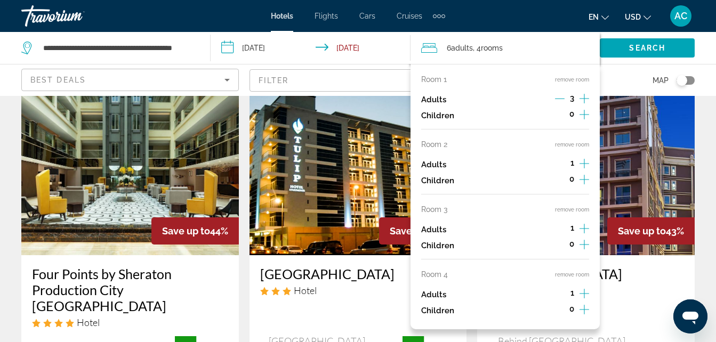
scroll to position [51, 0]
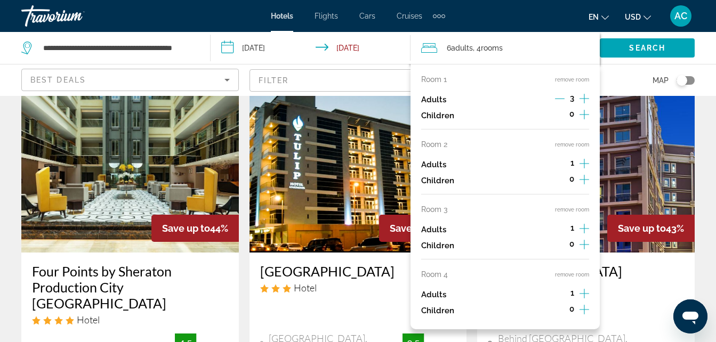
click at [585, 161] on icon "Increment adults" at bounding box center [584, 163] width 10 height 13
click at [557, 100] on icon "Decrement adults" at bounding box center [560, 99] width 10 height 10
click at [585, 226] on icon "Increment adults" at bounding box center [584, 228] width 10 height 13
click at [561, 161] on icon "Decrement adults" at bounding box center [560, 164] width 10 height 10
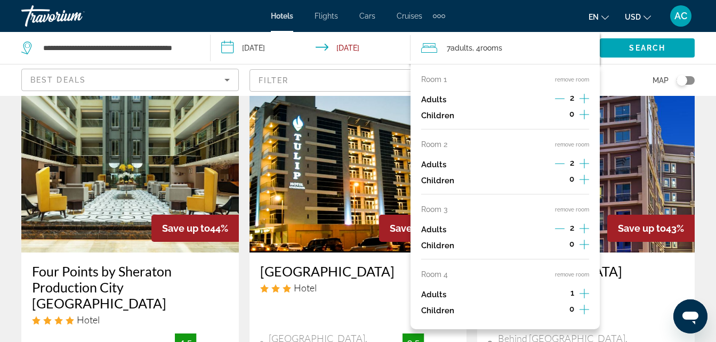
click at [584, 294] on icon "Increment adults" at bounding box center [584, 293] width 10 height 13
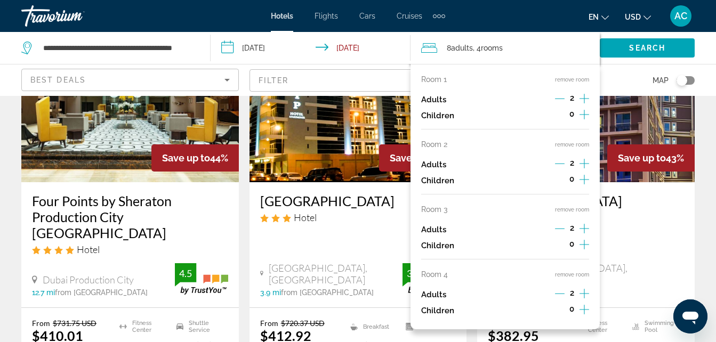
scroll to position [93, 0]
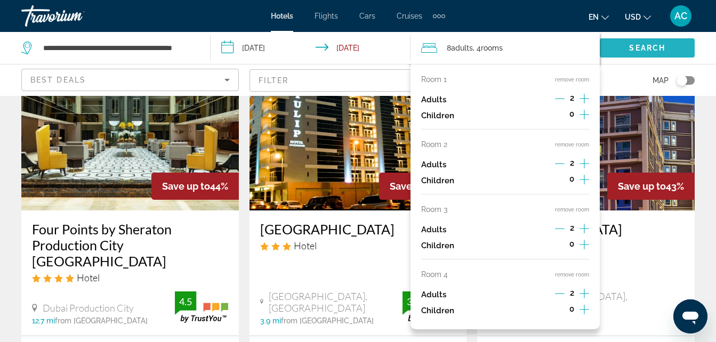
click at [648, 53] on span "Search widget" at bounding box center [647, 48] width 95 height 26
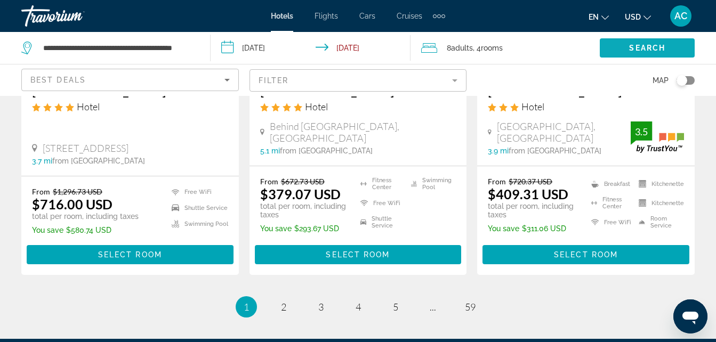
scroll to position [1541, 0]
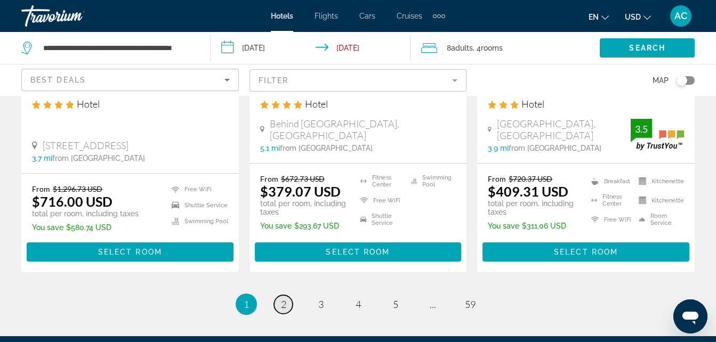
click at [281, 298] on span "2" at bounding box center [283, 304] width 5 height 12
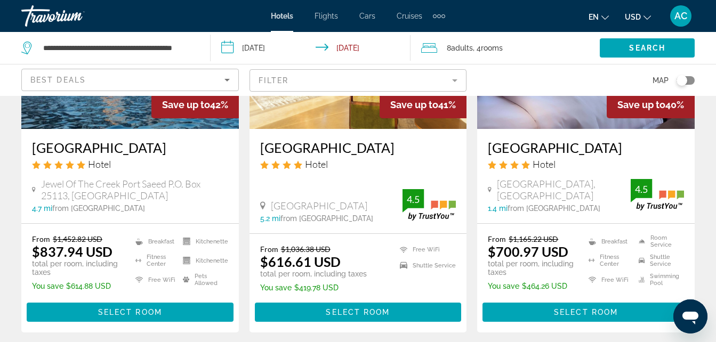
scroll to position [1019, 0]
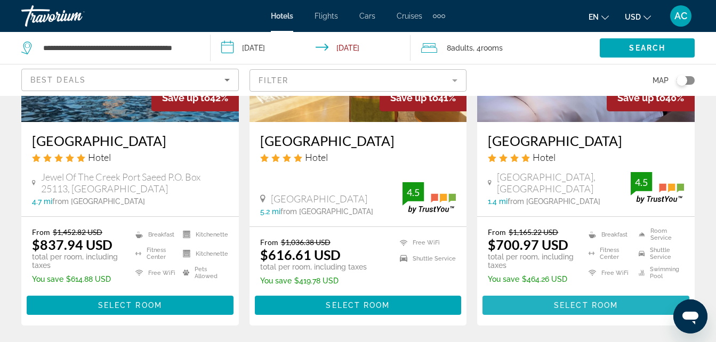
click at [611, 301] on span "Select Room" at bounding box center [586, 305] width 64 height 9
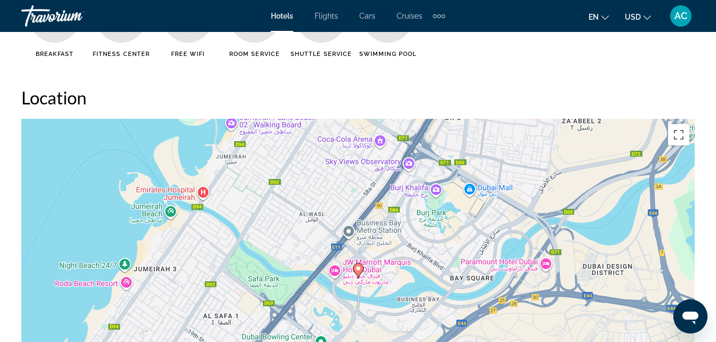
scroll to position [1165, 0]
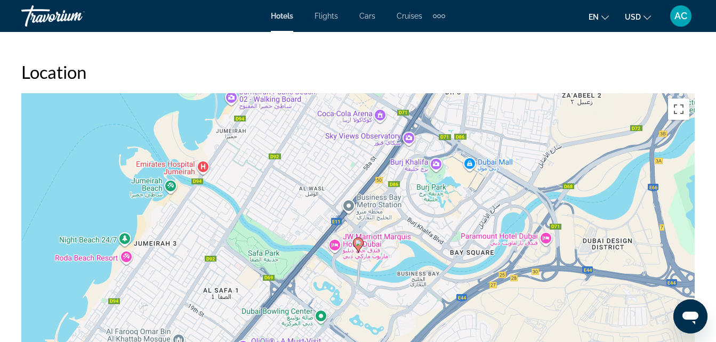
click at [488, 264] on div "To activate drag with keyboard, press Alt + Enter. Once in keyboard drag state,…" at bounding box center [357, 253] width 673 height 320
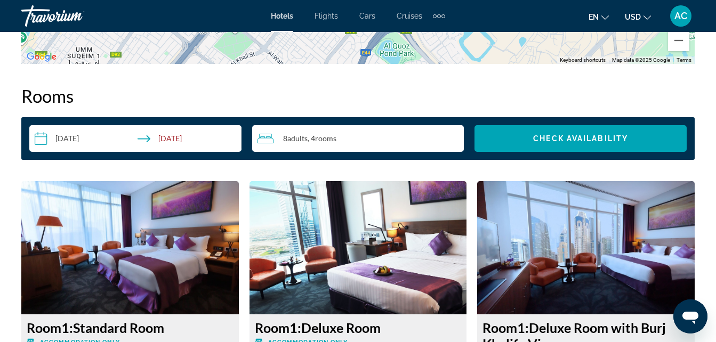
click at [489, 304] on img "Main content" at bounding box center [585, 247] width 217 height 133
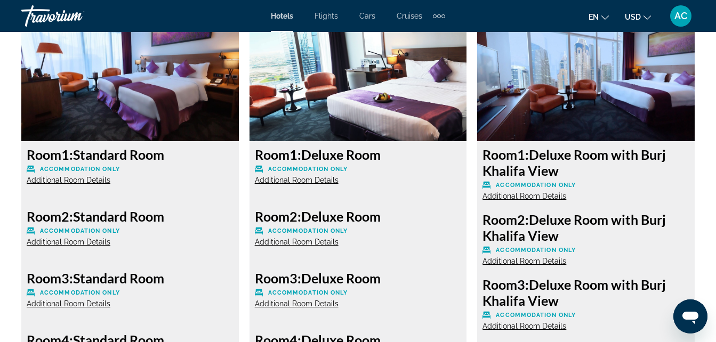
scroll to position [1688, 0]
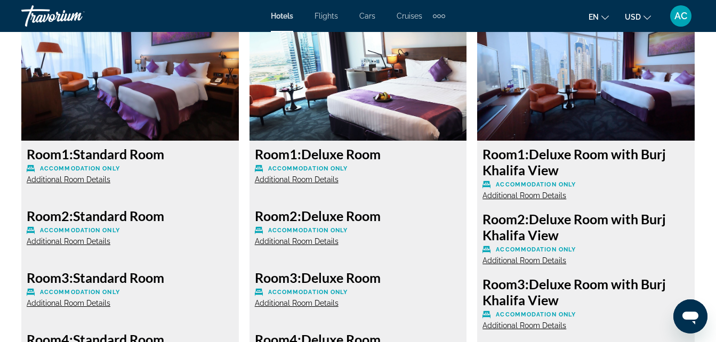
click at [557, 262] on span "Additional Room Details" at bounding box center [524, 260] width 84 height 9
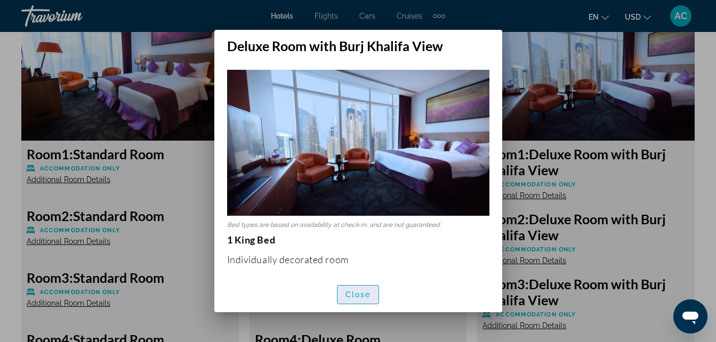
click at [369, 300] on span "button" at bounding box center [358, 295] width 42 height 26
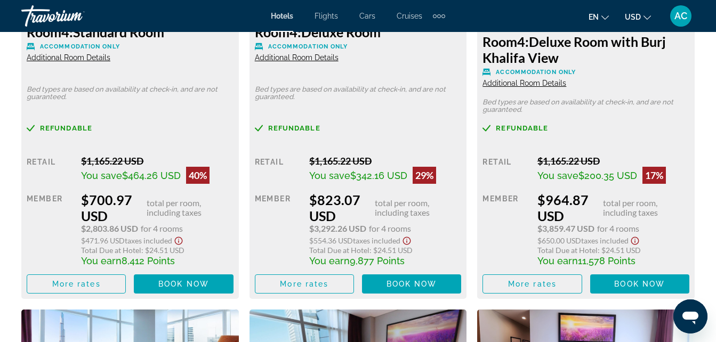
scroll to position [2002, 0]
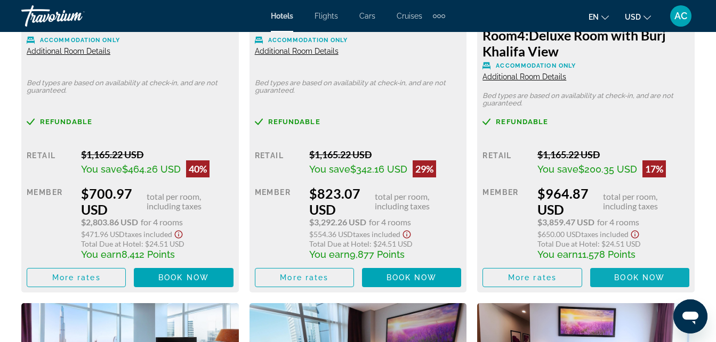
click at [643, 281] on span "Book now" at bounding box center [639, 277] width 51 height 9
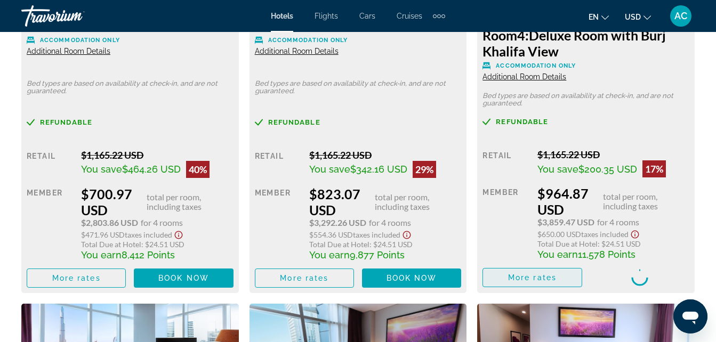
click at [552, 280] on span "More rates" at bounding box center [532, 277] width 48 height 9
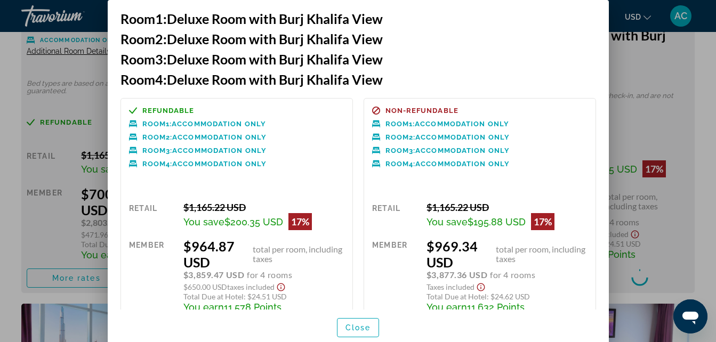
scroll to position [0, 0]
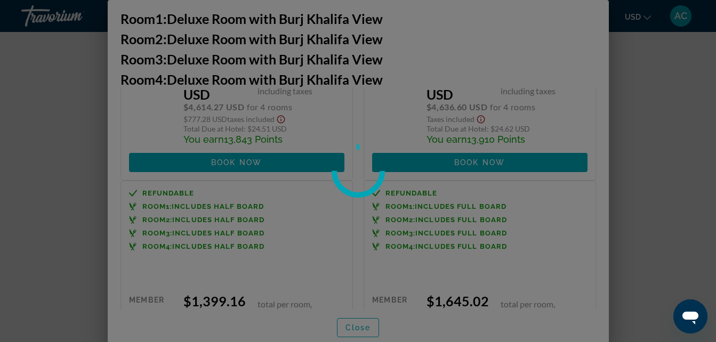
scroll to position [419, 0]
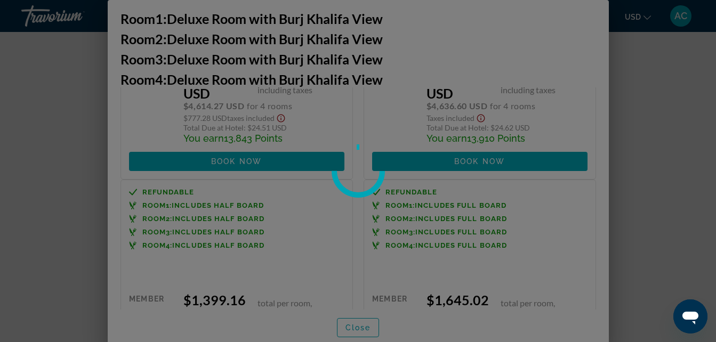
click at [548, 257] on div at bounding box center [358, 171] width 716 height 342
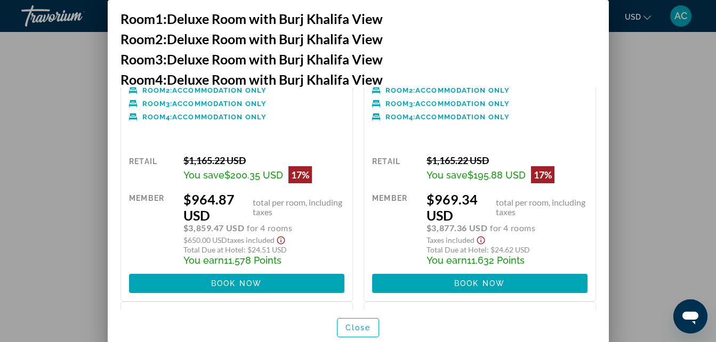
scroll to position [0, 0]
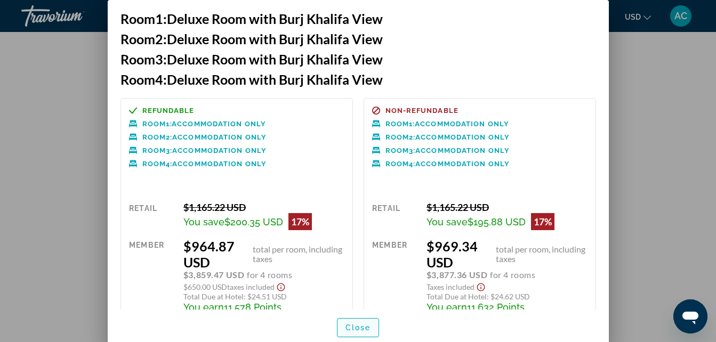
click at [365, 330] on span "Close" at bounding box center [358, 327] width 26 height 9
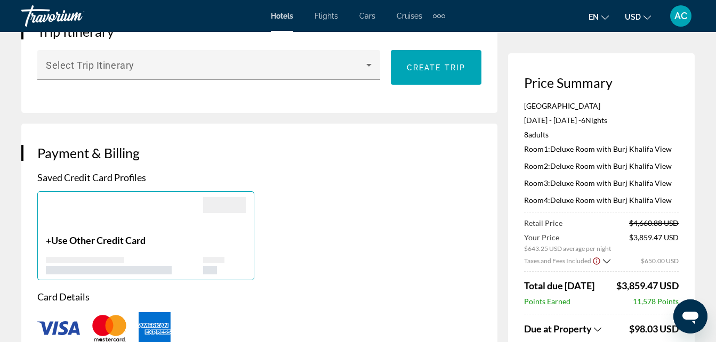
scroll to position [664, 0]
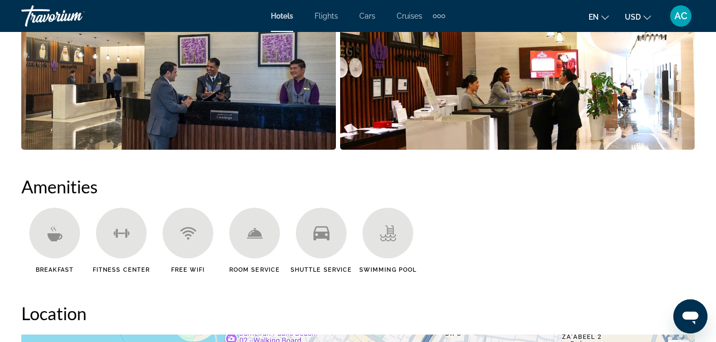
scroll to position [926, 0]
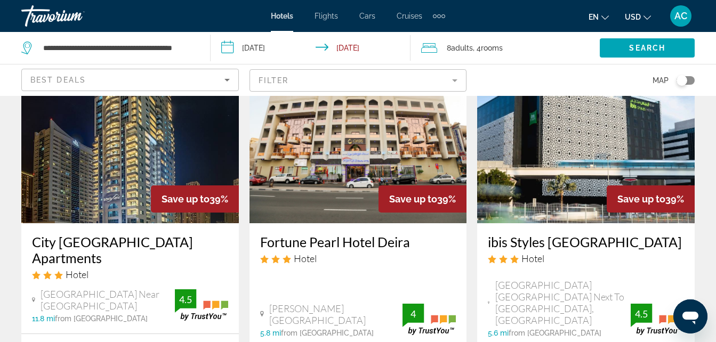
scroll to position [1315, 0]
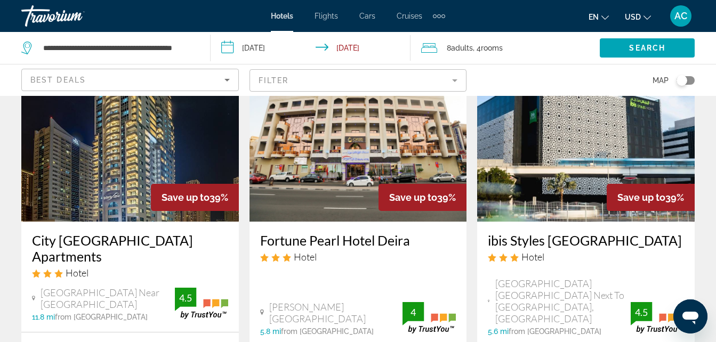
click at [677, 127] on img "Main content" at bounding box center [585, 136] width 217 height 171
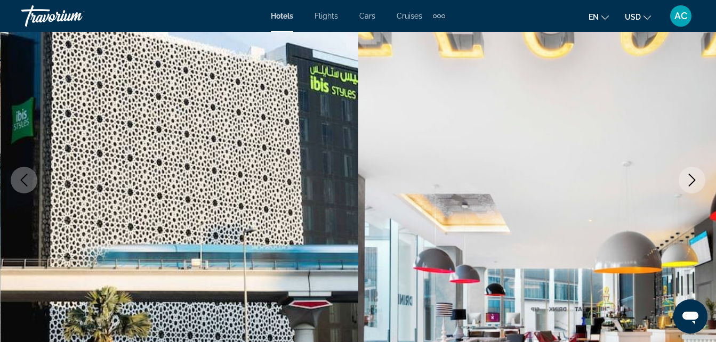
scroll to position [114, 0]
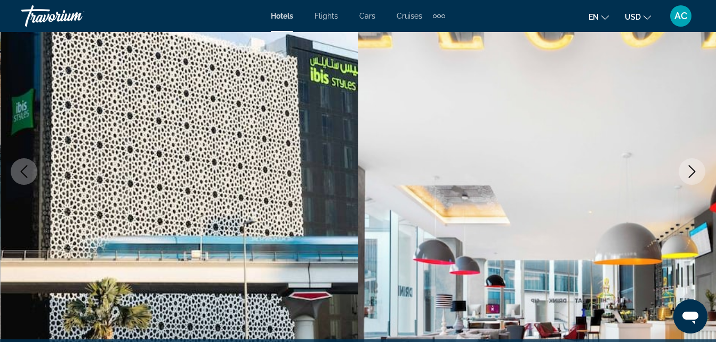
click at [694, 169] on icon "Next image" at bounding box center [691, 171] width 13 height 13
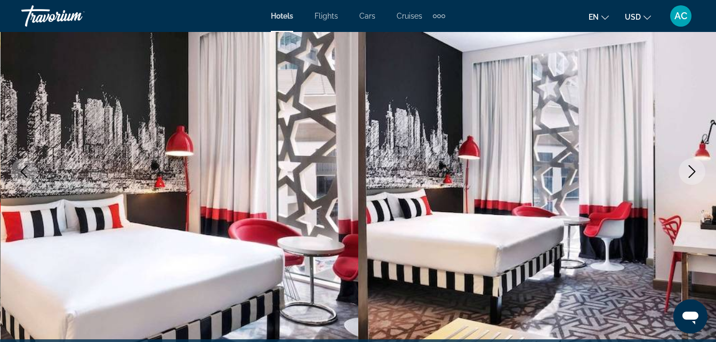
click at [694, 169] on icon "Next image" at bounding box center [691, 171] width 13 height 13
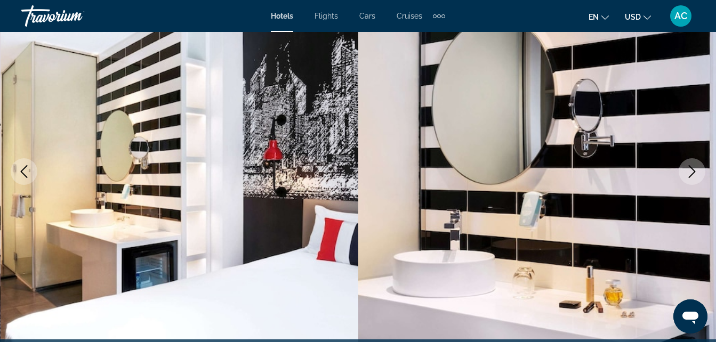
click at [694, 169] on icon "Next image" at bounding box center [691, 171] width 13 height 13
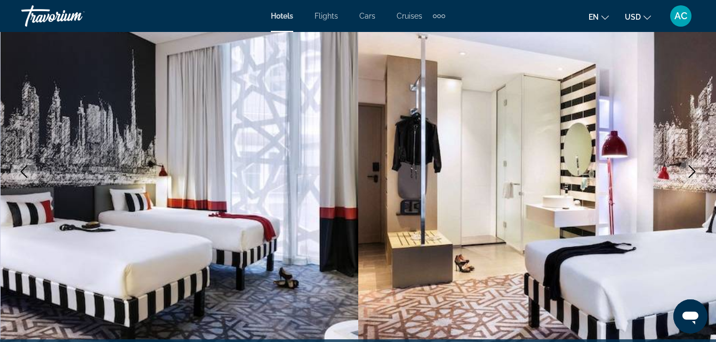
click at [686, 175] on icon "Next image" at bounding box center [691, 171] width 13 height 13
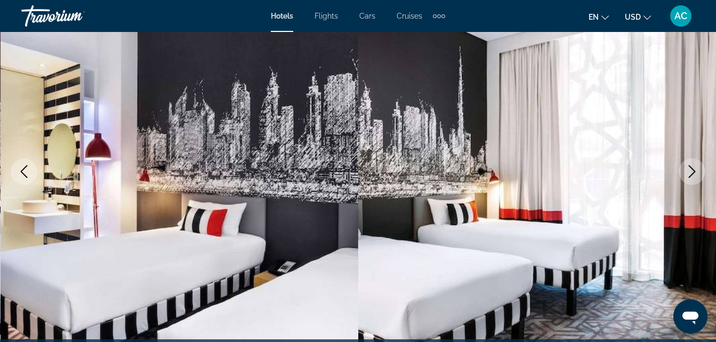
click at [686, 175] on icon "Next image" at bounding box center [691, 171] width 13 height 13
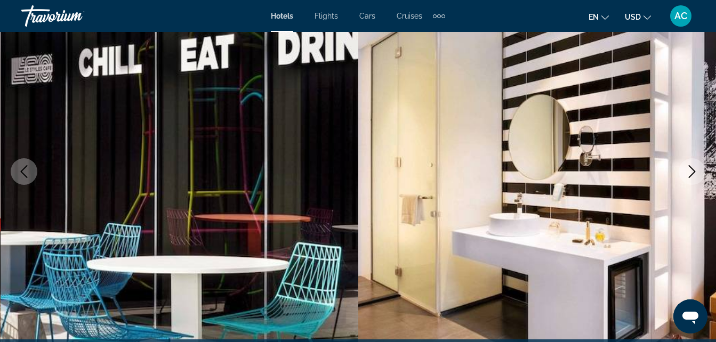
click at [686, 175] on icon "Next image" at bounding box center [691, 171] width 13 height 13
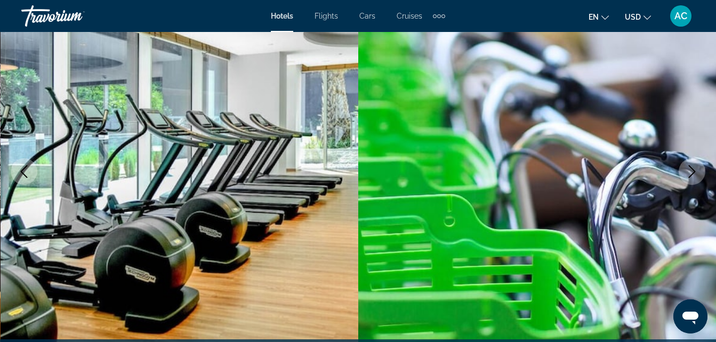
click at [694, 179] on button "Next image" at bounding box center [691, 171] width 27 height 27
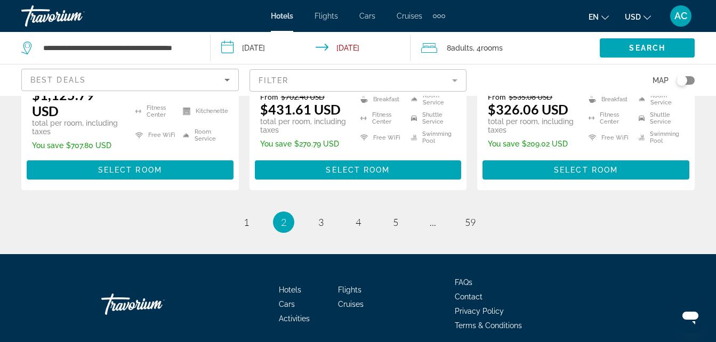
scroll to position [1583, 0]
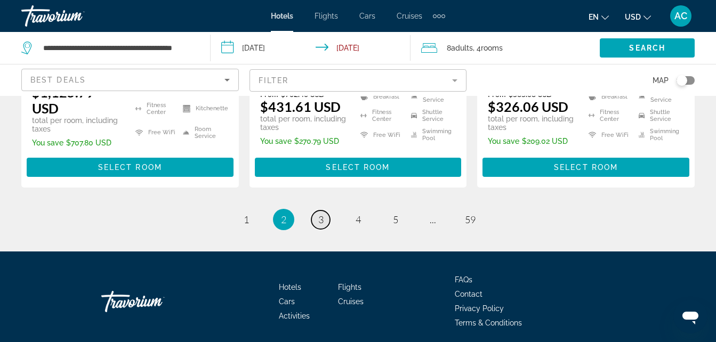
click at [320, 214] on span "3" at bounding box center [320, 220] width 5 height 12
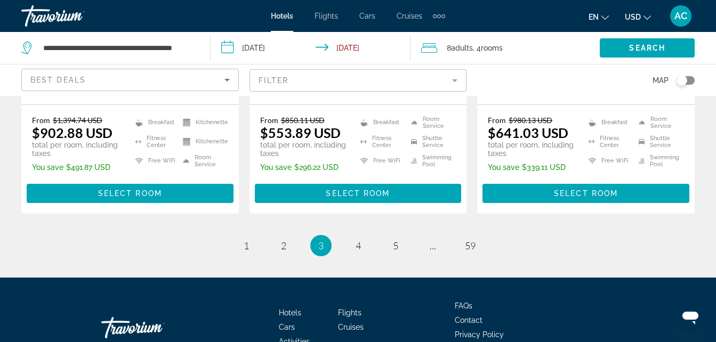
scroll to position [1576, 0]
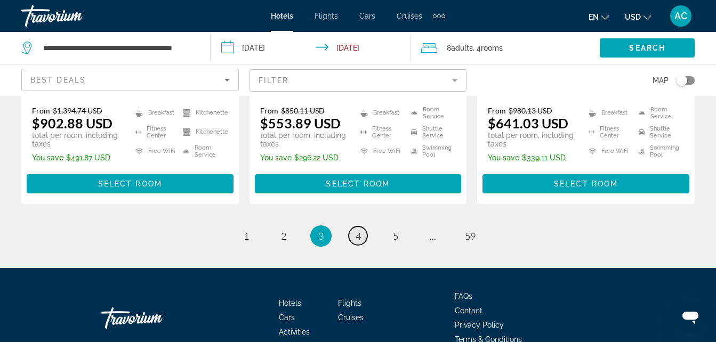
click at [358, 230] on span "4" at bounding box center [357, 236] width 5 height 12
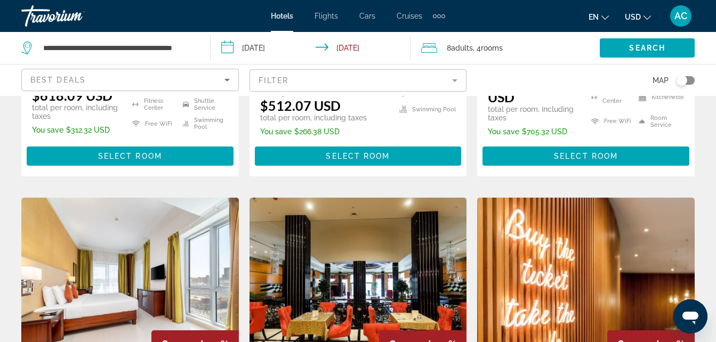
scroll to position [776, 0]
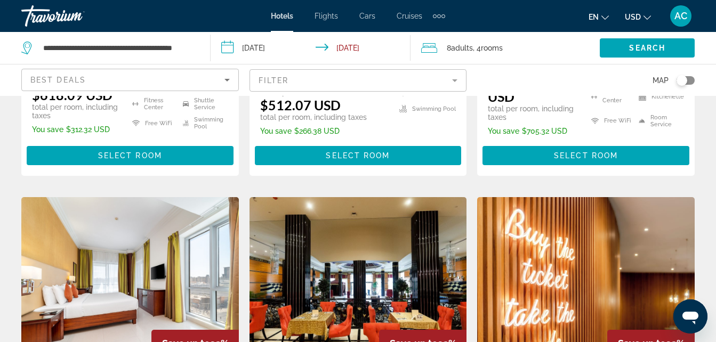
click at [634, 281] on img "Main content" at bounding box center [585, 282] width 217 height 171
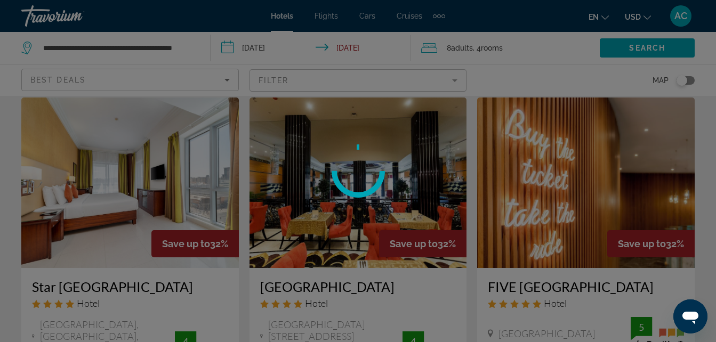
scroll to position [906, 0]
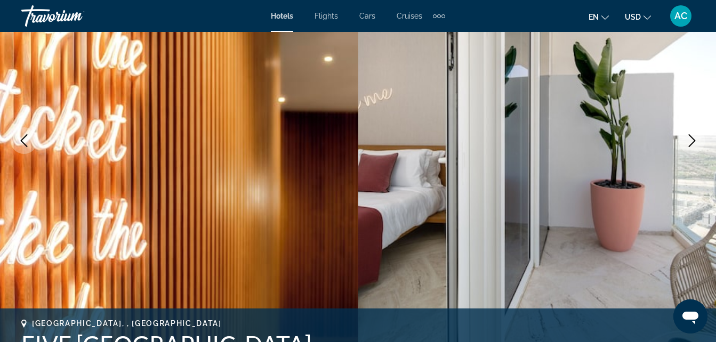
scroll to position [163, 0]
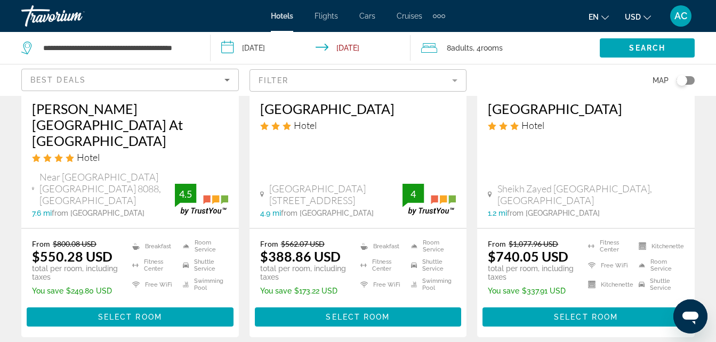
scroll to position [1466, 0]
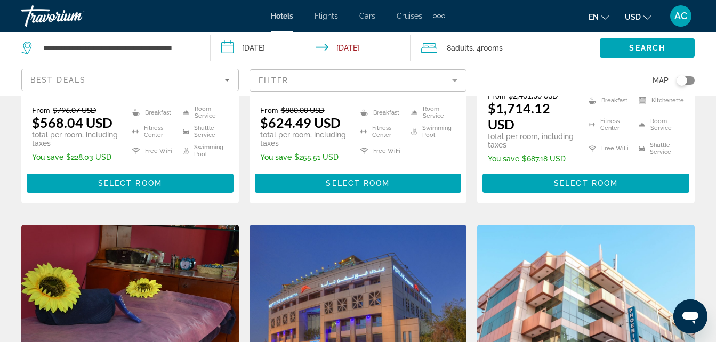
scroll to position [742, 0]
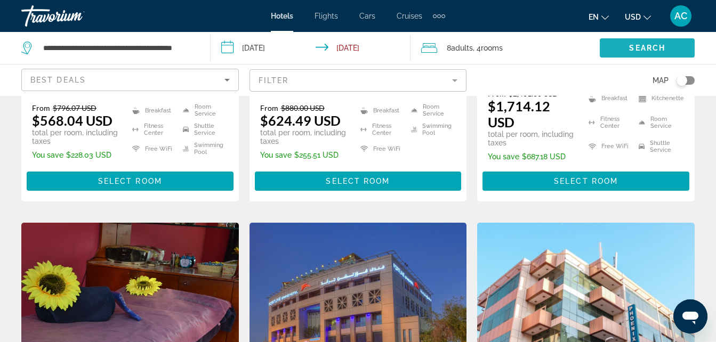
click at [680, 51] on span "Search widget" at bounding box center [647, 48] width 95 height 26
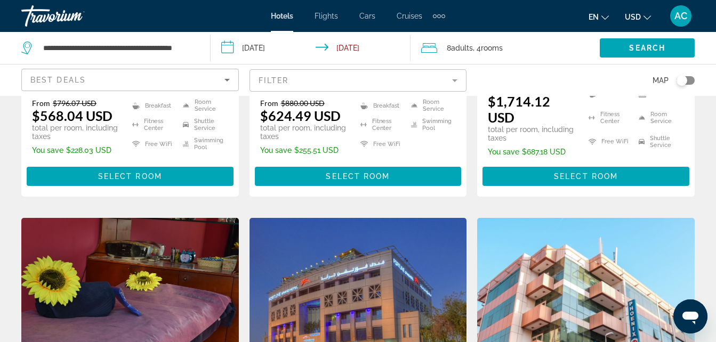
scroll to position [749, 0]
